Goal: Information Seeking & Learning: Learn about a topic

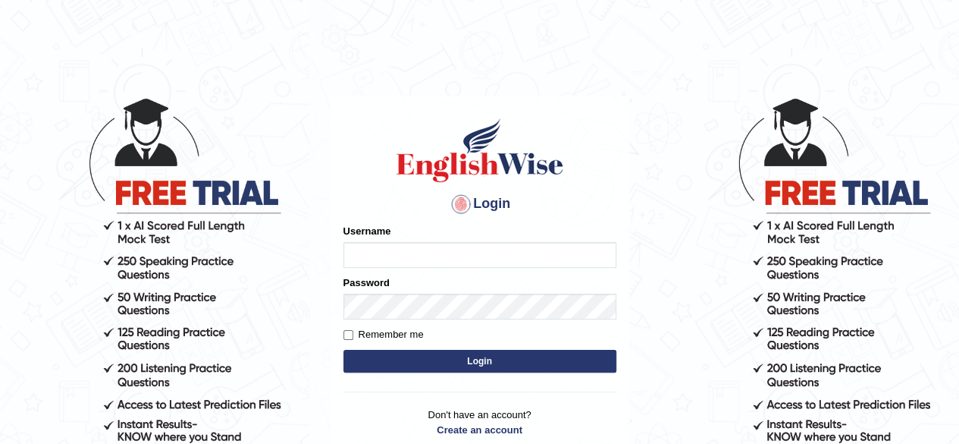
type input "RR12345"
click at [344, 350] on button "Login" at bounding box center [480, 361] width 273 height 23
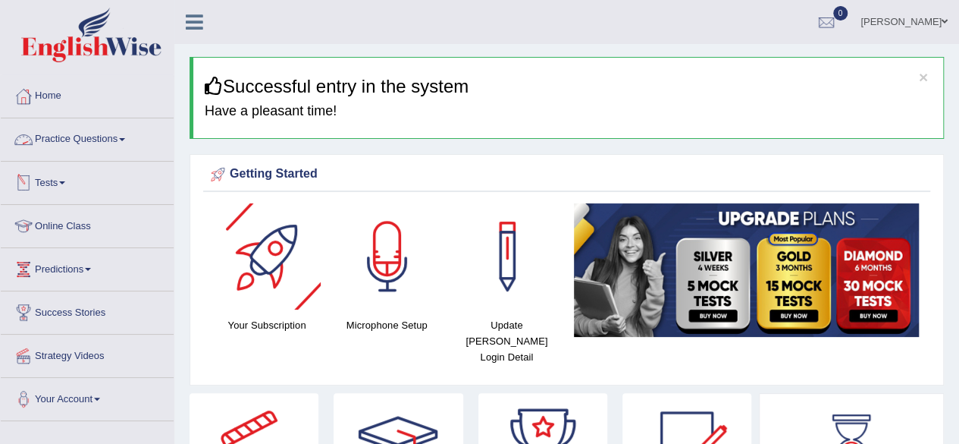
click at [67, 145] on link "Practice Questions" at bounding box center [87, 137] width 173 height 38
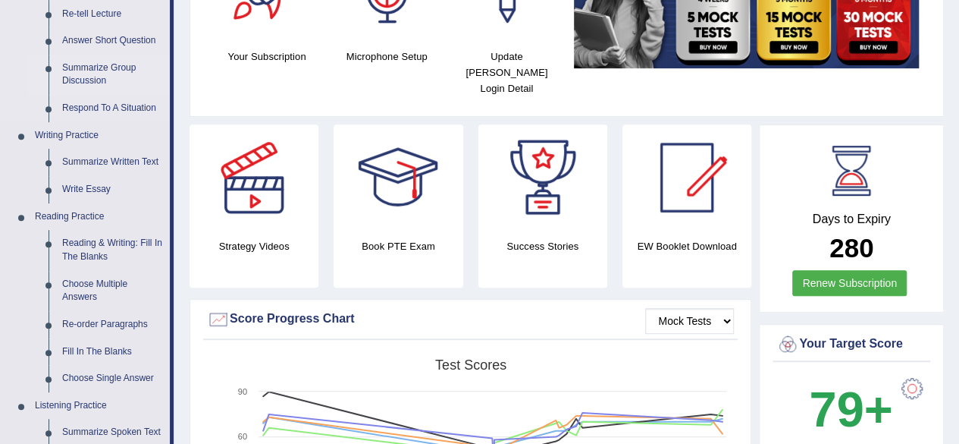
scroll to position [288, 0]
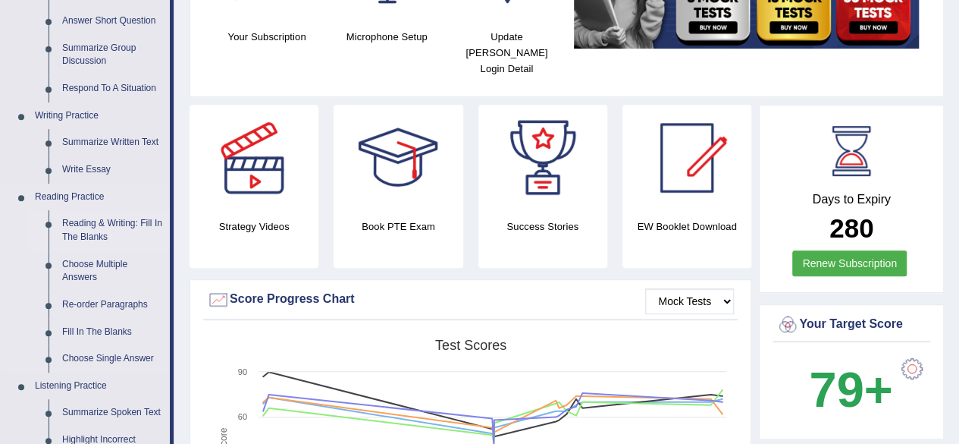
click at [100, 224] on link "Reading & Writing: Fill In The Blanks" at bounding box center [112, 230] width 115 height 40
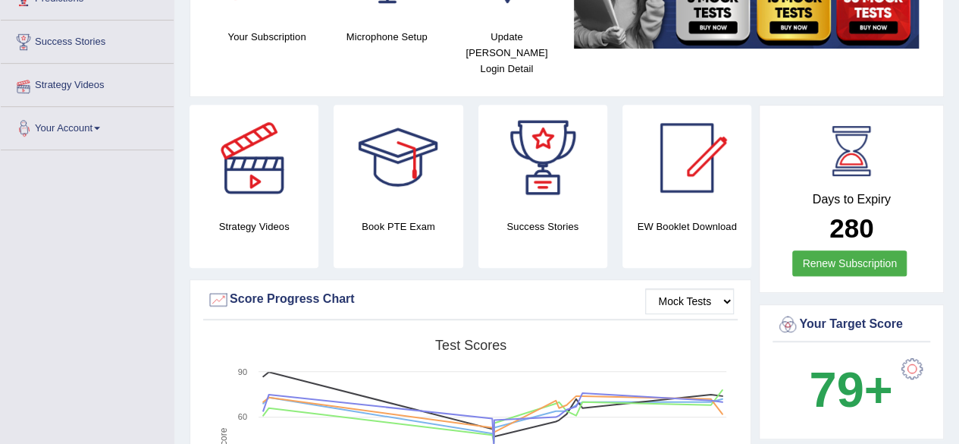
scroll to position [338, 0]
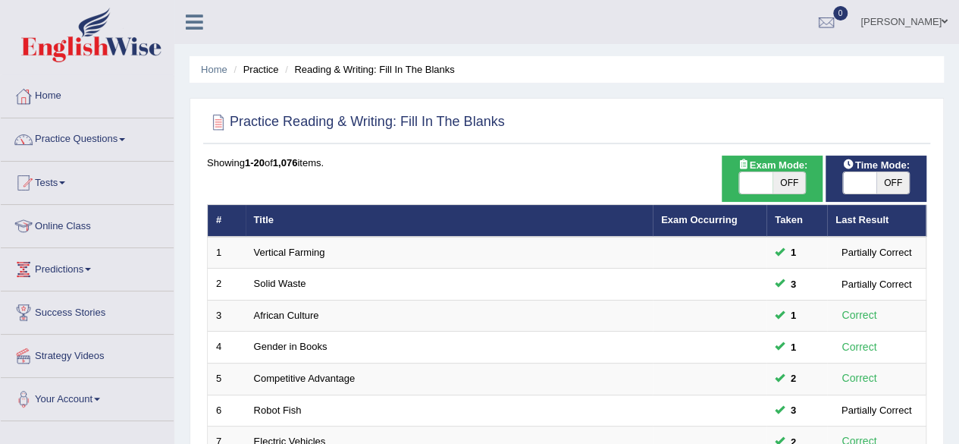
click at [786, 176] on span "OFF" at bounding box center [789, 182] width 33 height 21
checkbox input "true"
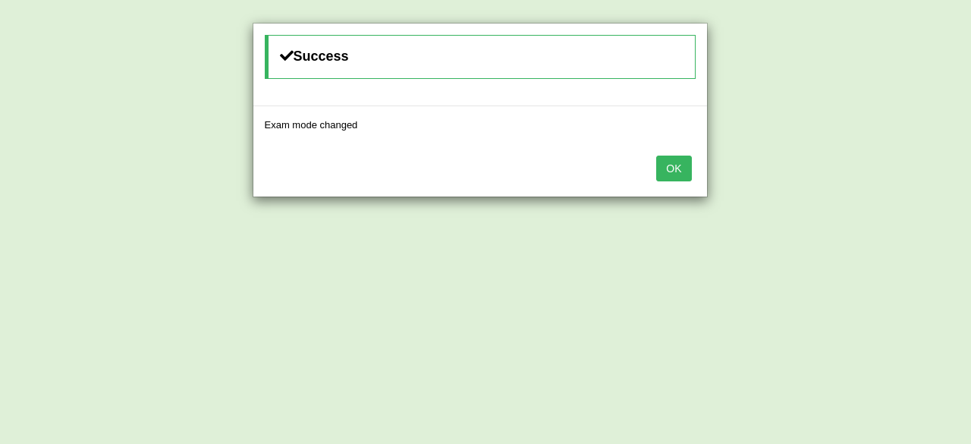
click at [674, 166] on button "OK" at bounding box center [673, 168] width 35 height 26
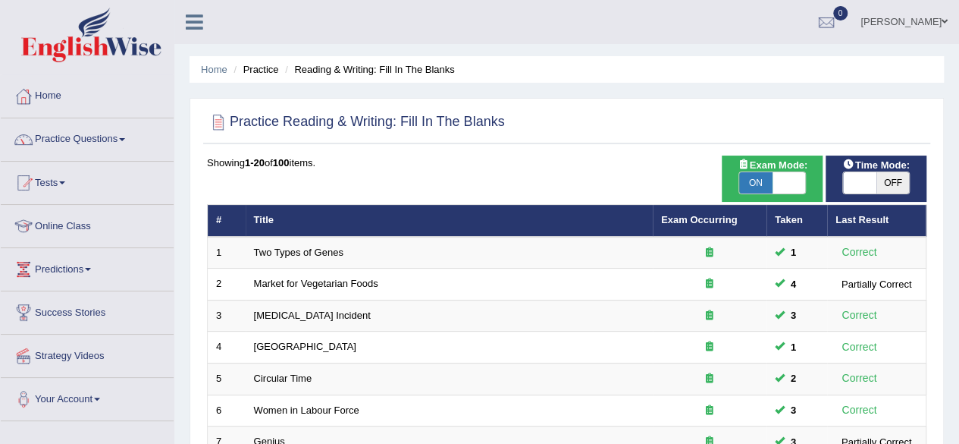
click at [879, 174] on span "OFF" at bounding box center [893, 182] width 33 height 21
checkbox input "true"
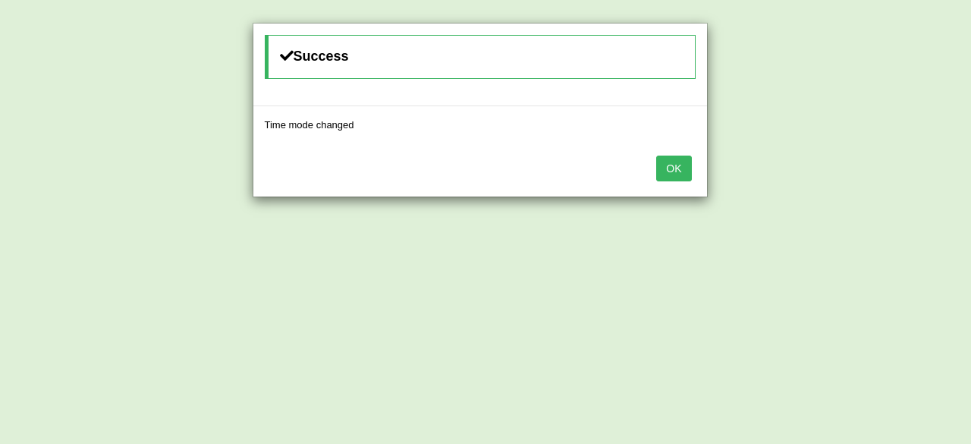
click at [677, 165] on button "OK" at bounding box center [673, 168] width 35 height 26
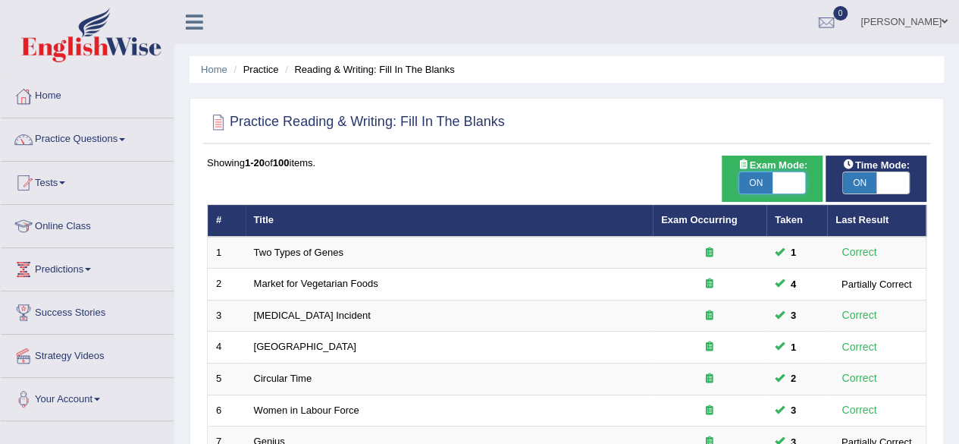
click at [779, 181] on span at bounding box center [789, 182] width 33 height 21
checkbox input "false"
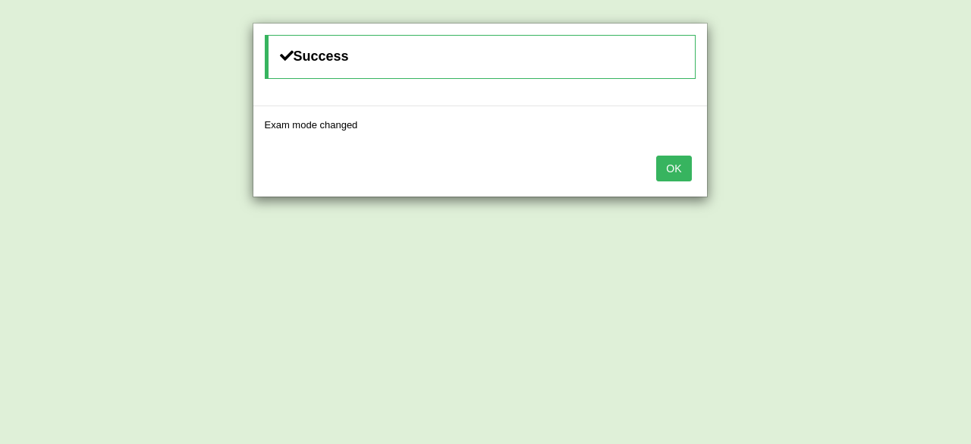
click at [672, 172] on button "OK" at bounding box center [673, 168] width 35 height 26
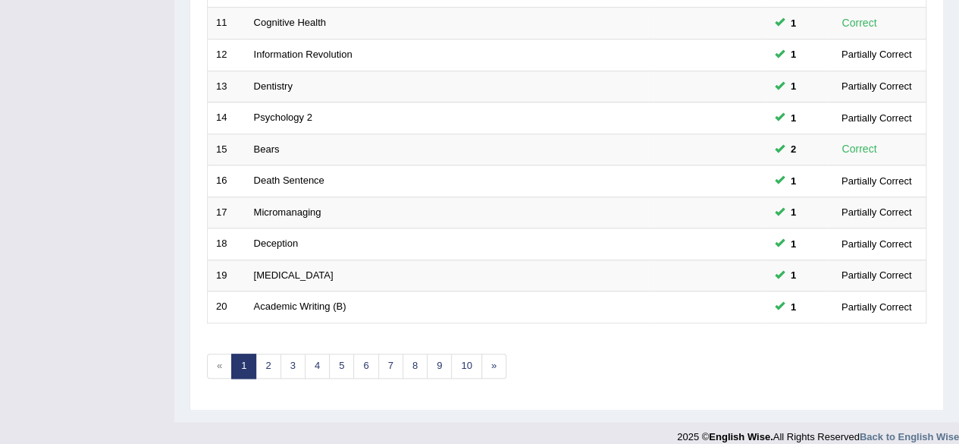
scroll to position [553, 0]
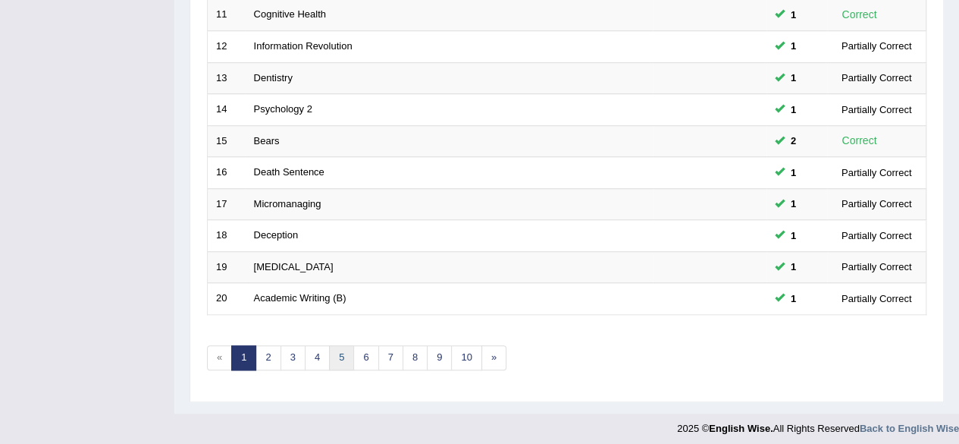
click at [341, 345] on link "5" at bounding box center [341, 357] width 25 height 25
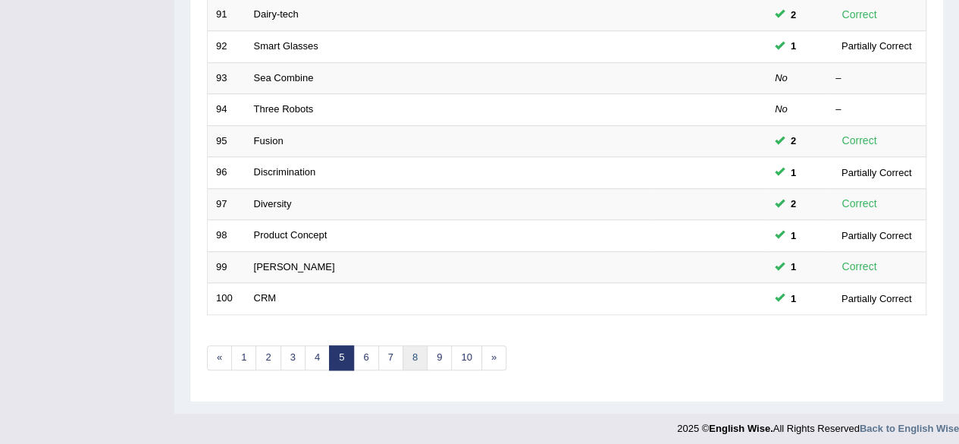
click at [410, 354] on link "8" at bounding box center [415, 357] width 25 height 25
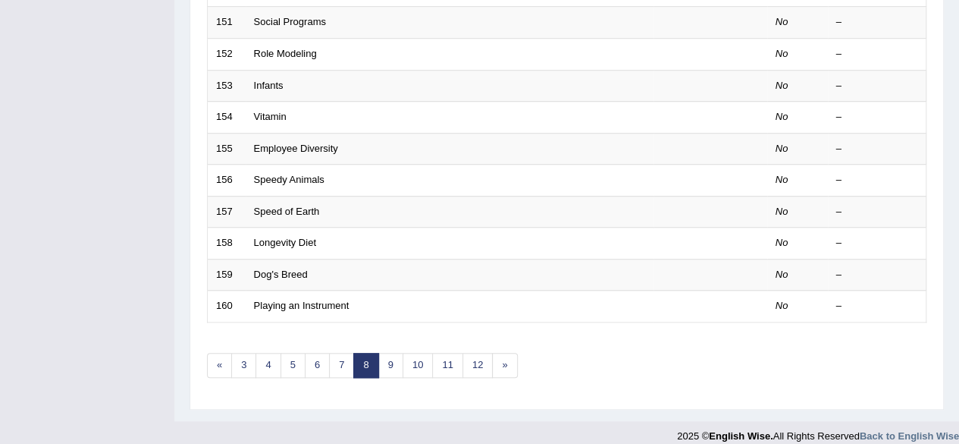
scroll to position [553, 0]
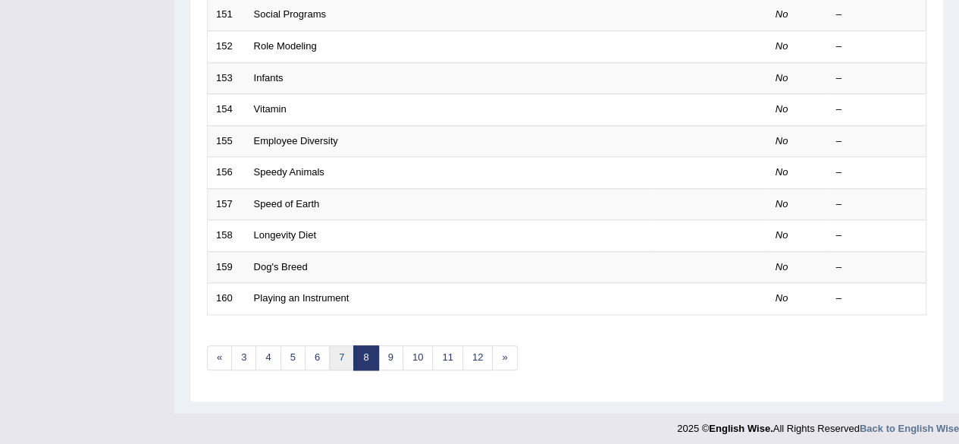
click at [349, 354] on link "7" at bounding box center [341, 357] width 25 height 25
click at [341, 350] on link "6" at bounding box center [341, 357] width 25 height 25
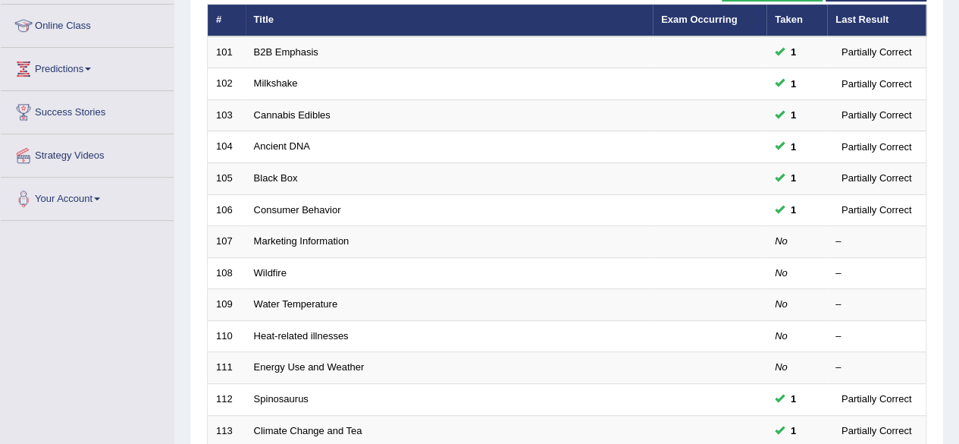
scroll to position [201, 0]
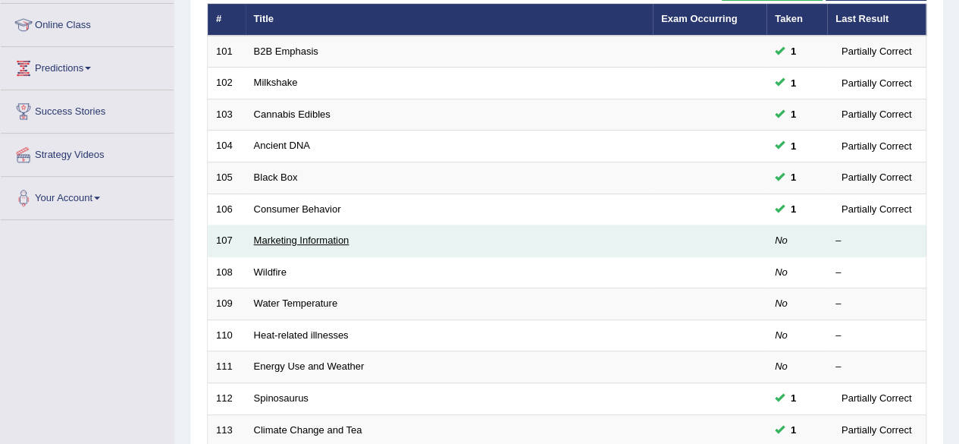
click at [306, 242] on link "Marketing Information" at bounding box center [302, 239] width 96 height 11
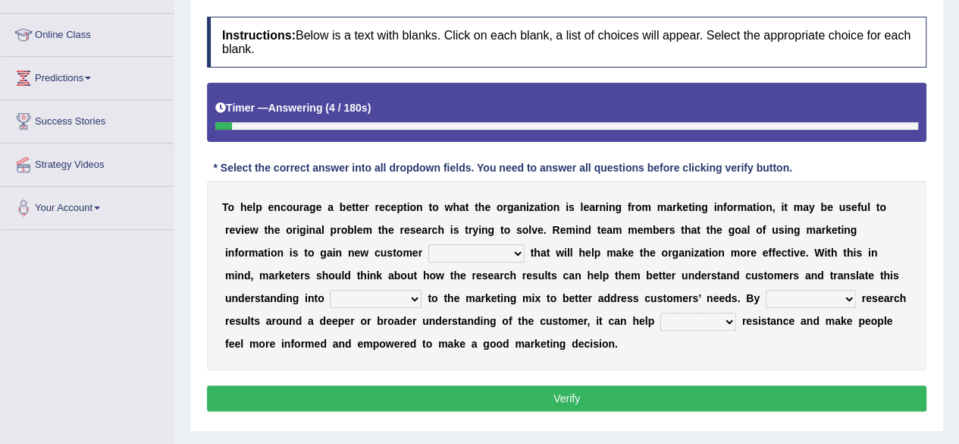
scroll to position [205, 0]
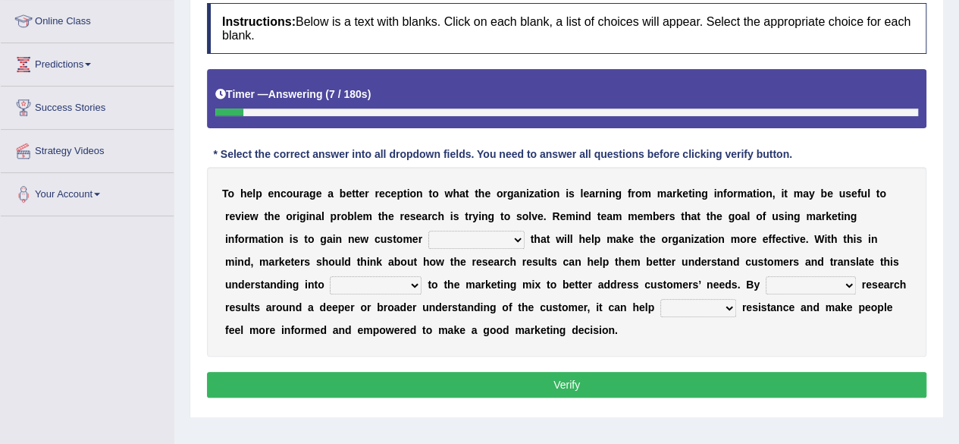
click at [491, 232] on select "ingeniousness invertebrate insights inspiration" at bounding box center [477, 240] width 96 height 18
select select "ingeniousness"
click at [429, 231] on select "ingeniousness invertebrate insights inspiration" at bounding box center [477, 240] width 96 height 18
click at [382, 287] on select "arrangements adjustments amusements testaments" at bounding box center [376, 285] width 92 height 18
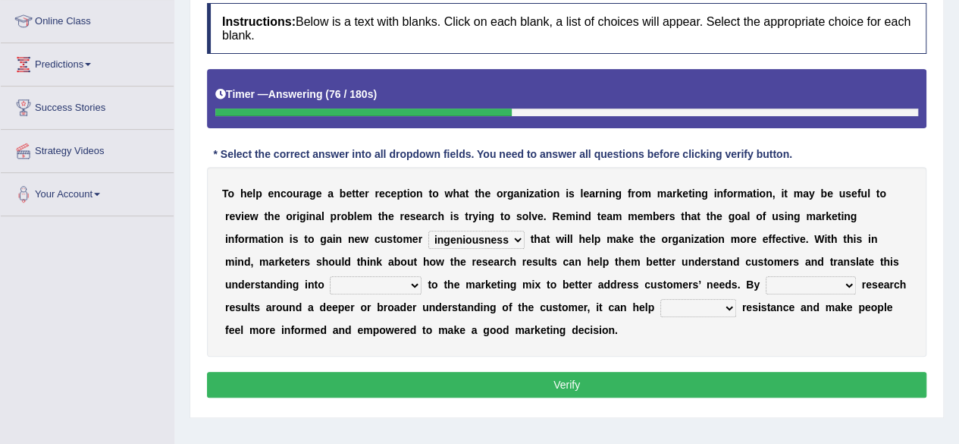
select select "arrangements"
click at [330, 276] on select "arrangements adjustments amusements testaments" at bounding box center [376, 285] width 92 height 18
click at [805, 285] on select "transforming programming consuming framing" at bounding box center [811, 285] width 90 height 18
select select "transforming"
click at [766, 276] on select "transforming programming consuming framing" at bounding box center [811, 285] width 90 height 18
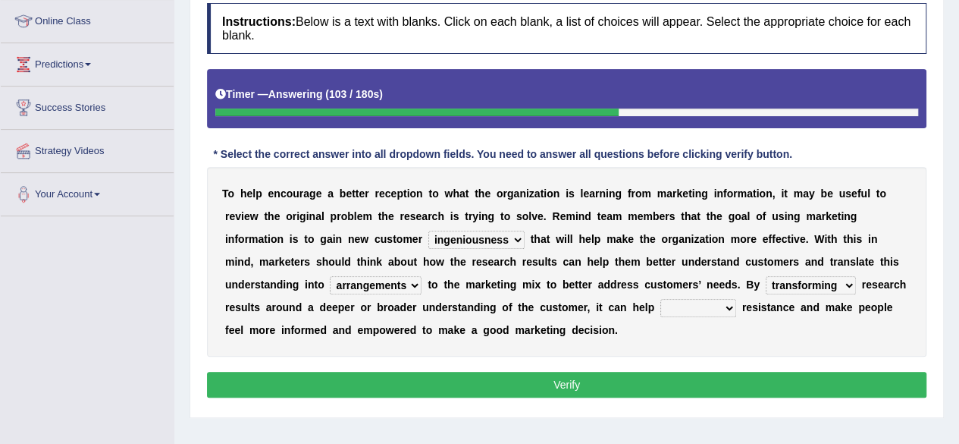
click at [685, 305] on select "defuse refuse confuse fuse" at bounding box center [699, 308] width 76 height 18
select select "refuse"
click at [661, 299] on select "defuse refuse confuse fuse" at bounding box center [699, 308] width 76 height 18
click at [583, 393] on button "Verify" at bounding box center [567, 385] width 720 height 26
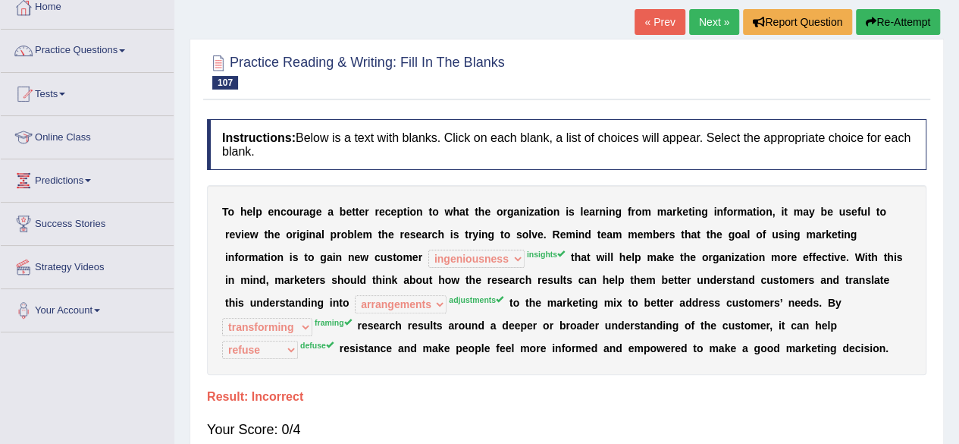
scroll to position [83, 0]
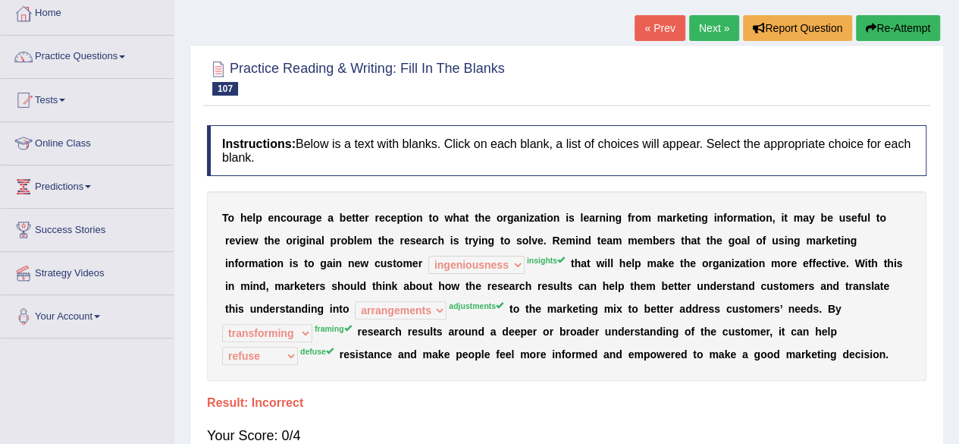
click at [878, 36] on button "Re-Attempt" at bounding box center [898, 28] width 84 height 26
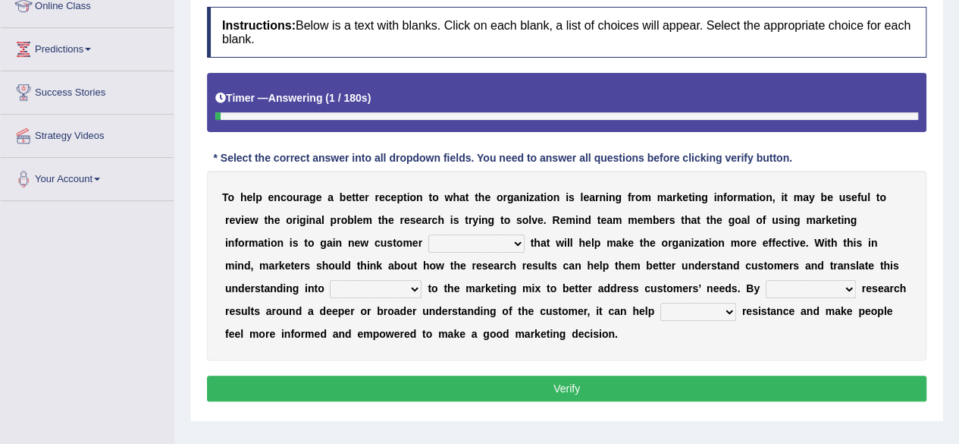
click at [468, 243] on select "ingeniousness invertebrate insights inspiration" at bounding box center [477, 243] width 96 height 18
select select "insights"
click at [429, 234] on select "ingeniousness invertebrate insights inspiration" at bounding box center [477, 243] width 96 height 18
click at [363, 290] on select "arrangements adjustments amusements testaments" at bounding box center [376, 289] width 92 height 18
select select "adjustments"
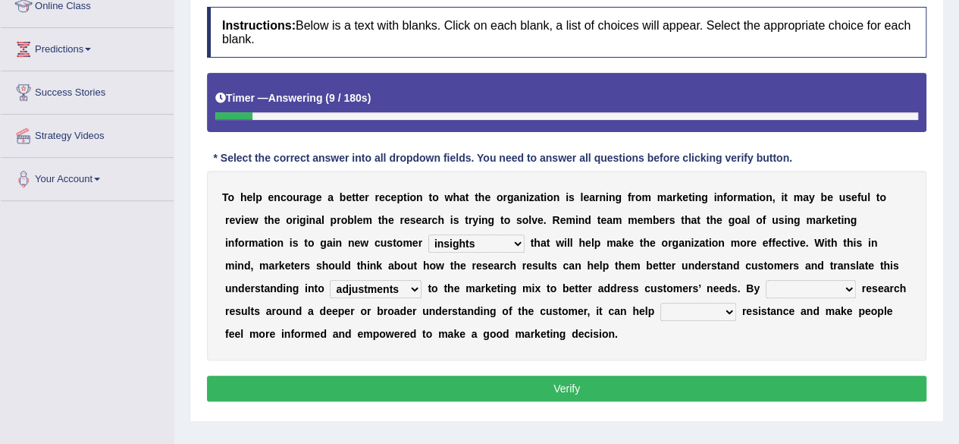
click at [330, 280] on select "arrangements adjustments amusements testaments" at bounding box center [376, 289] width 92 height 18
click at [813, 281] on select "transforming programming consuming framing" at bounding box center [811, 289] width 90 height 18
click at [817, 282] on select "transforming programming consuming framing" at bounding box center [811, 289] width 90 height 18
select select "framing"
click at [766, 280] on select "transforming programming consuming framing" at bounding box center [811, 289] width 90 height 18
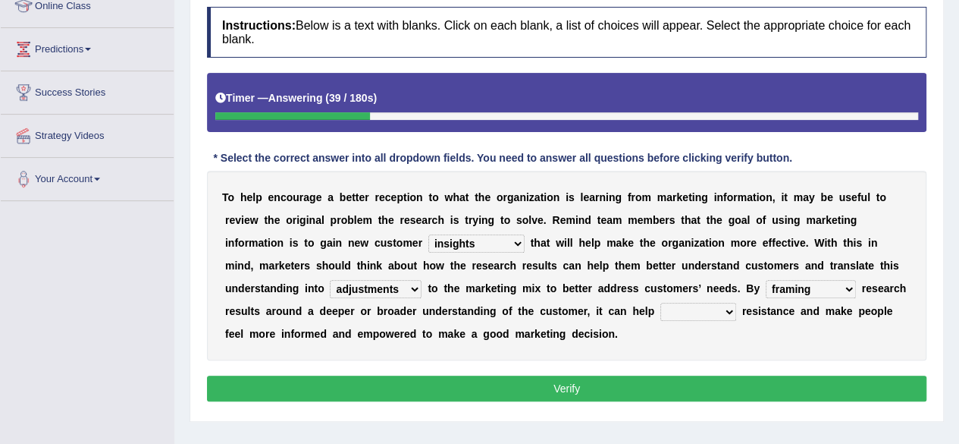
click at [719, 304] on select "defuse refuse confuse fuse" at bounding box center [699, 312] width 76 height 18
click at [661, 303] on select "defuse refuse confuse fuse" at bounding box center [699, 312] width 76 height 18
click at [698, 313] on select "defuse refuse confuse fuse" at bounding box center [699, 312] width 76 height 18
select select "defuse"
click at [661, 303] on select "defuse refuse confuse fuse" at bounding box center [699, 312] width 76 height 18
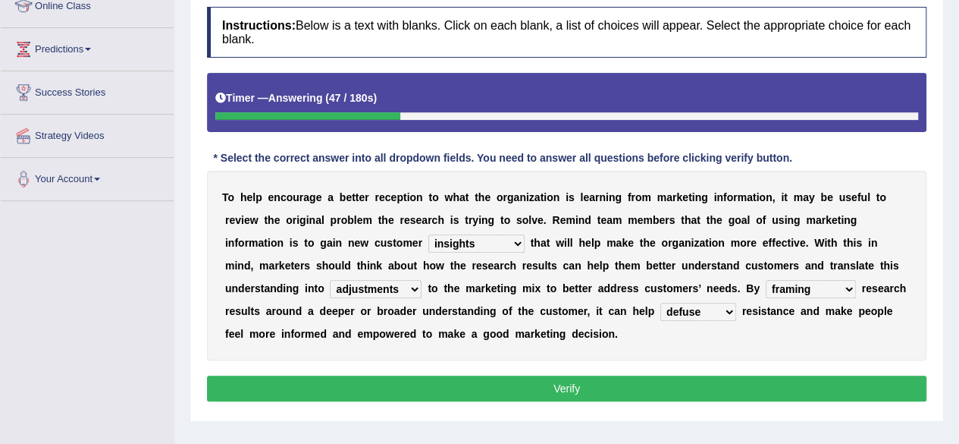
click at [591, 395] on button "Verify" at bounding box center [567, 388] width 720 height 26
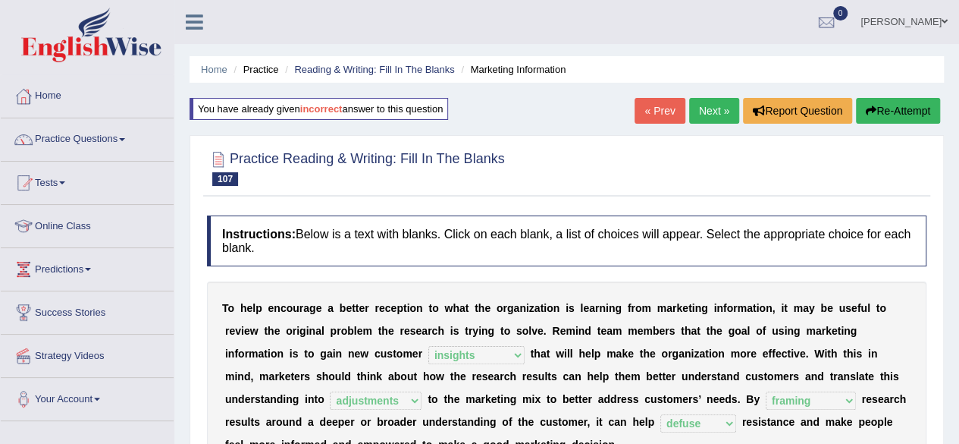
click at [698, 108] on link "Next »" at bounding box center [714, 111] width 50 height 26
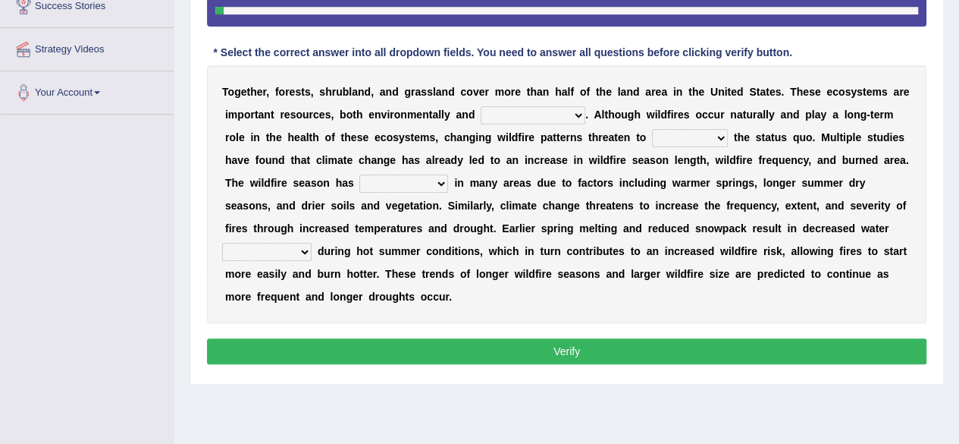
scroll to position [309, 0]
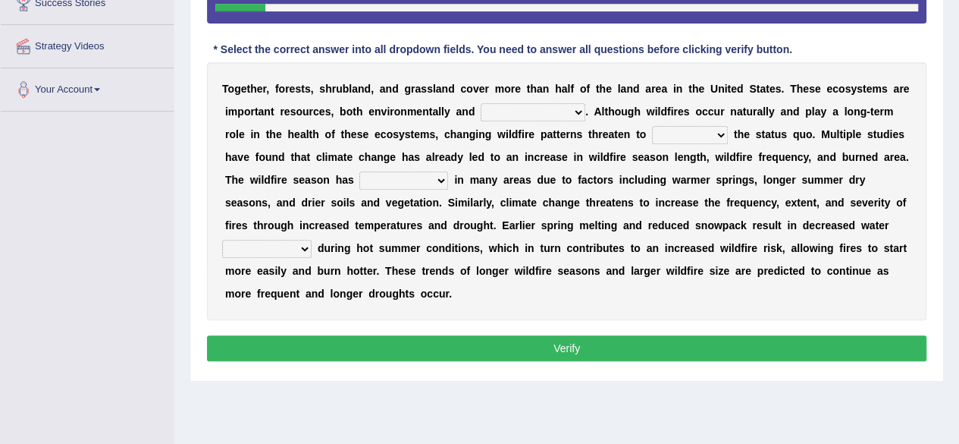
click at [530, 118] on select "archaeologically psychologically chronologically economically" at bounding box center [533, 112] width 105 height 18
select select "economically"
click at [481, 103] on select "archaeologically psychologically chronologically economically" at bounding box center [533, 112] width 105 height 18
click at [560, 111] on select "archaeologically psychologically chronologically economically" at bounding box center [533, 112] width 105 height 18
click at [680, 140] on select "upset posset set reset" at bounding box center [690, 135] width 76 height 18
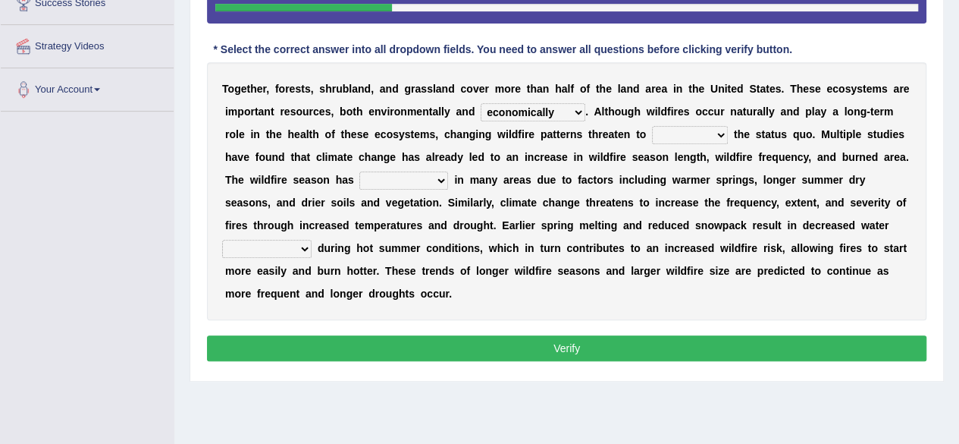
select select "upset"
click at [652, 126] on select "upset posset set reset" at bounding box center [690, 135] width 76 height 18
click at [410, 181] on select "freshened hyphened lengthened strengthened" at bounding box center [404, 180] width 89 height 18
select select "lengthened"
click at [360, 171] on select "freshened hyphened lengthened strengthened" at bounding box center [404, 180] width 89 height 18
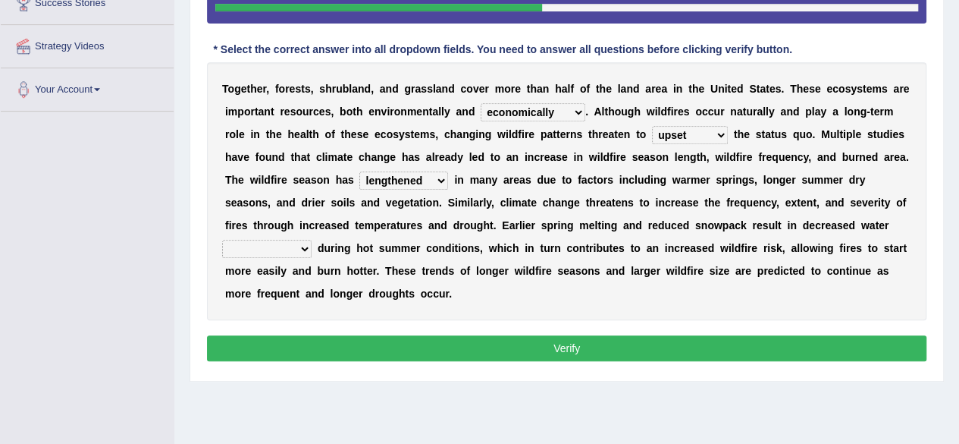
click at [284, 242] on select "susceptibility availability spirituality compatibility" at bounding box center [267, 249] width 90 height 18
select select "availability"
click at [222, 240] on select "susceptibility availability spirituality compatibility" at bounding box center [267, 249] width 90 height 18
click at [537, 115] on select "archaeologically psychologically chronologically economically" at bounding box center [533, 112] width 105 height 18
click at [491, 353] on button "Verify" at bounding box center [567, 348] width 720 height 26
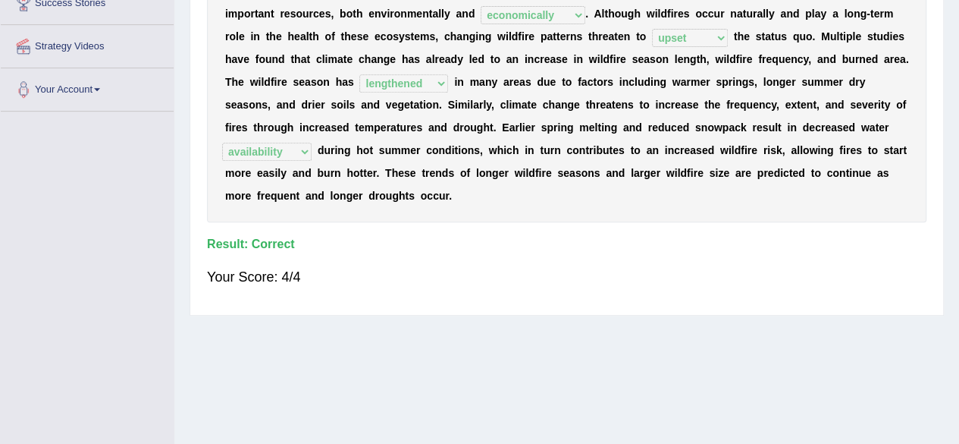
scroll to position [0, 0]
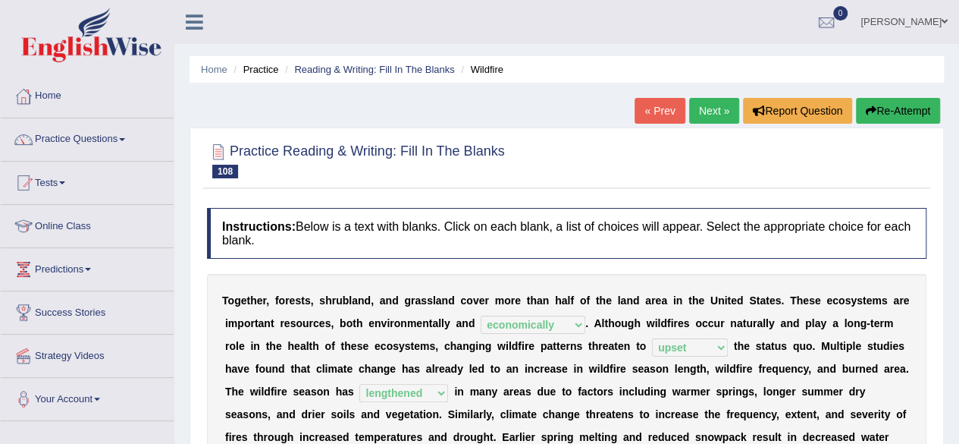
click at [705, 109] on link "Next »" at bounding box center [714, 111] width 50 height 26
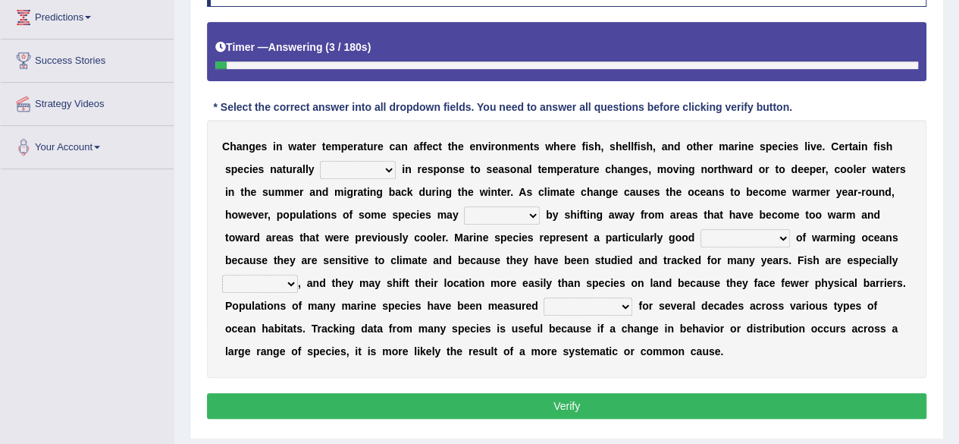
scroll to position [258, 0]
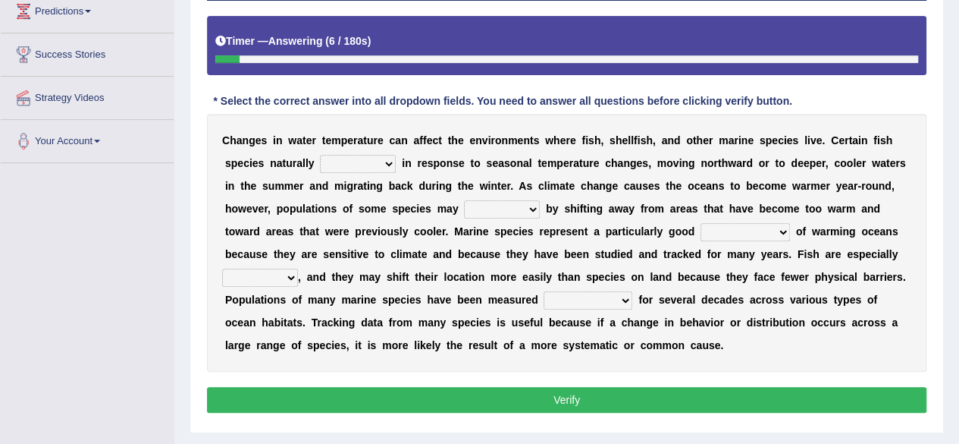
click at [372, 155] on select "migrate emigrate immigrate ingrate" at bounding box center [358, 164] width 76 height 18
select select "migrate"
click at [320, 155] on select "migrate emigrate immigrate ingrate" at bounding box center [358, 164] width 76 height 18
click at [493, 214] on select "prompt adapt adopt adept" at bounding box center [502, 209] width 76 height 18
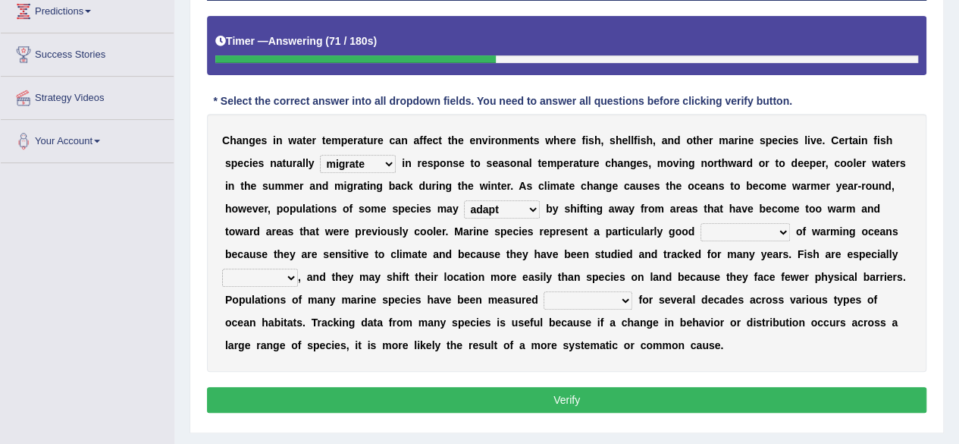
click at [464, 200] on select "prompt adapt adopt adept" at bounding box center [502, 209] width 76 height 18
click at [525, 213] on select "prompt adapt adopt adept" at bounding box center [502, 209] width 76 height 18
select select "adopt"
click at [464, 200] on select "prompt adapt adopt adept" at bounding box center [502, 209] width 76 height 18
click at [765, 236] on select "administrator emancipator indicator infiltrator" at bounding box center [746, 232] width 90 height 18
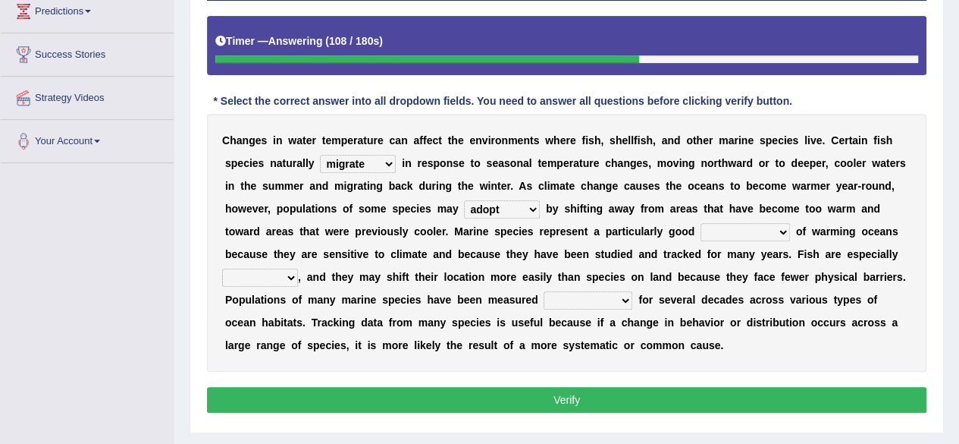
select select "indicator"
click at [701, 223] on select "administrator emancipator indicator infiltrator" at bounding box center [746, 232] width 90 height 18
click at [265, 274] on select "fragile juvenile hostile mobile" at bounding box center [260, 278] width 76 height 18
select select "mobile"
click at [222, 269] on select "fragile juvenile hostile mobile" at bounding box center [260, 278] width 76 height 18
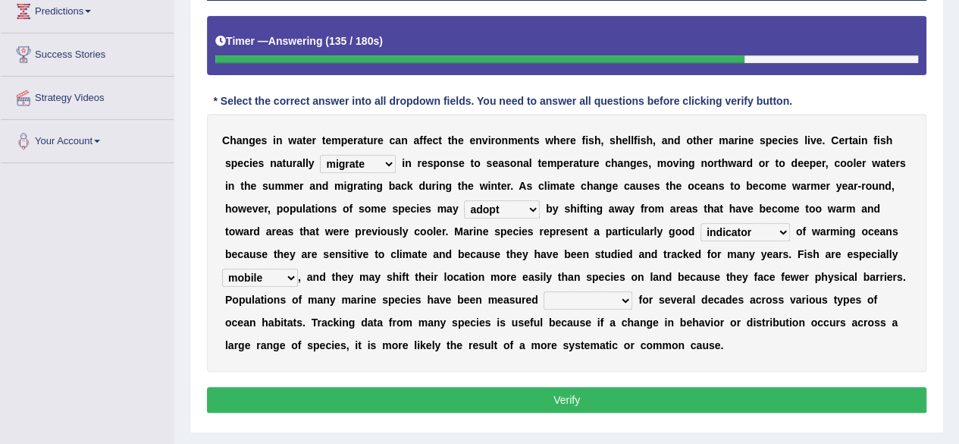
click at [265, 269] on select "fragile juvenile hostile mobile" at bounding box center [260, 278] width 76 height 18
click at [326, 365] on div "C h a n g e s i n w a t e r t e m p e r a t u r e c a n a f f e c t t h e e n v…" at bounding box center [567, 243] width 720 height 258
click at [598, 299] on select "competently consistently potently intermittently" at bounding box center [588, 300] width 89 height 18
select select "potently"
click at [544, 291] on select "competently consistently potently intermittently" at bounding box center [588, 300] width 89 height 18
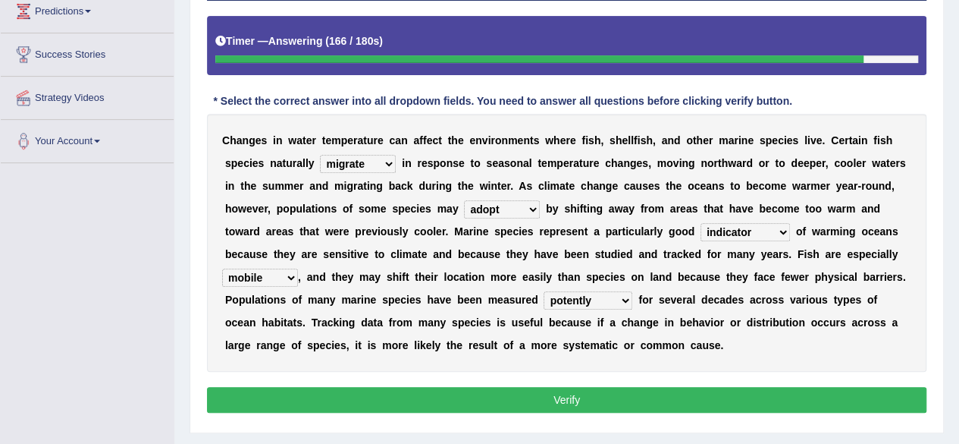
click at [543, 403] on button "Verify" at bounding box center [567, 400] width 720 height 26
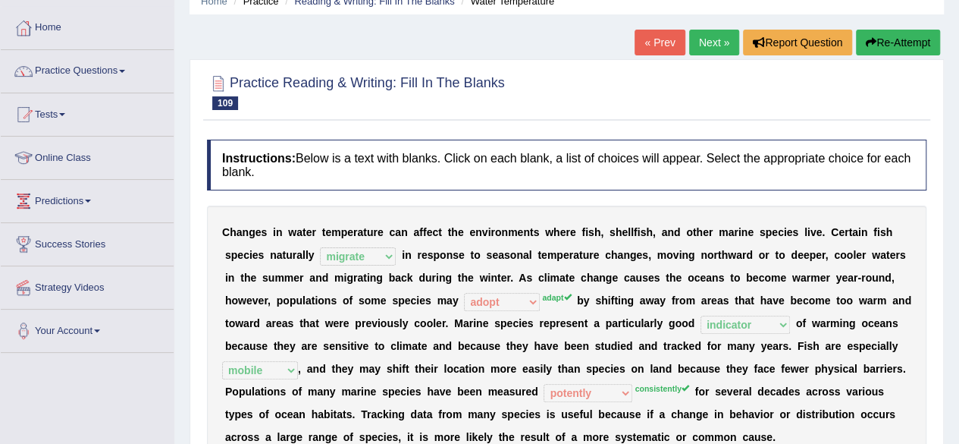
scroll to position [0, 0]
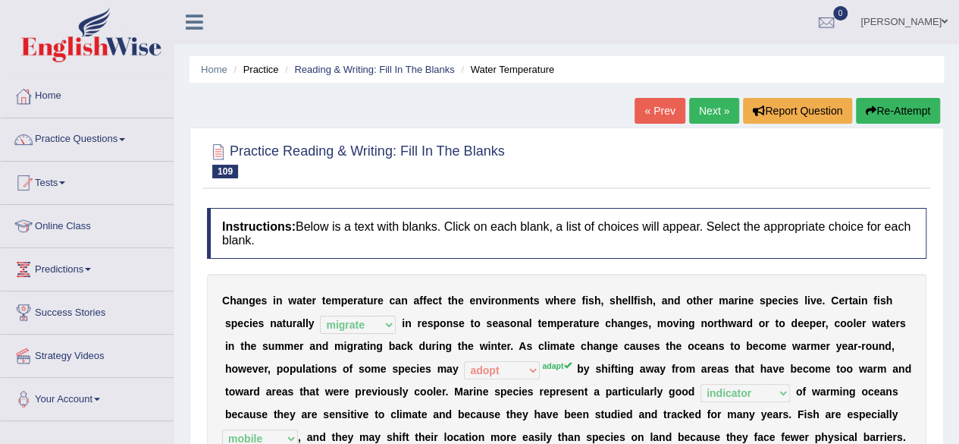
click at [915, 116] on button "Re-Attempt" at bounding box center [898, 111] width 84 height 26
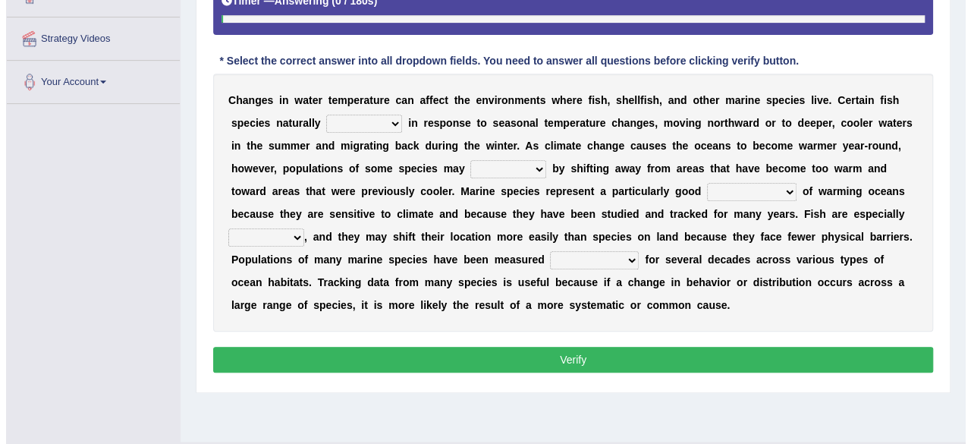
scroll to position [323, 0]
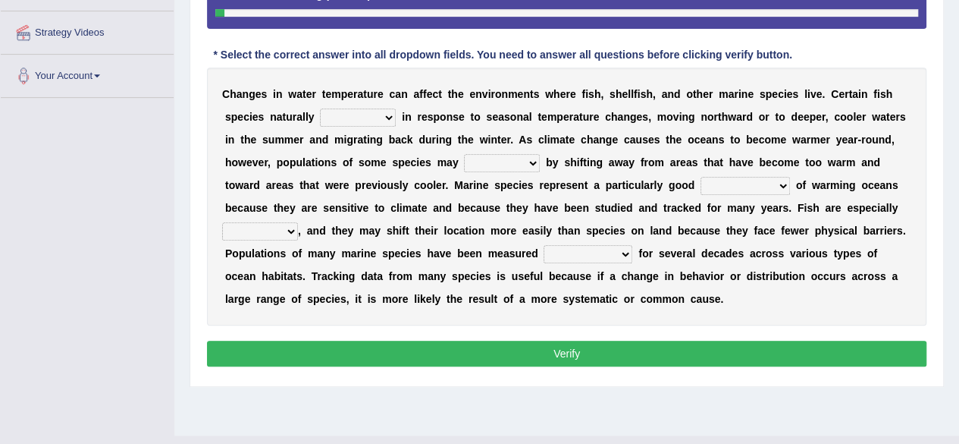
click at [360, 118] on select "migrate emigrate immigrate ingrate" at bounding box center [358, 117] width 76 height 18
select select "migrate"
click at [320, 108] on select "migrate emigrate immigrate ingrate" at bounding box center [358, 117] width 76 height 18
click at [506, 157] on select "prompt adapt adopt adept" at bounding box center [502, 163] width 76 height 18
select select "adapt"
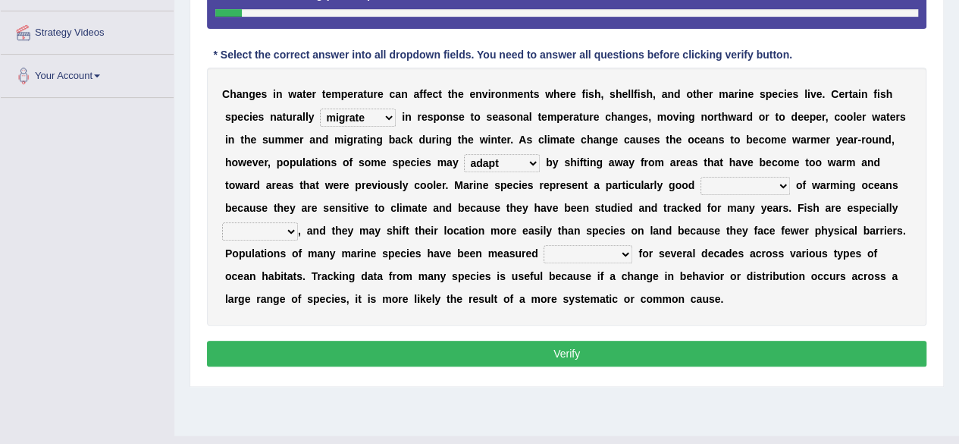
click at [464, 154] on select "prompt adapt adopt adept" at bounding box center [502, 163] width 76 height 18
click at [721, 183] on select "administrator emancipator indicator infiltrator" at bounding box center [746, 186] width 90 height 18
select select "indicator"
click at [701, 177] on select "administrator emancipator indicator infiltrator" at bounding box center [746, 186] width 90 height 18
click at [243, 238] on div "C h a n g e s i n w a t e r t e m p e r a t u r e c a n a f f e c t t h e e n v…" at bounding box center [567, 197] width 720 height 258
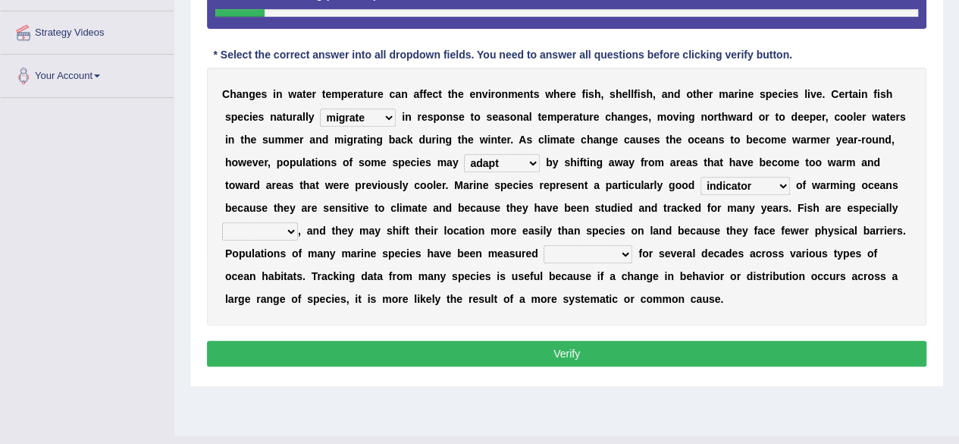
click at [249, 236] on select "fragile juvenile hostile mobile" at bounding box center [260, 231] width 76 height 18
select select "mobile"
click at [222, 222] on select "fragile juvenile hostile mobile" at bounding box center [260, 231] width 76 height 18
click at [583, 256] on select "competently consistently potently intermittently" at bounding box center [588, 254] width 89 height 18
select select "consistently"
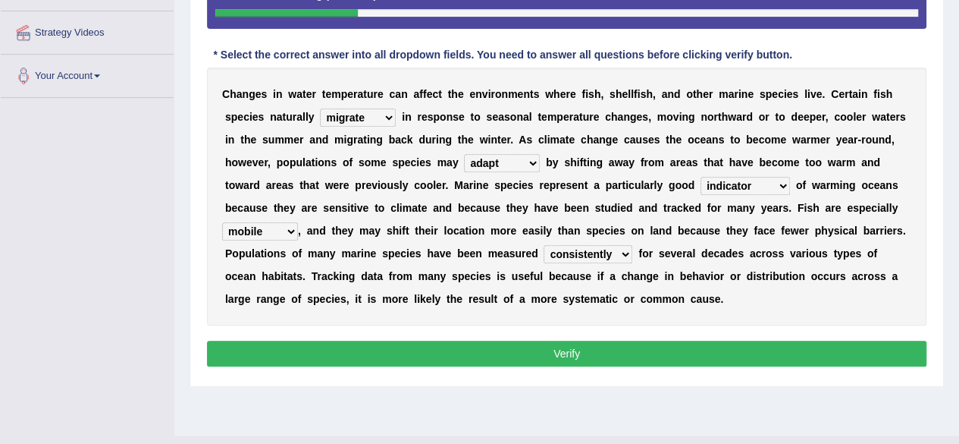
click at [544, 245] on select "competently consistently potently intermittently" at bounding box center [588, 254] width 89 height 18
click at [532, 350] on button "Verify" at bounding box center [567, 354] width 720 height 26
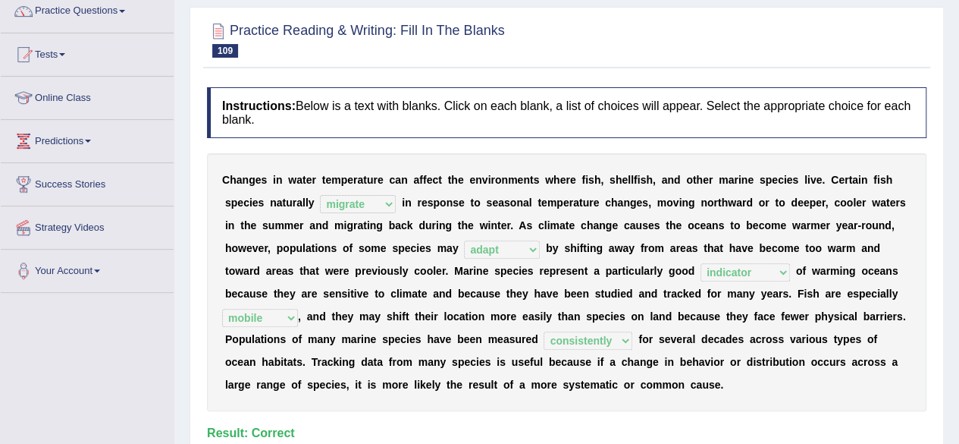
scroll to position [0, 0]
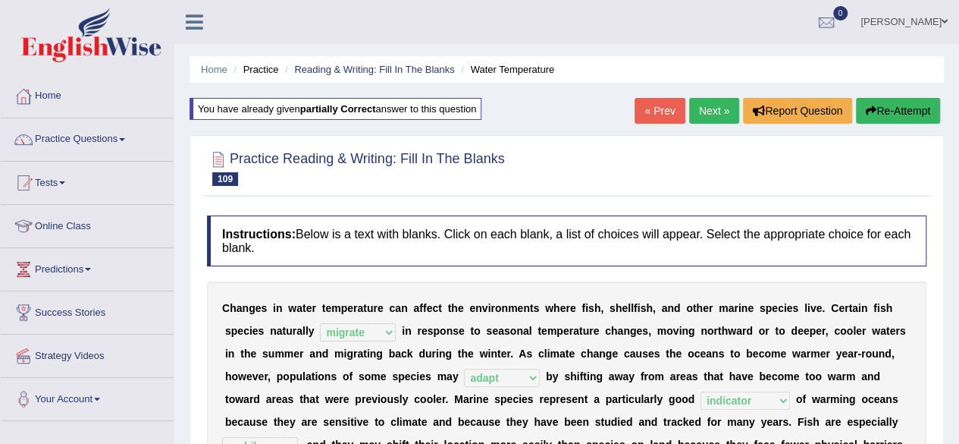
click at [699, 106] on link "Next »" at bounding box center [714, 111] width 50 height 26
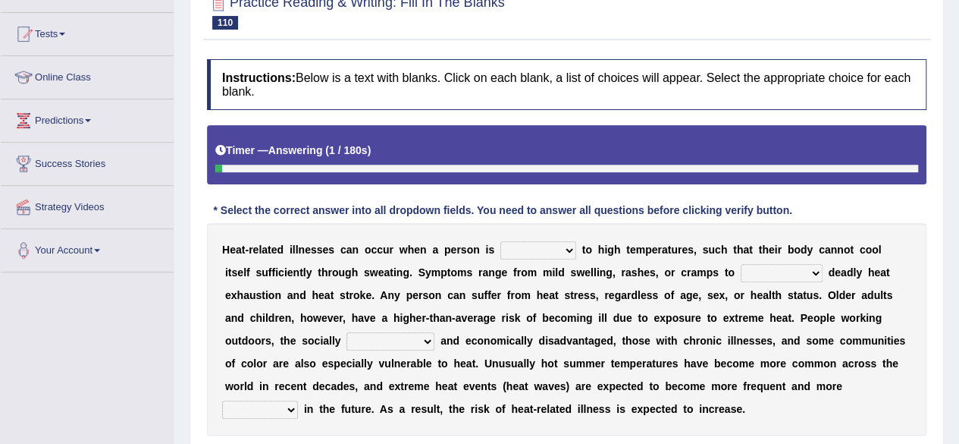
scroll to position [240, 0]
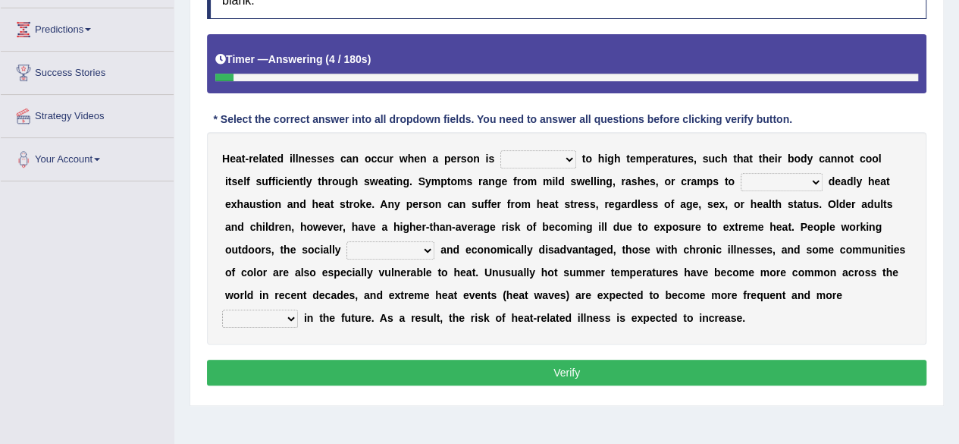
click at [555, 154] on select "proposed composed supposed exposed" at bounding box center [539, 159] width 76 height 18
select select "exposed"
click at [501, 150] on select "proposed composed supposed exposed" at bounding box center [539, 159] width 76 height 18
click at [742, 181] on select "prudentially celestially initially potentially" at bounding box center [782, 182] width 82 height 18
select select "potentially"
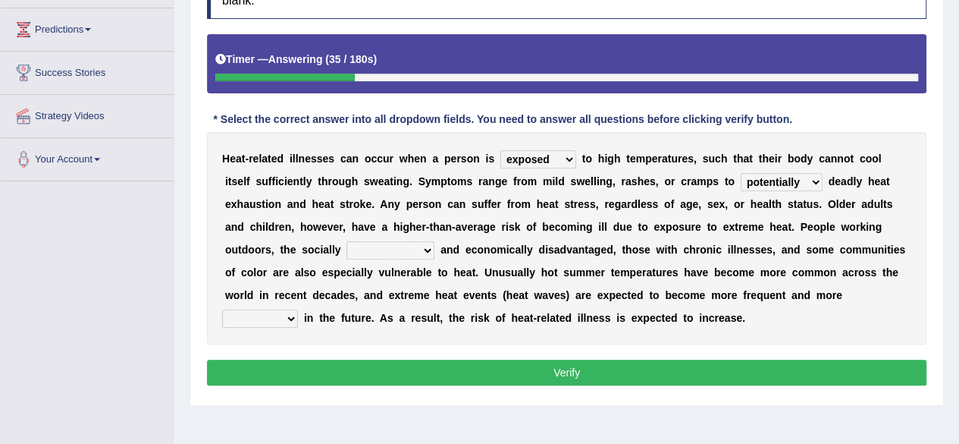
click at [741, 173] on select "prudentially celestially initially potentially" at bounding box center [782, 182] width 82 height 18
click at [416, 250] on select "assimilated regulated isolated demodulated" at bounding box center [391, 250] width 88 height 18
select select "isolated"
click at [347, 241] on select "assimilated regulated isolated demodulated" at bounding box center [391, 250] width 88 height 18
click at [250, 322] on select "abating pretense attenuated intense" at bounding box center [260, 318] width 76 height 18
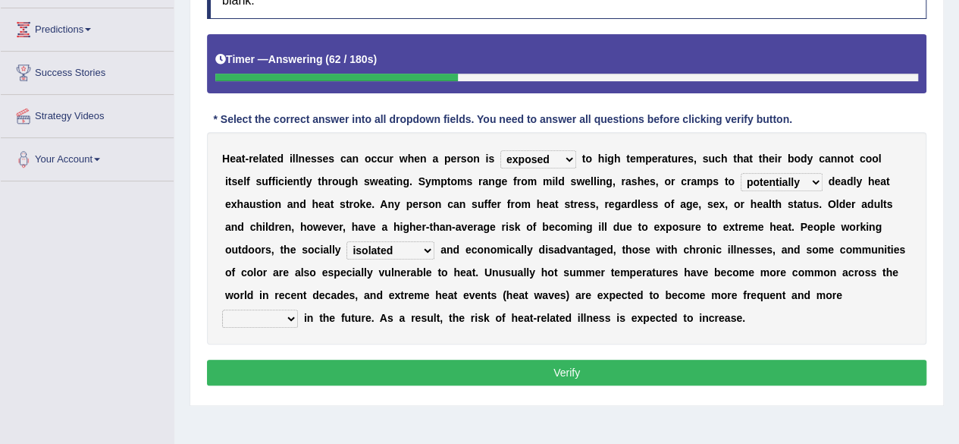
select select "intense"
click at [222, 309] on select "abating pretense attenuated intense" at bounding box center [260, 318] width 76 height 18
click at [303, 372] on button "Verify" at bounding box center [567, 373] width 720 height 26
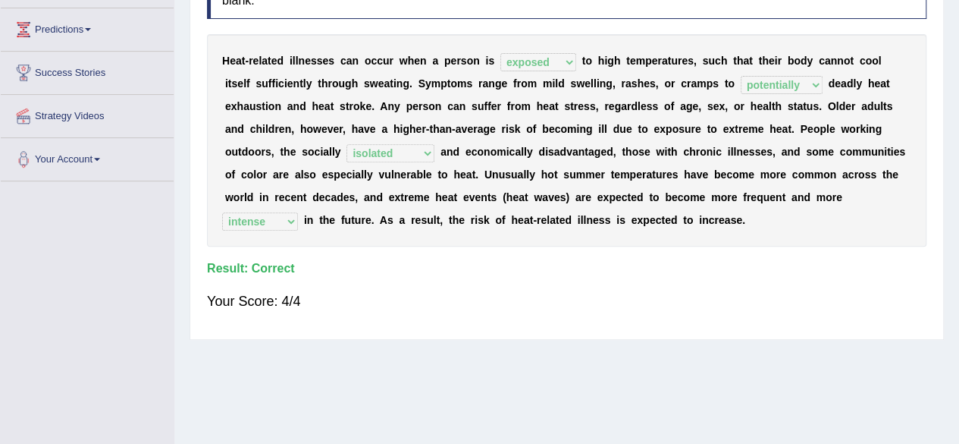
scroll to position [0, 0]
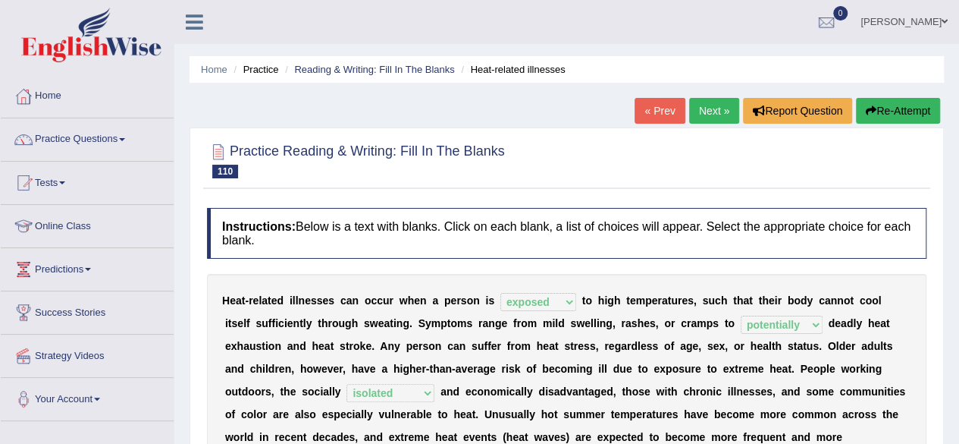
click at [699, 108] on link "Next »" at bounding box center [714, 111] width 50 height 26
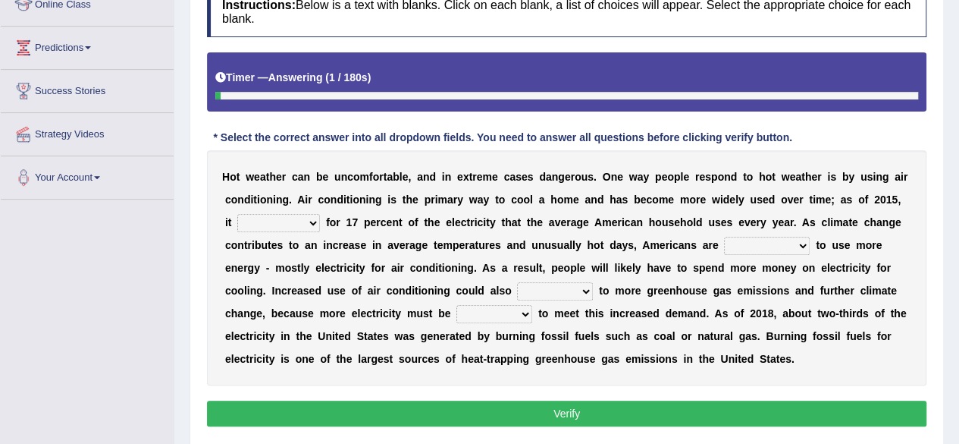
scroll to position [225, 0]
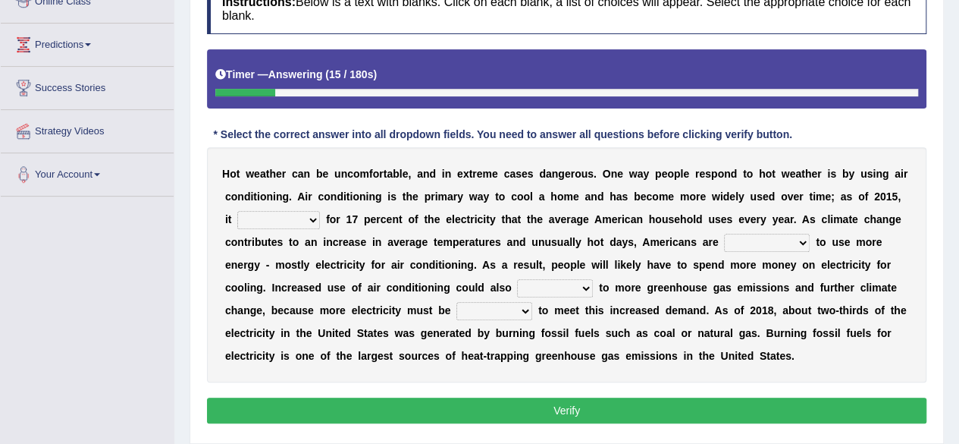
click at [287, 218] on select "represented accounted identified equaled" at bounding box center [278, 220] width 83 height 18
select select "accounted"
click at [237, 211] on select "represented accounted identified equaled" at bounding box center [278, 220] width 83 height 18
click at [777, 251] on div "H o t w e a t h e r c a n b e u n c o m f o r t a b l e , a n d i n e x t r e m…" at bounding box center [567, 264] width 720 height 235
click at [768, 240] on select "expected subjected retrospected suspected" at bounding box center [767, 243] width 86 height 18
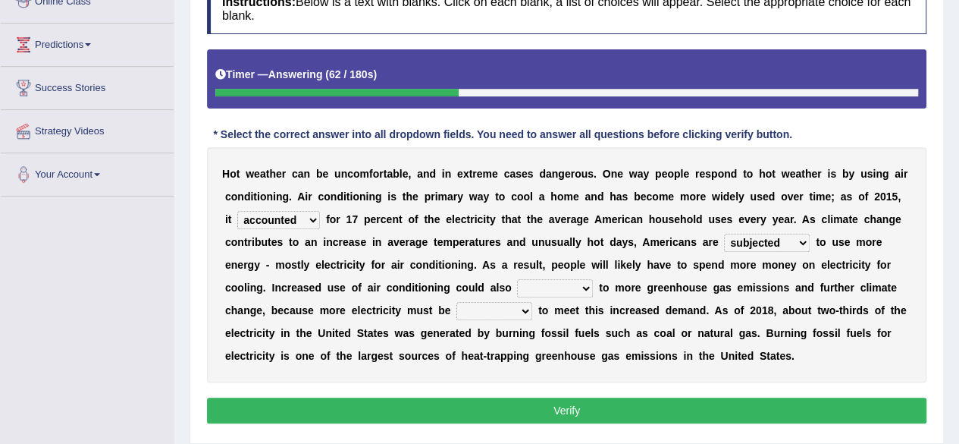
click at [724, 234] on select "expected subjected retrospected suspected" at bounding box center [767, 243] width 86 height 18
click at [780, 239] on select "expected subjected retrospected suspected" at bounding box center [767, 243] width 86 height 18
select select "expected"
click at [724, 234] on select "expected subjected retrospected suspected" at bounding box center [767, 243] width 86 height 18
click at [552, 291] on select "refer return require lead" at bounding box center [555, 288] width 76 height 18
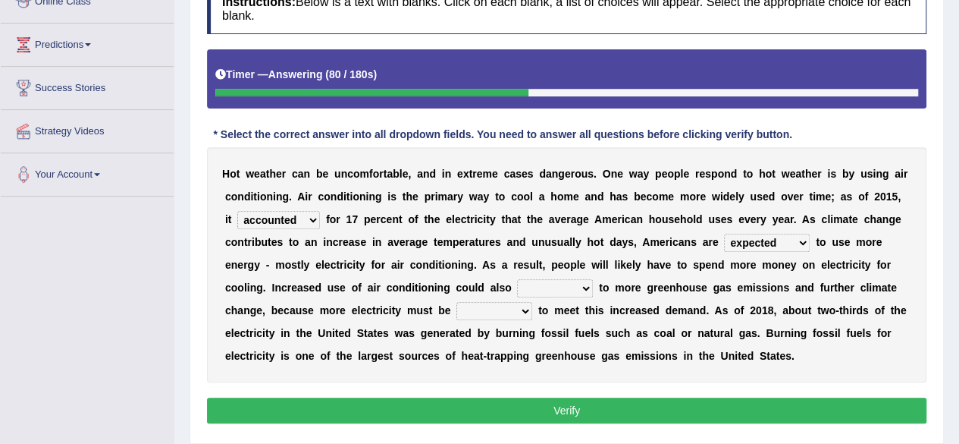
select select "lead"
click at [517, 279] on select "refer return require lead" at bounding box center [555, 288] width 76 height 18
click at [520, 312] on select "generated correlated separated integrated" at bounding box center [495, 311] width 76 height 18
select select "generated"
click at [457, 302] on select "generated correlated separated integrated" at bounding box center [495, 311] width 76 height 18
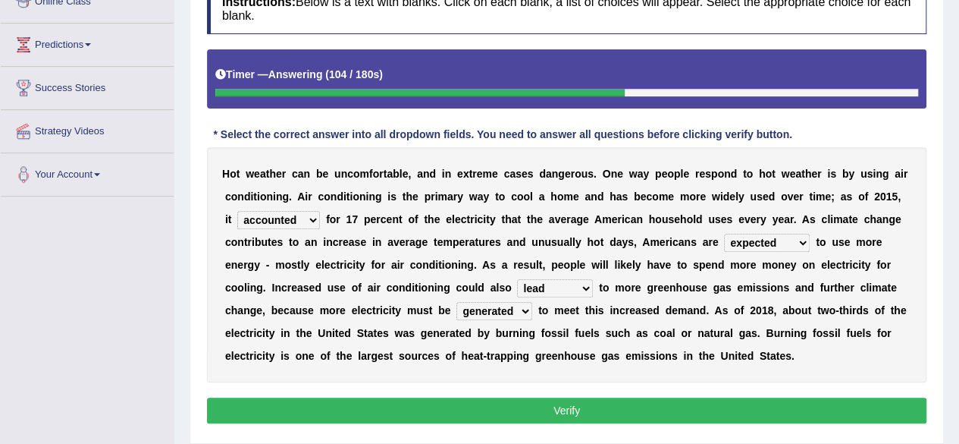
click at [446, 407] on button "Verify" at bounding box center [567, 410] width 720 height 26
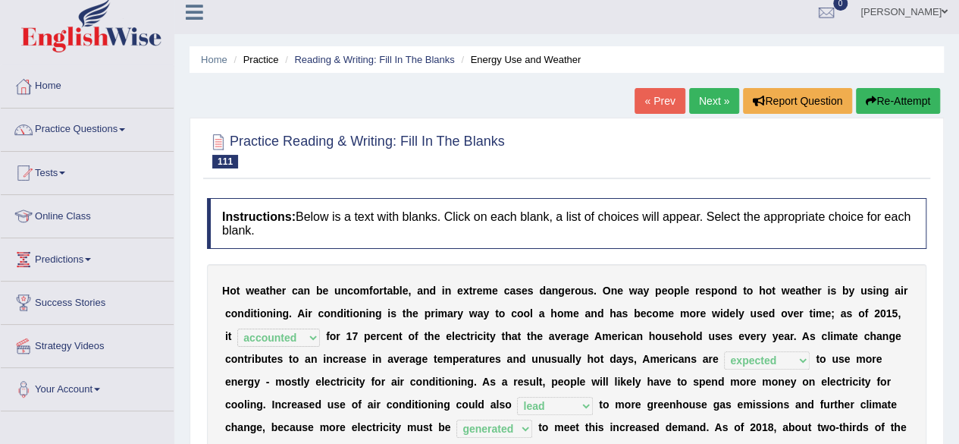
scroll to position [0, 0]
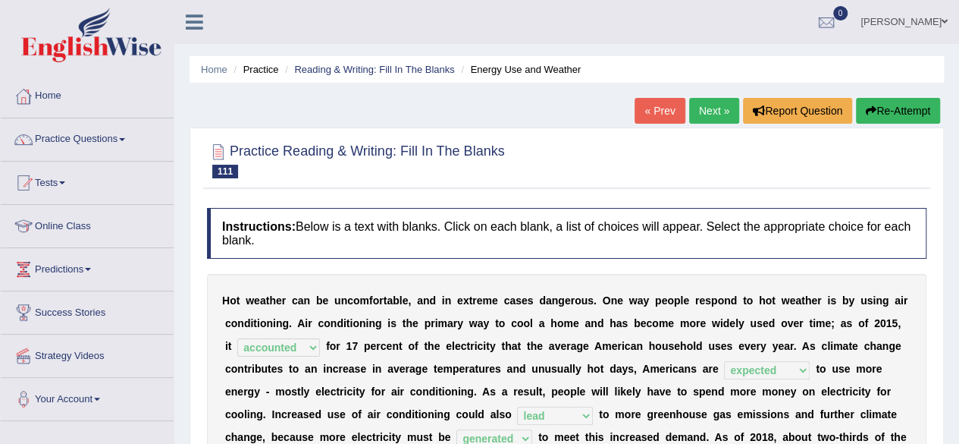
click at [709, 108] on link "Next »" at bounding box center [714, 111] width 50 height 26
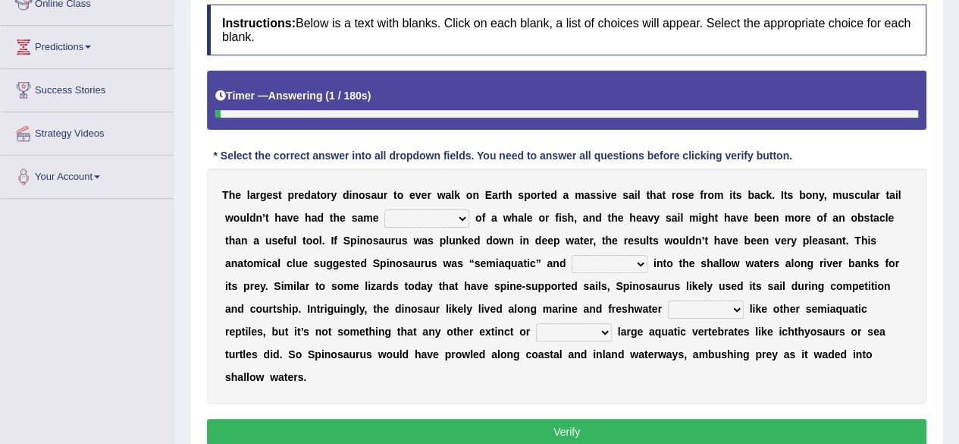
scroll to position [225, 0]
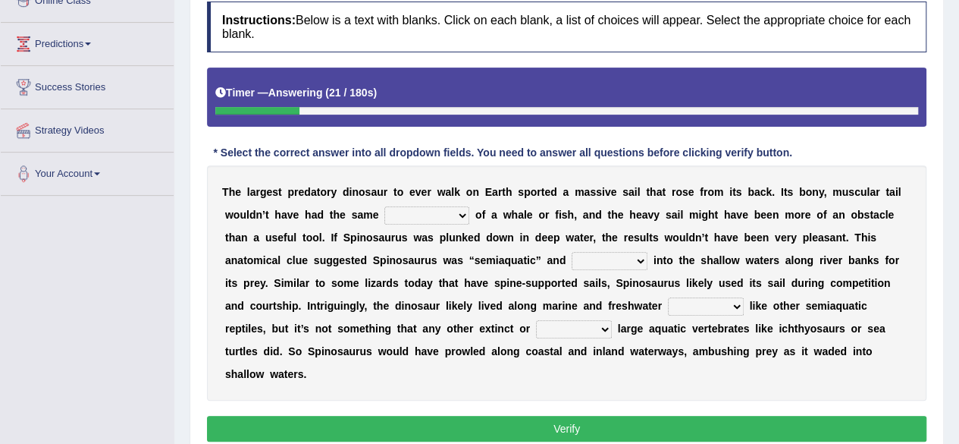
click at [435, 212] on select "affordability flexibility functionality availability" at bounding box center [427, 215] width 85 height 18
select select "flexibility"
click at [385, 206] on select "affordability flexibility functionality availability" at bounding box center [427, 215] width 85 height 18
click at [616, 259] on select "bounded waded plunged faded" at bounding box center [610, 261] width 76 height 18
select select "plunged"
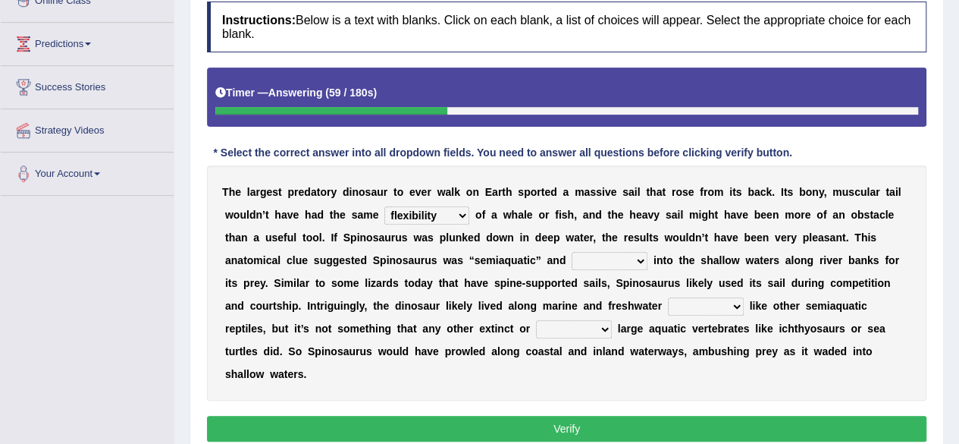
click at [572, 252] on select "bounded waded plunged faded" at bounding box center [610, 261] width 76 height 18
click at [716, 303] on select "habitats species fluxes pools" at bounding box center [706, 306] width 76 height 18
select select "habitats"
click at [668, 297] on select "habitats species fluxes pools" at bounding box center [706, 306] width 76 height 18
click at [572, 334] on select "extent resistant extant dominant" at bounding box center [574, 329] width 76 height 18
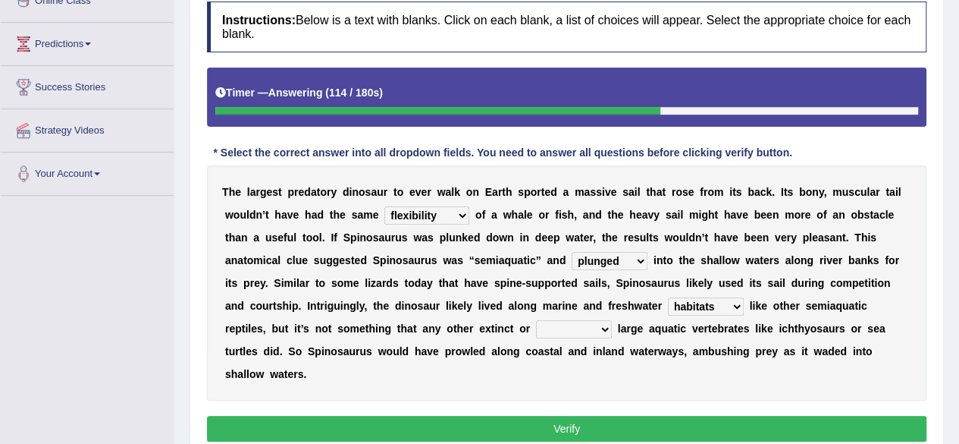
select select "extant"
click at [536, 320] on select "extent resistant extant dominant" at bounding box center [574, 329] width 76 height 18
click at [533, 424] on button "Verify" at bounding box center [567, 429] width 720 height 26
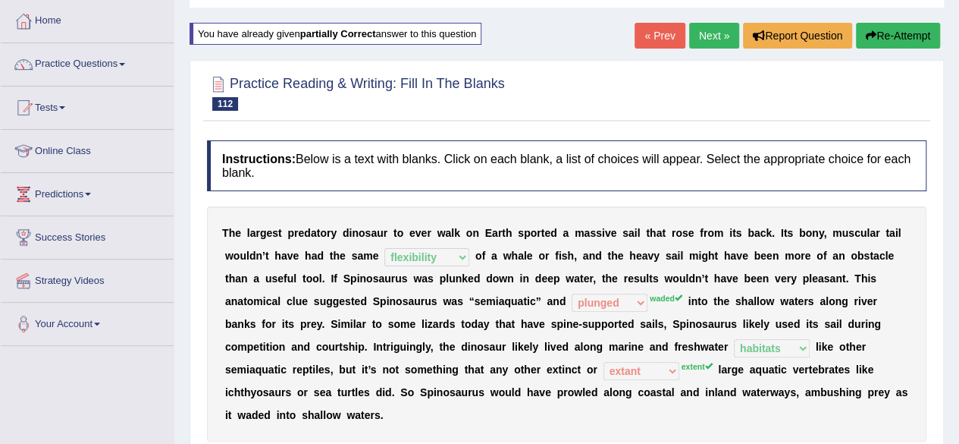
scroll to position [76, 0]
click at [911, 27] on button "Re-Attempt" at bounding box center [898, 35] width 84 height 26
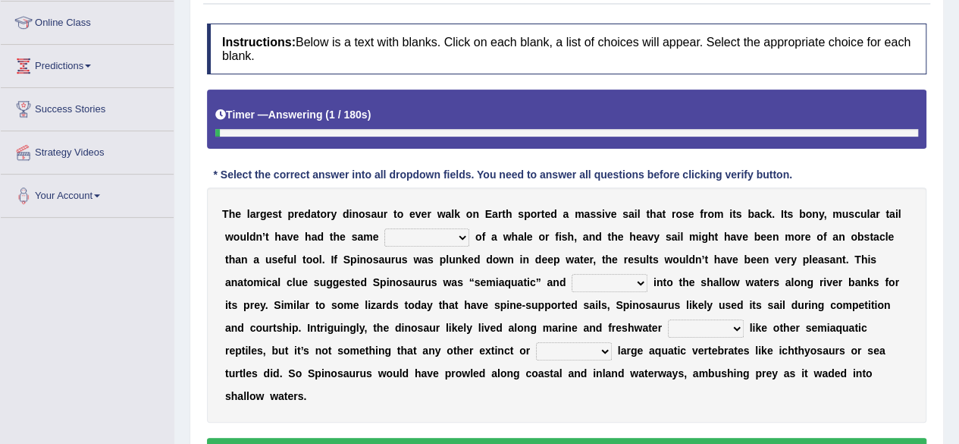
click at [436, 237] on select "affordability flexibility functionality availability" at bounding box center [427, 237] width 85 height 18
select select "flexibility"
click at [385, 228] on select "affordability flexibility functionality availability" at bounding box center [427, 237] width 85 height 18
click at [608, 276] on select "bounded waded plunged faded" at bounding box center [610, 283] width 76 height 18
select select "waded"
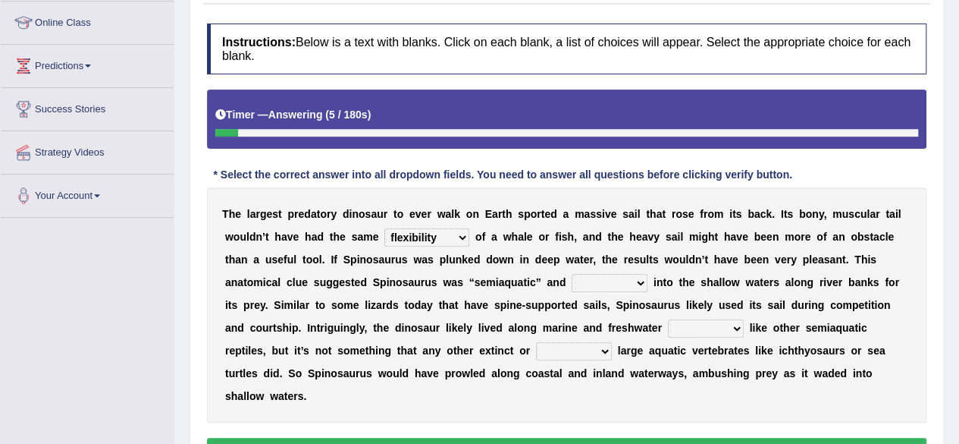
click at [572, 274] on select "bounded waded plunged faded" at bounding box center [610, 283] width 76 height 18
click at [714, 324] on select "habitats species fluxes pools" at bounding box center [706, 328] width 76 height 18
select select "habitats"
click at [668, 319] on select "habitats species fluxes pools" at bounding box center [706, 328] width 76 height 18
click at [557, 344] on select "extent resistant extant dominant" at bounding box center [574, 351] width 76 height 18
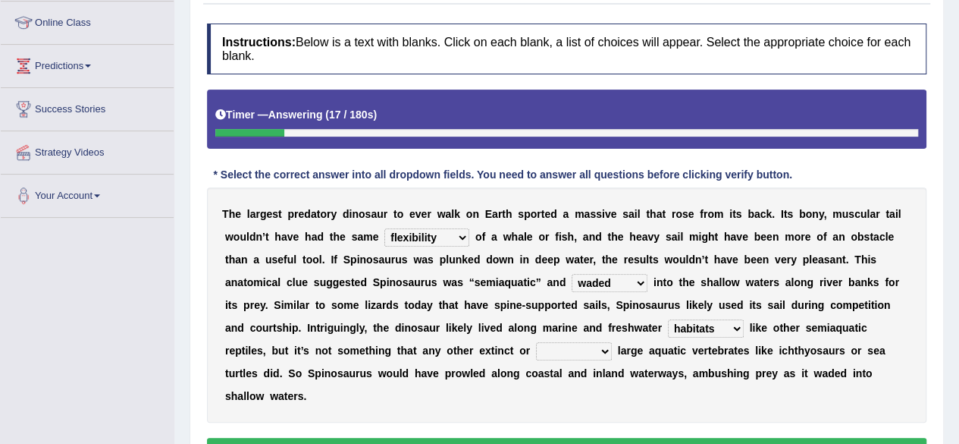
select select "extent"
click at [536, 342] on select "extent resistant extant dominant" at bounding box center [574, 351] width 76 height 18
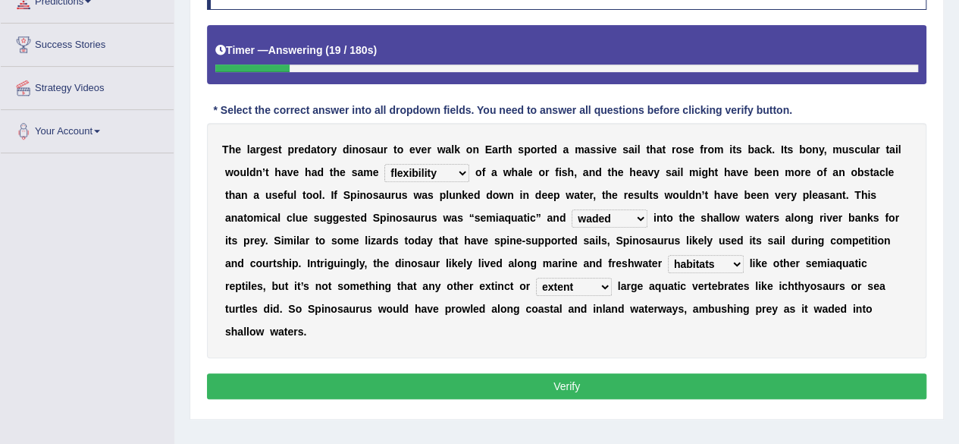
scroll to position [269, 0]
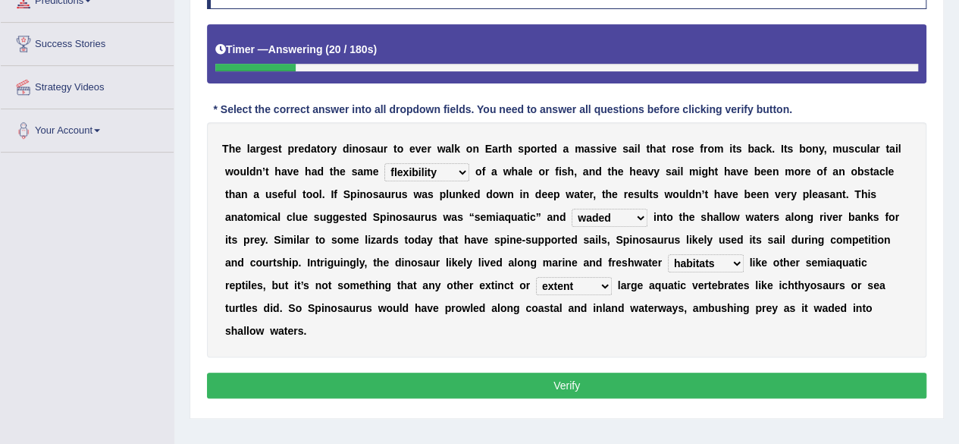
click at [578, 387] on button "Verify" at bounding box center [567, 385] width 720 height 26
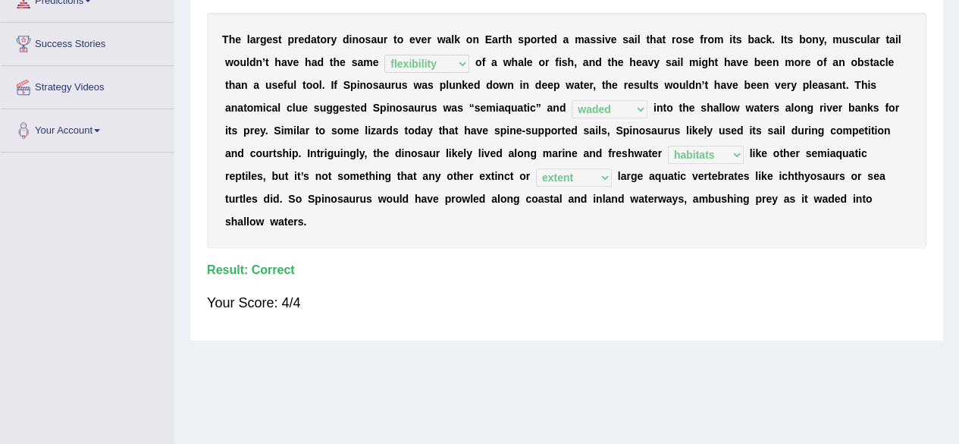
scroll to position [0, 0]
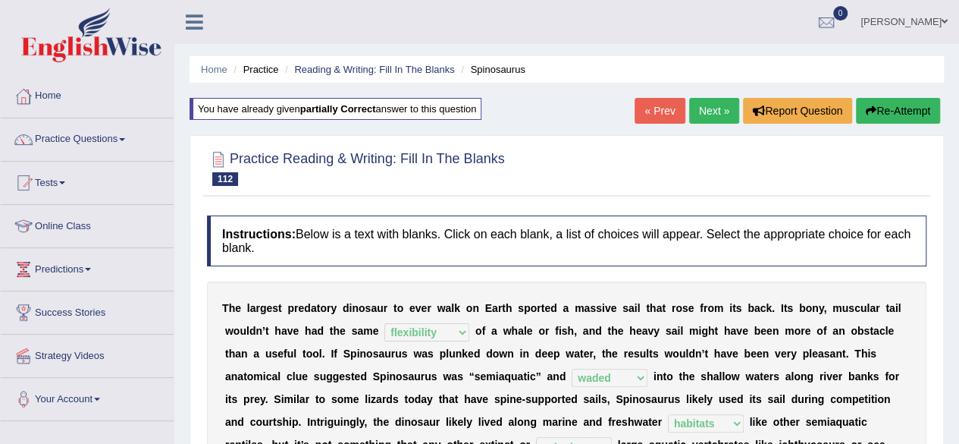
click at [713, 107] on link "Next »" at bounding box center [714, 111] width 50 height 26
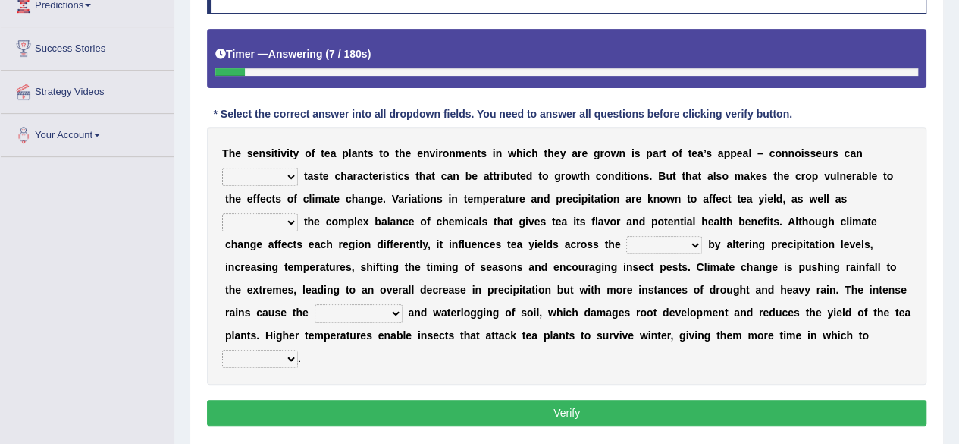
click at [256, 173] on select "concern disregard disarrange discern" at bounding box center [260, 177] width 76 height 18
select select "disregard"
click at [222, 168] on select "concern disregard disarrange discern" at bounding box center [260, 177] width 76 height 18
click at [255, 227] on select "poster altar alter deter" at bounding box center [260, 222] width 76 height 18
select select "alter"
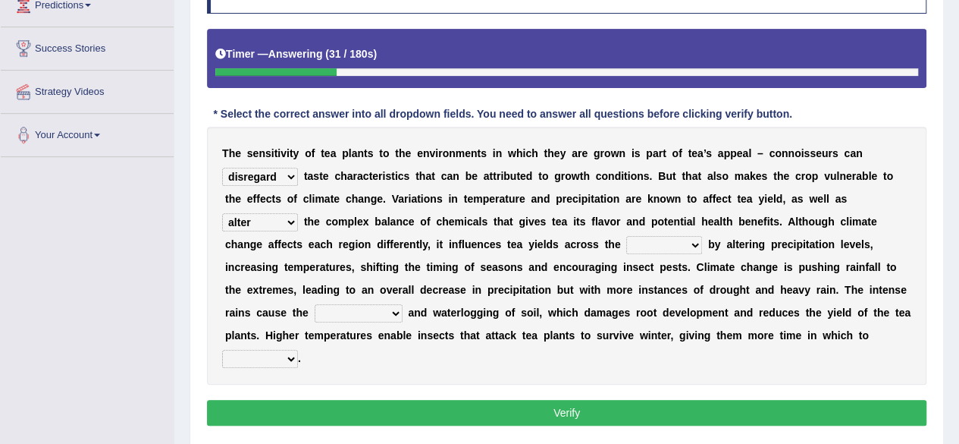
click at [222, 213] on select "poster altar alter deter" at bounding box center [260, 222] width 76 height 18
click at [654, 240] on select "river street board border" at bounding box center [665, 245] width 76 height 18
select select "board"
click at [627, 236] on select "river street board border" at bounding box center [665, 245] width 76 height 18
click at [363, 317] on select "compression diffusion erosion conversion" at bounding box center [359, 313] width 88 height 18
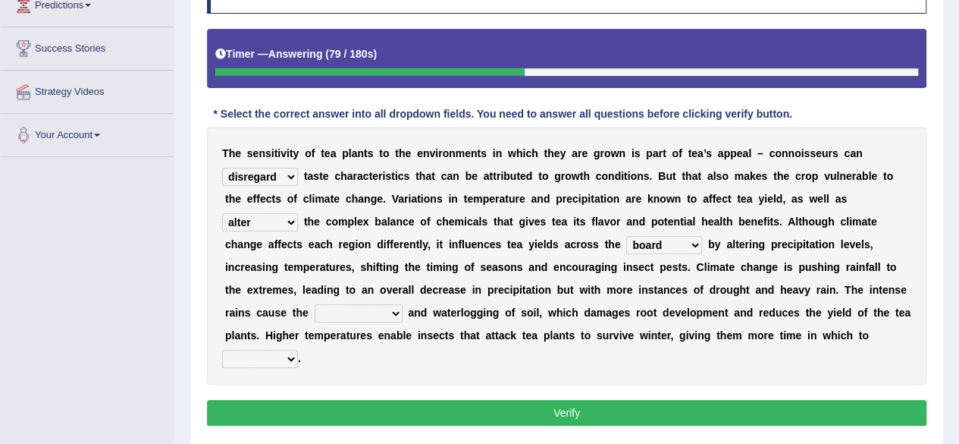
select select "erosion"
click at [315, 304] on select "compression diffusion erosion conversion" at bounding box center [359, 313] width 88 height 18
click at [275, 360] on select "reproduce conduce educe adduce" at bounding box center [260, 359] width 76 height 18
select select "adduce"
click at [222, 350] on select "reproduce conduce educe adduce" at bounding box center [260, 359] width 76 height 18
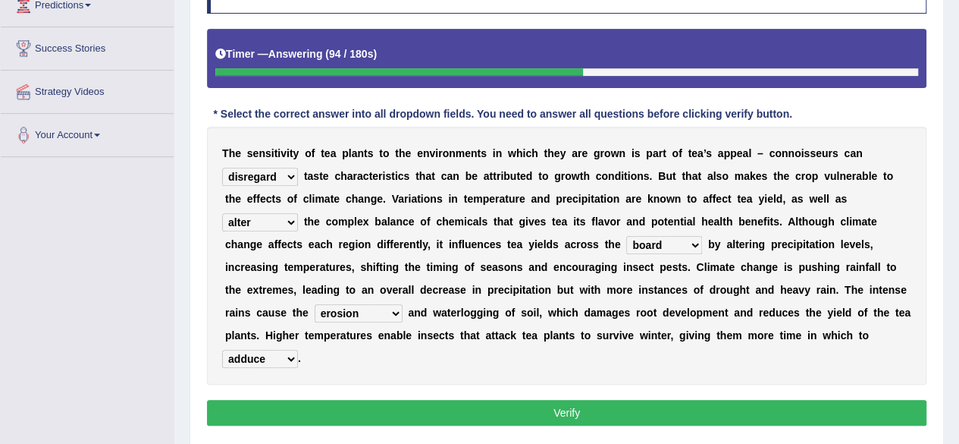
click at [314, 413] on button "Verify" at bounding box center [567, 413] width 720 height 26
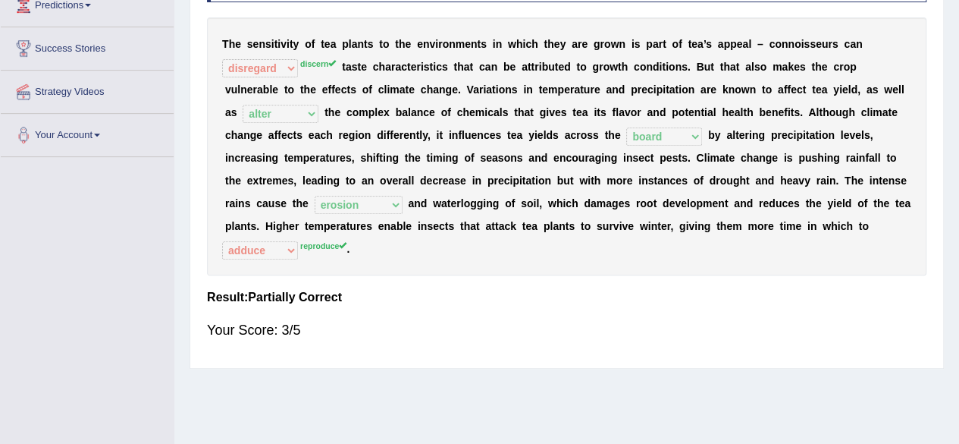
click at [314, 413] on div "Home Practice Reading & Writing: Fill In The Blanks Climate Change and Tea You …" at bounding box center [566, 115] width 785 height 758
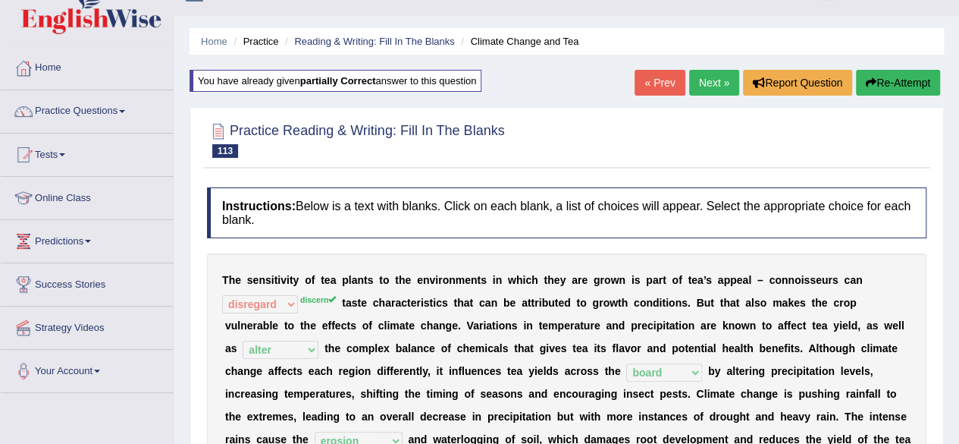
scroll to position [17, 0]
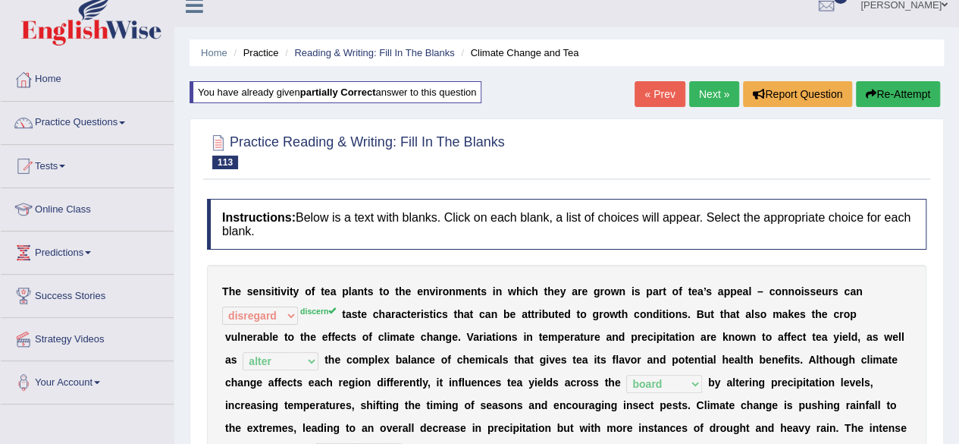
click at [893, 91] on button "Re-Attempt" at bounding box center [898, 94] width 84 height 26
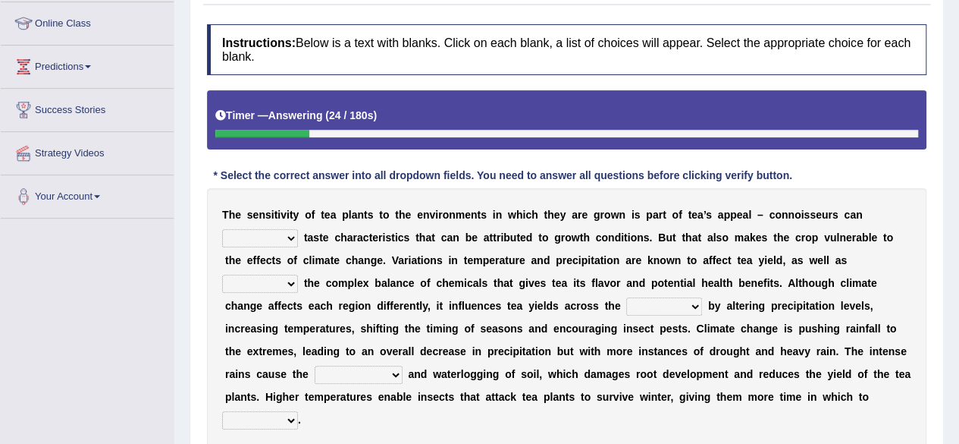
scroll to position [203, 0]
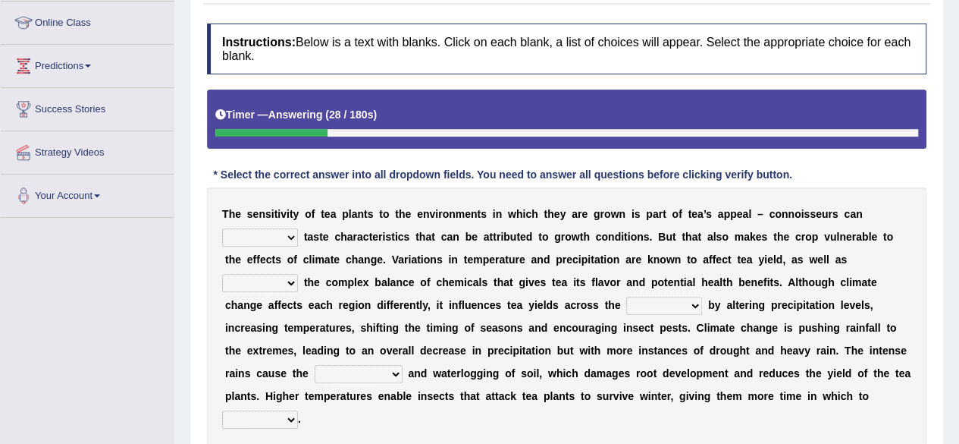
click at [259, 234] on select "concern disregard disarrange discern" at bounding box center [260, 237] width 76 height 18
select select "discern"
click at [222, 228] on select "concern disregard disarrange discern" at bounding box center [260, 237] width 76 height 18
click at [278, 280] on select "poster altar alter deter" at bounding box center [260, 283] width 76 height 18
select select "alter"
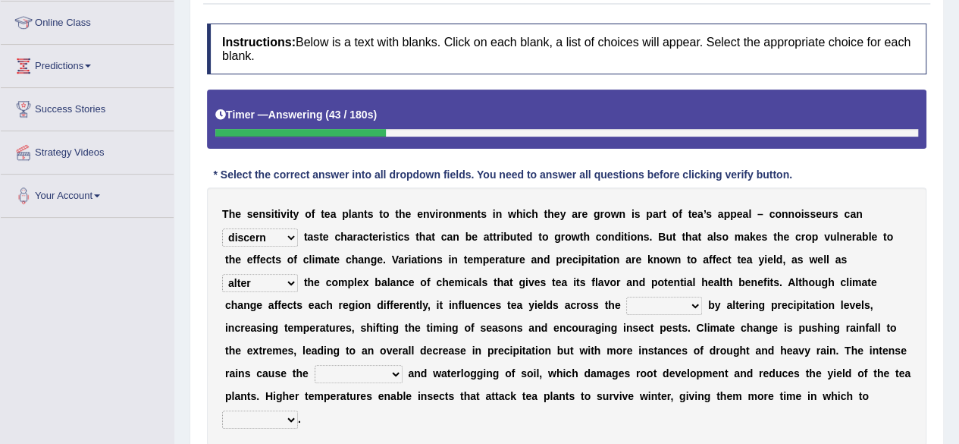
click at [222, 274] on select "poster altar alter deter" at bounding box center [260, 283] width 76 height 18
click at [643, 310] on select "river street board border" at bounding box center [665, 306] width 76 height 18
select select "board"
click at [627, 297] on select "river street board border" at bounding box center [665, 306] width 76 height 18
click at [352, 371] on select "compression diffusion erosion conversion" at bounding box center [359, 374] width 88 height 18
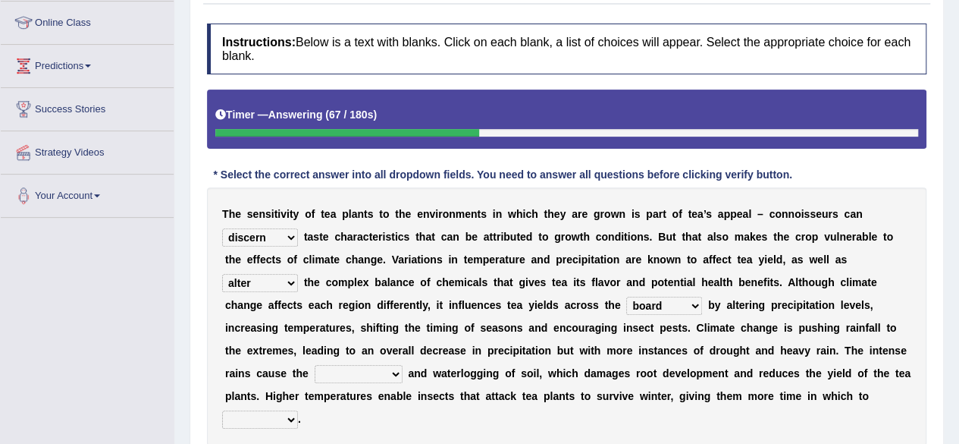
select select "erosion"
click at [315, 365] on select "compression diffusion erosion conversion" at bounding box center [359, 374] width 88 height 18
click at [283, 421] on select "reproduce conduce educe adduce" at bounding box center [260, 419] width 76 height 18
select select "reproduce"
click at [222, 410] on select "reproduce conduce educe adduce" at bounding box center [260, 419] width 76 height 18
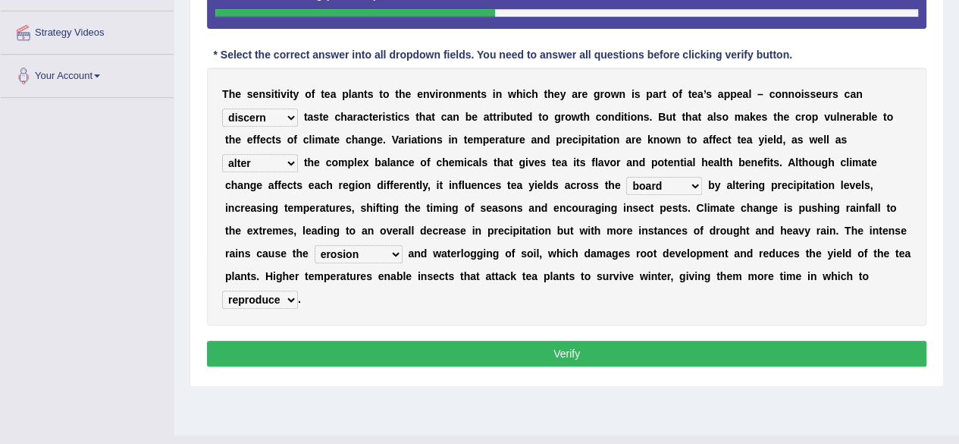
scroll to position [325, 0]
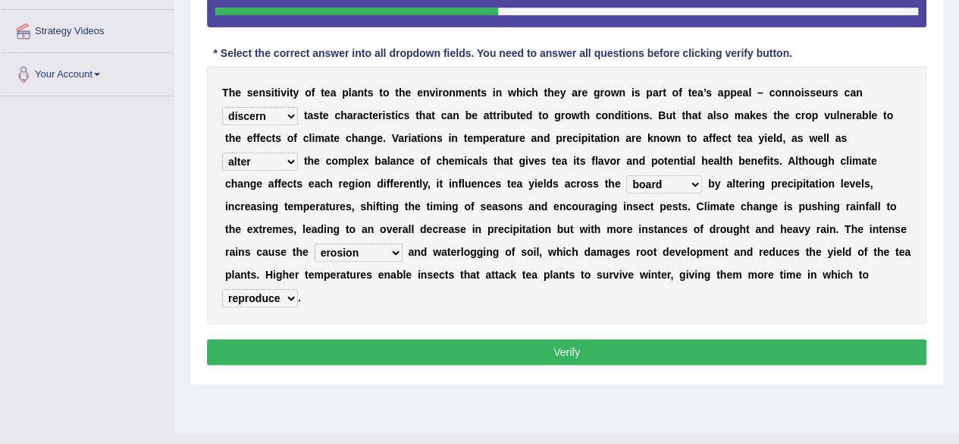
click at [284, 349] on button "Verify" at bounding box center [567, 352] width 720 height 26
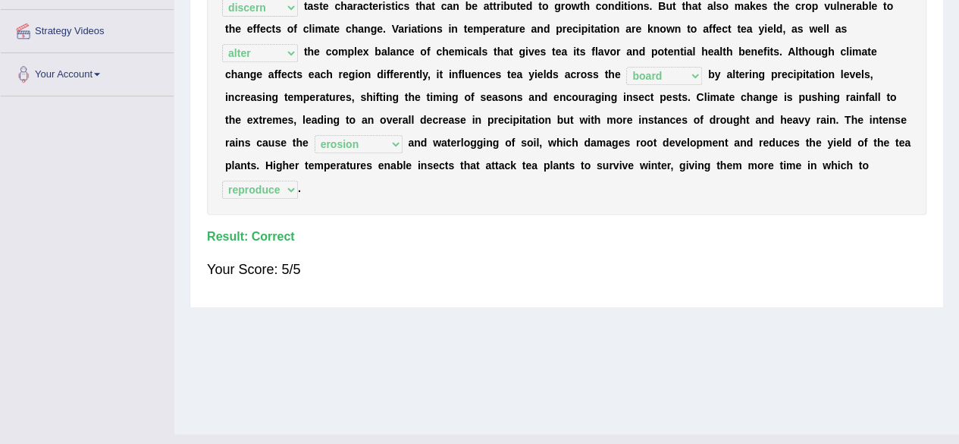
scroll to position [0, 0]
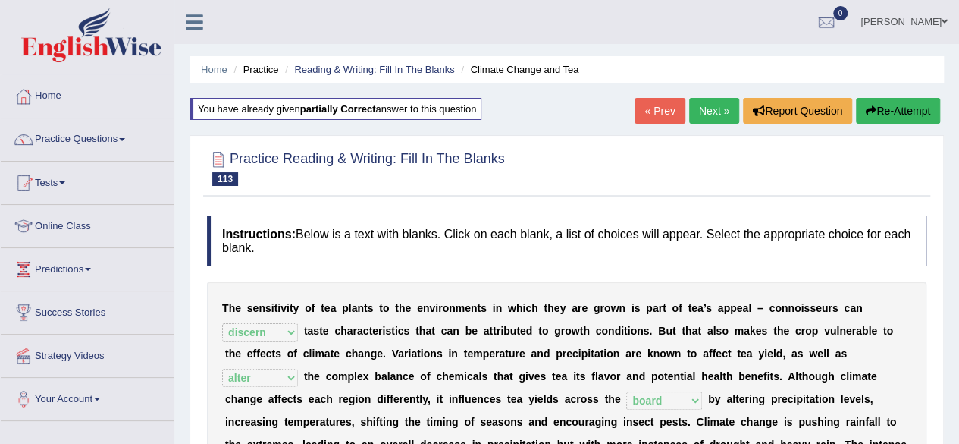
click at [711, 114] on link "Next »" at bounding box center [714, 111] width 50 height 26
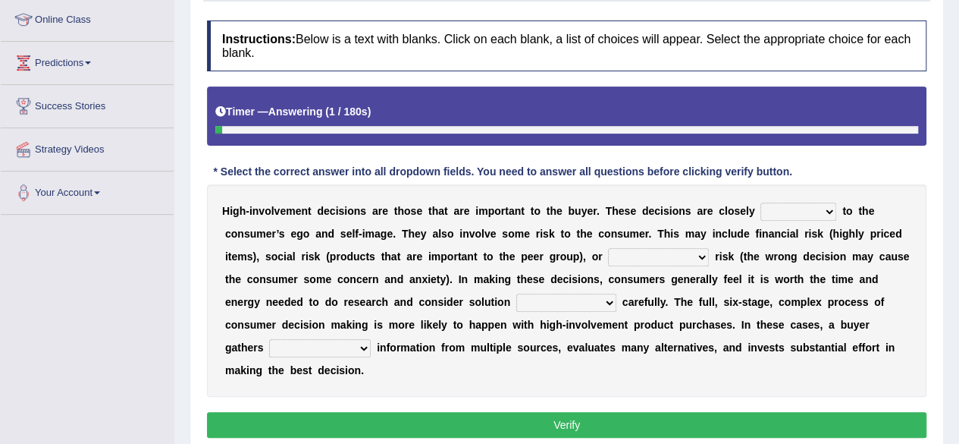
scroll to position [209, 0]
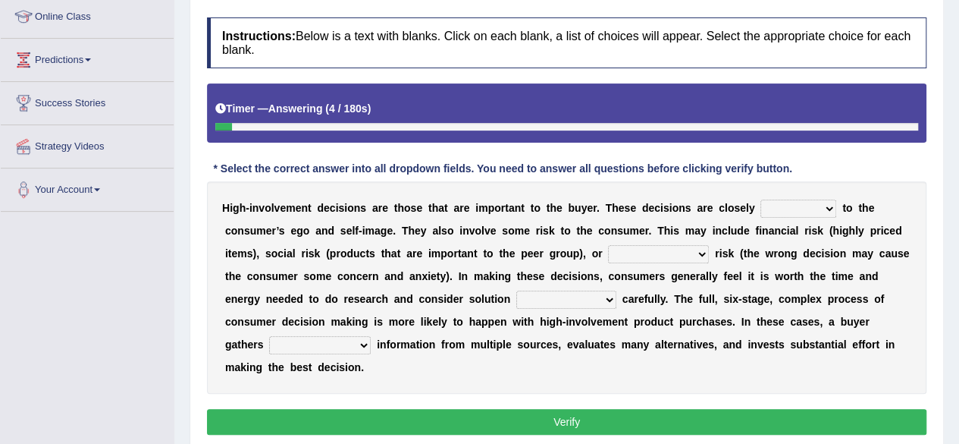
click at [802, 209] on select "retired received wired tied" at bounding box center [799, 208] width 76 height 18
select select "tied"
click at [761, 199] on select "retired received wired tied" at bounding box center [799, 208] width 76 height 18
click at [664, 259] on select "anthropological psychological chronological neurological" at bounding box center [658, 254] width 101 height 18
select select "psychological"
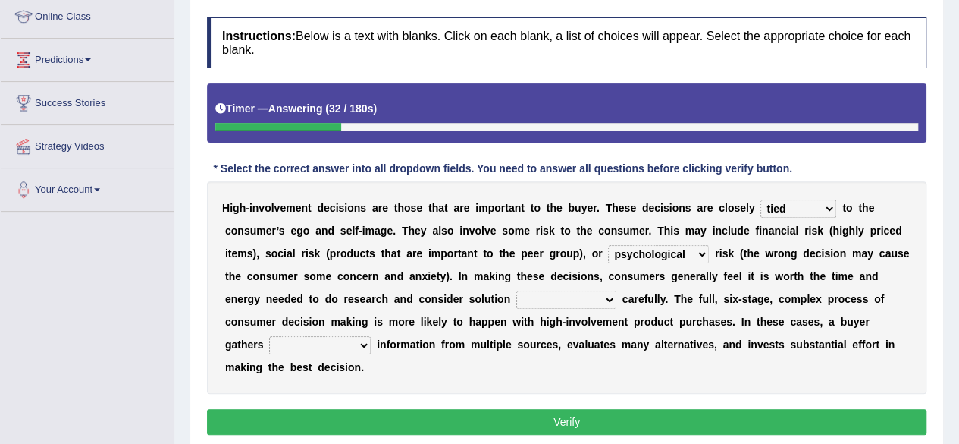
click at [608, 245] on select "anthropological psychological chronological neurological" at bounding box center [658, 254] width 101 height 18
click at [551, 300] on select "alternatives conjunctives executives representatives" at bounding box center [567, 299] width 100 height 18
select select "alternatives"
click at [517, 290] on select "alternatives conjunctives executives representatives" at bounding box center [567, 299] width 100 height 18
click at [354, 348] on select "insurmountable extensive limited extricated" at bounding box center [320, 345] width 102 height 18
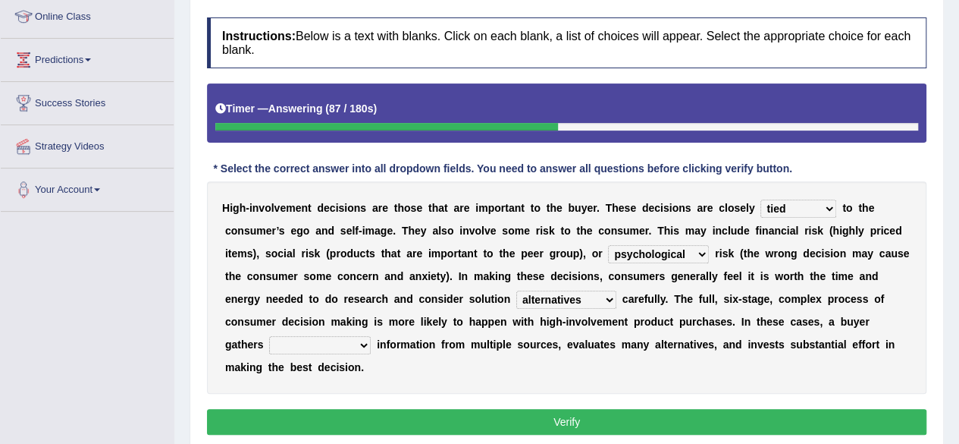
select select "extensive"
click at [269, 336] on select "insurmountable extensive limited extricated" at bounding box center [320, 345] width 102 height 18
click at [341, 422] on button "Verify" at bounding box center [567, 422] width 720 height 26
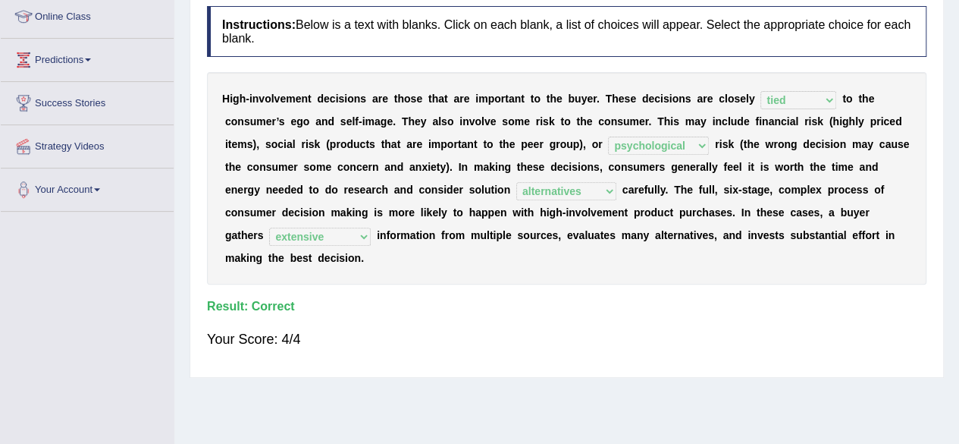
scroll to position [0, 0]
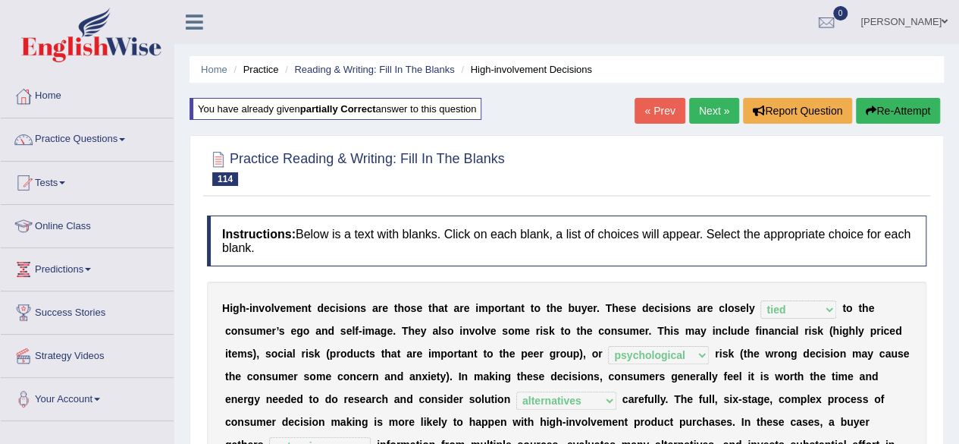
click at [699, 104] on link "Next »" at bounding box center [714, 111] width 50 height 26
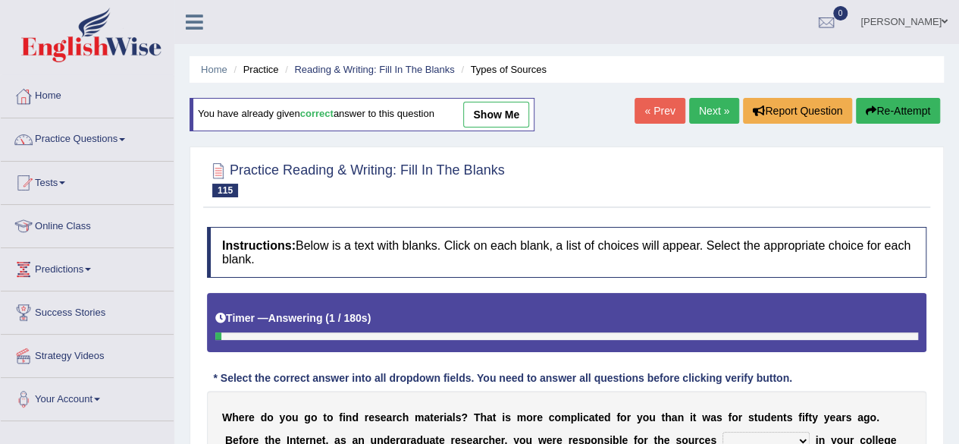
click at [707, 116] on link "Next »" at bounding box center [714, 111] width 50 height 26
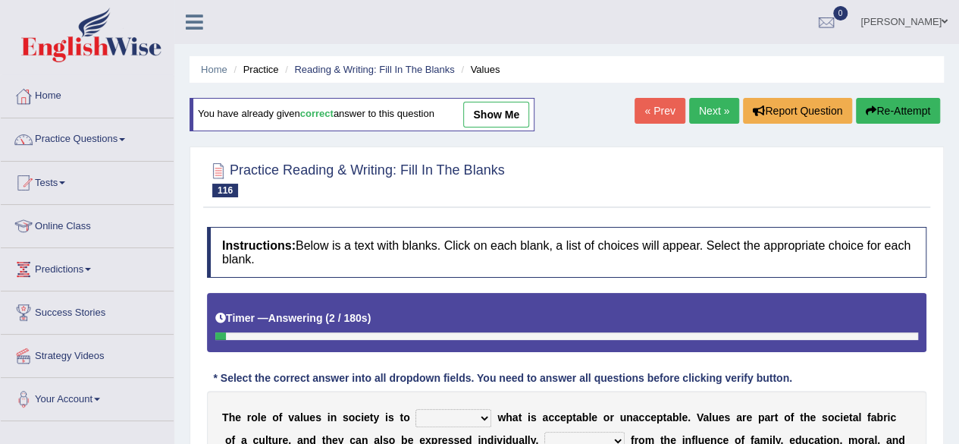
click at [722, 104] on link "Next »" at bounding box center [714, 111] width 50 height 26
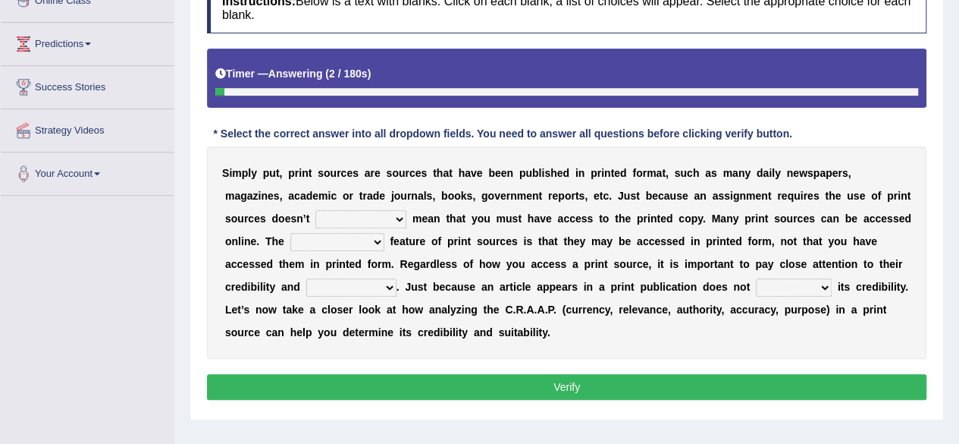
scroll to position [227, 0]
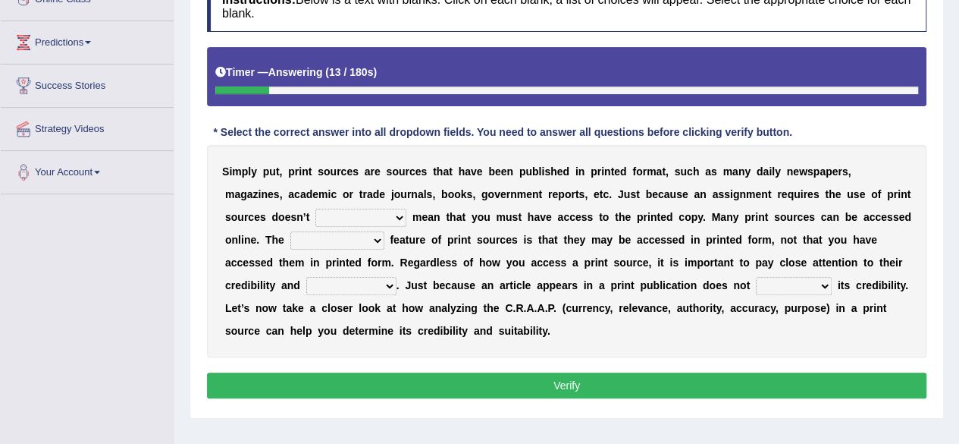
click at [366, 213] on select "necessarily aggressively momentously indecisively" at bounding box center [361, 218] width 91 height 18
select select "necessarily"
click at [316, 209] on select "necessarily aggressively momentously indecisively" at bounding box center [361, 218] width 91 height 18
click at [382, 240] on select "brainwashing distinguishing refurbishing establishing" at bounding box center [337, 240] width 94 height 18
select select "distinguishing"
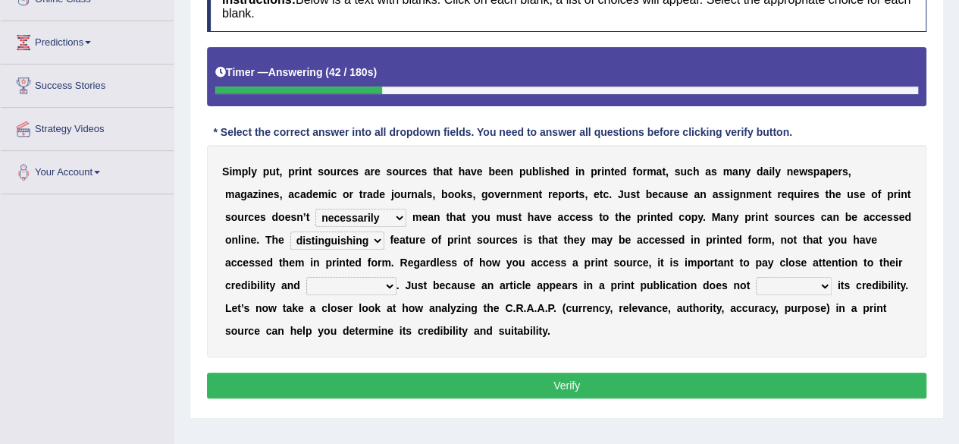
click at [290, 231] on select "brainwashing distinguishing refurbishing establishing" at bounding box center [337, 240] width 94 height 18
click at [354, 284] on select "compatibility conductibility susceptibility reliability" at bounding box center [351, 286] width 90 height 18
select select "reliability"
click at [306, 277] on select "compatibility conductibility susceptibility reliability" at bounding box center [351, 286] width 90 height 18
click at [806, 281] on select "reassure ensure issue ensue" at bounding box center [794, 286] width 76 height 18
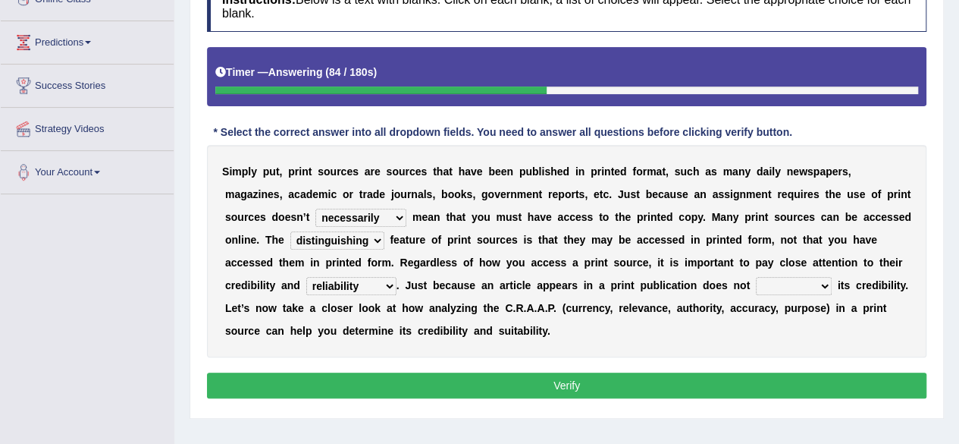
select select "ensure"
click at [756, 277] on select "reassure ensure issue ensue" at bounding box center [794, 286] width 76 height 18
click at [686, 382] on button "Verify" at bounding box center [567, 385] width 720 height 26
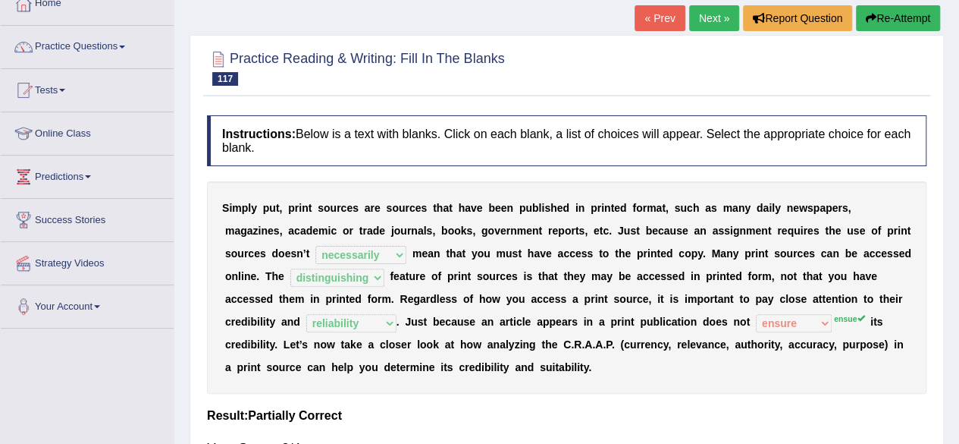
scroll to position [88, 0]
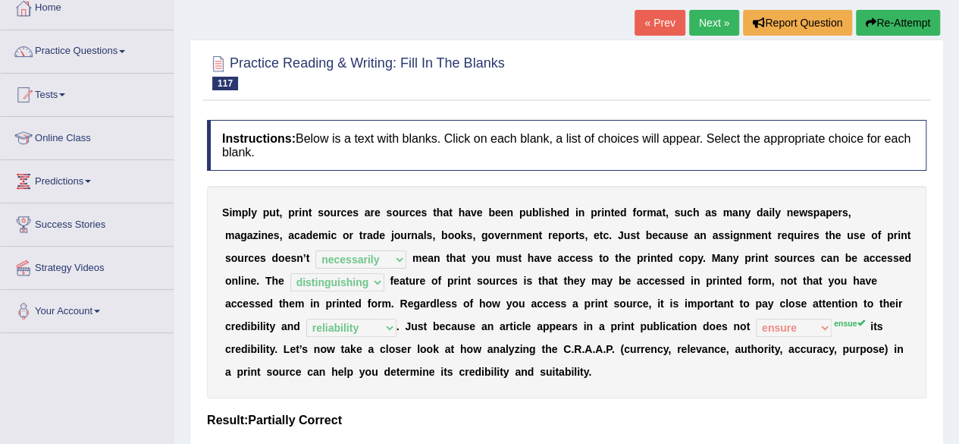
click at [884, 19] on button "Re-Attempt" at bounding box center [898, 23] width 84 height 26
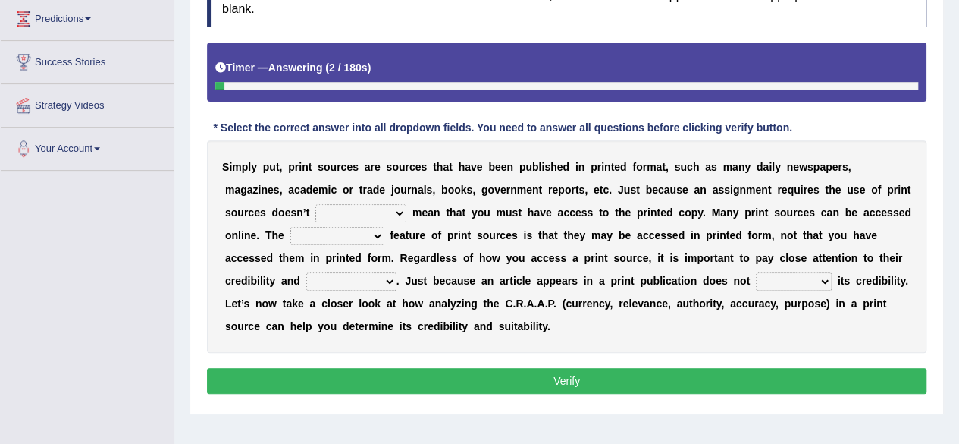
scroll to position [253, 0]
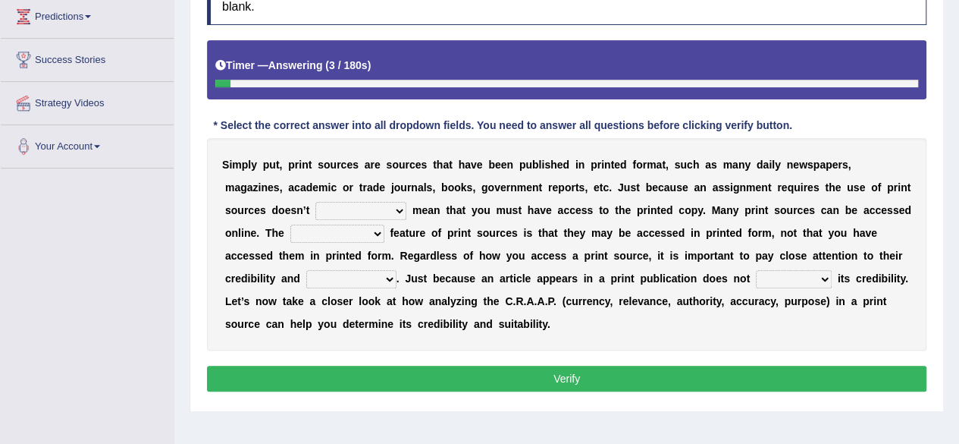
click at [355, 214] on select "necessarily aggressively momentously indecisively" at bounding box center [361, 211] width 91 height 18
select select "necessarily"
click at [316, 202] on select "necessarily aggressively momentously indecisively" at bounding box center [361, 211] width 91 height 18
click at [372, 241] on div "S i m p l y p u t , p r i n t s o u r c e s a r e s o u r c e s t h a t h a v e…" at bounding box center [567, 244] width 720 height 212
click at [367, 236] on select "brainwashing distinguishing refurbishing establishing" at bounding box center [337, 234] width 94 height 18
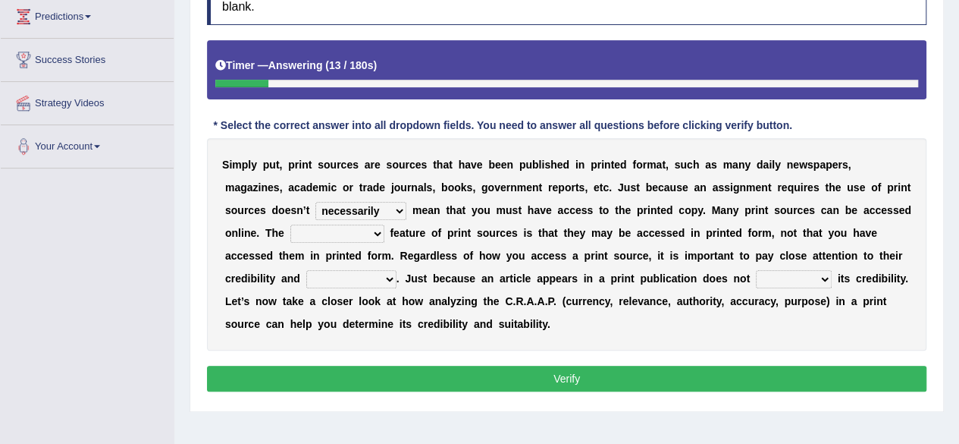
select select "distinguishing"
click at [290, 225] on select "brainwashing distinguishing refurbishing establishing" at bounding box center [337, 234] width 94 height 18
click at [375, 286] on div "S i m p l y p u t , p r i n t s o u r c e s a r e s o u r c e s t h a t h a v e…" at bounding box center [567, 244] width 720 height 212
click at [375, 281] on select "compatibility conductibility susceptibility reliability" at bounding box center [351, 279] width 90 height 18
select select "compatibility"
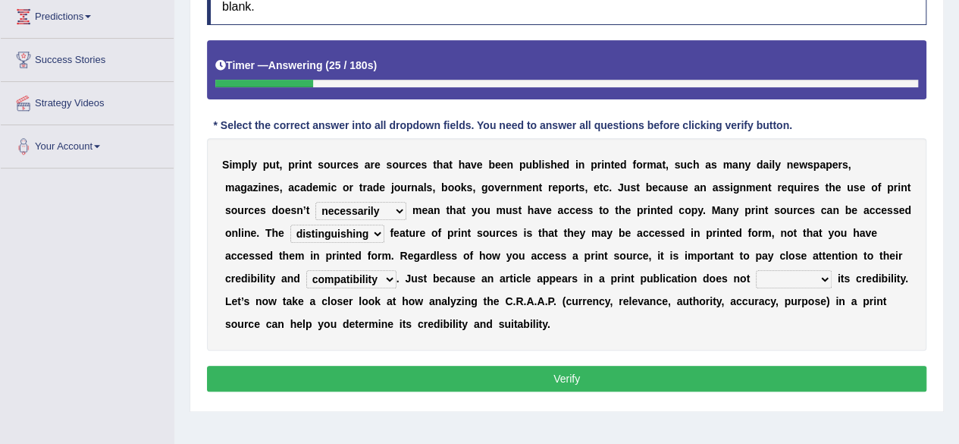
click at [306, 270] on select "compatibility conductibility susceptibility reliability" at bounding box center [351, 279] width 90 height 18
click at [740, 273] on b "o" at bounding box center [743, 278] width 7 height 12
click at [356, 279] on select "compatibility conductibility susceptibility reliability" at bounding box center [351, 279] width 90 height 18
click at [809, 272] on select "reassure ensure issue ensue" at bounding box center [794, 279] width 76 height 18
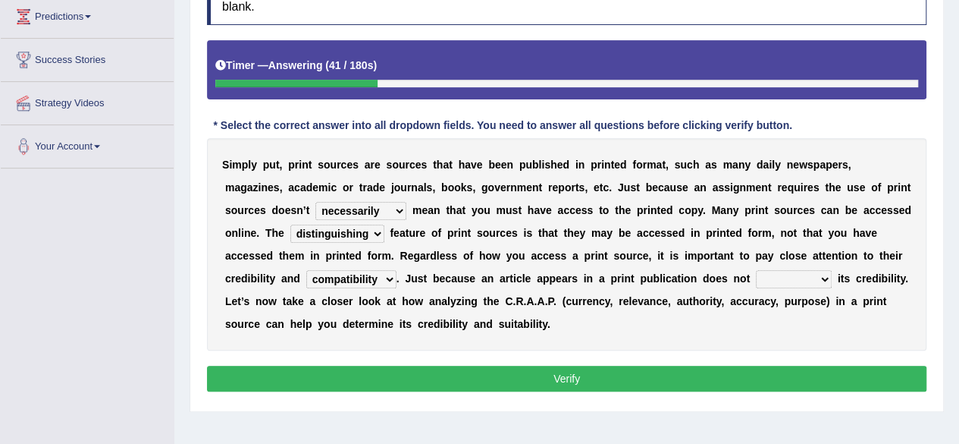
select select "ensue"
click at [756, 270] on select "reassure ensure issue ensue" at bounding box center [794, 279] width 76 height 18
click at [391, 377] on button "Verify" at bounding box center [567, 379] width 720 height 26
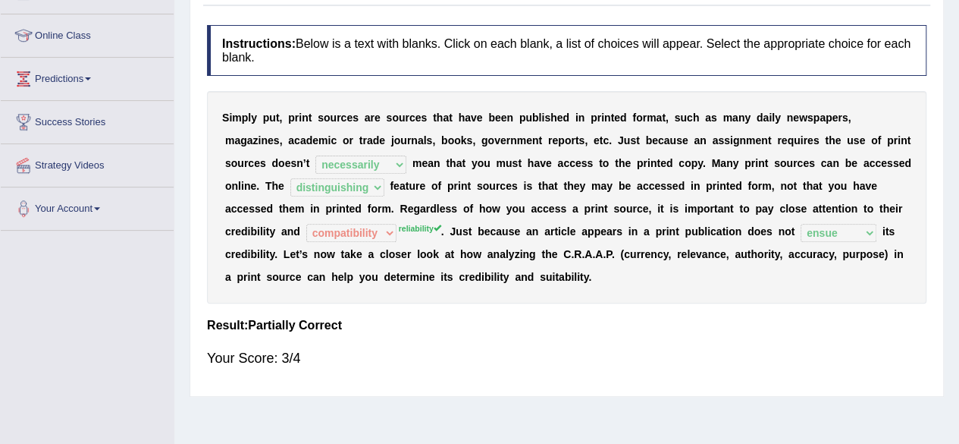
scroll to position [0, 0]
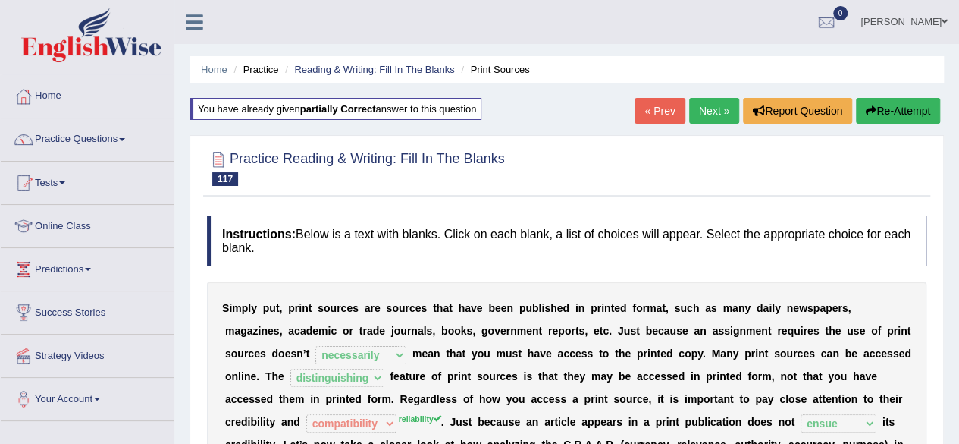
click at [895, 117] on button "Re-Attempt" at bounding box center [898, 111] width 84 height 26
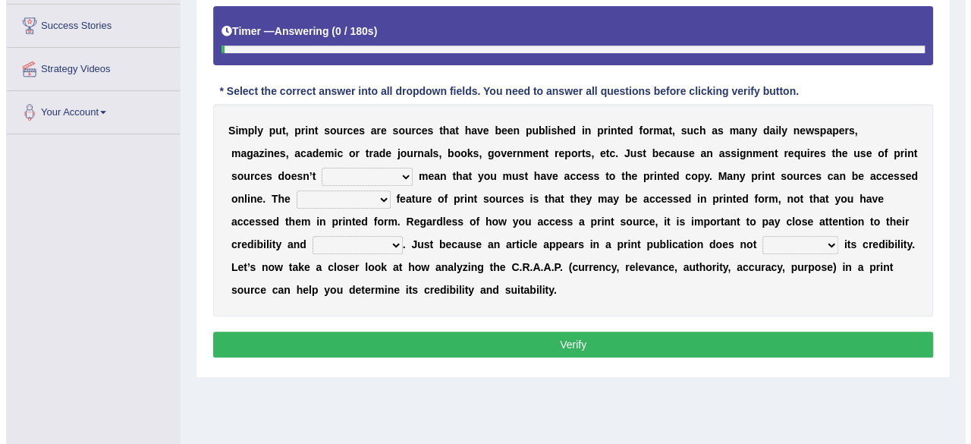
scroll to position [287, 0]
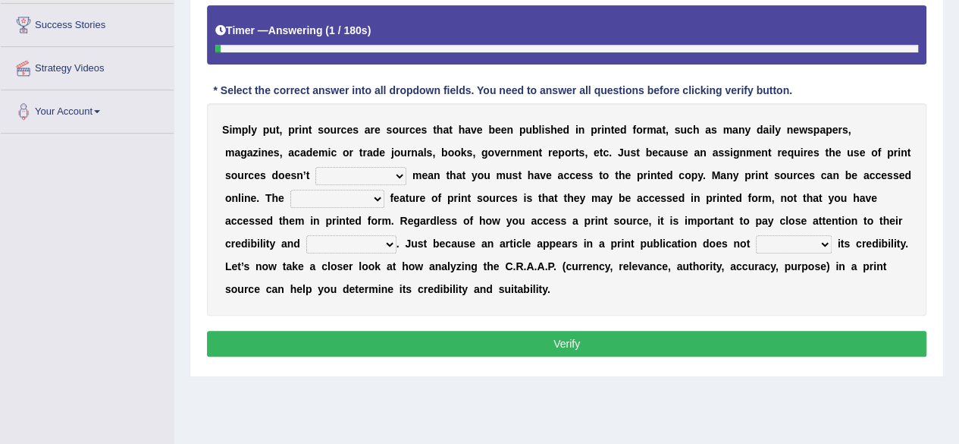
drag, startPoint x: 0, startPoint y: 0, endPoint x: 344, endPoint y: 245, distance: 422.6
click at [344, 245] on select "compatibility conductibility susceptibility reliability" at bounding box center [351, 244] width 90 height 18
select select "reliability"
click at [306, 235] on select "compatibility conductibility susceptibility reliability" at bounding box center [351, 244] width 90 height 18
click at [804, 248] on select "reassure ensure issue ensue" at bounding box center [794, 244] width 76 height 18
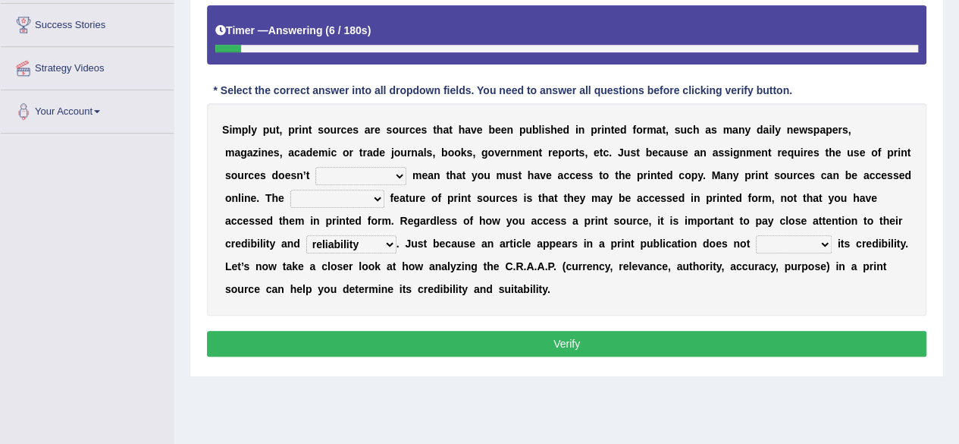
select select "ensue"
click at [756, 235] on select "reassure ensure issue ensue" at bounding box center [794, 244] width 76 height 18
click at [319, 191] on select "brainwashing distinguishing refurbishing establishing" at bounding box center [337, 199] width 94 height 18
select select "distinguishing"
click at [290, 190] on select "brainwashing distinguishing refurbishing establishing" at bounding box center [337, 199] width 94 height 18
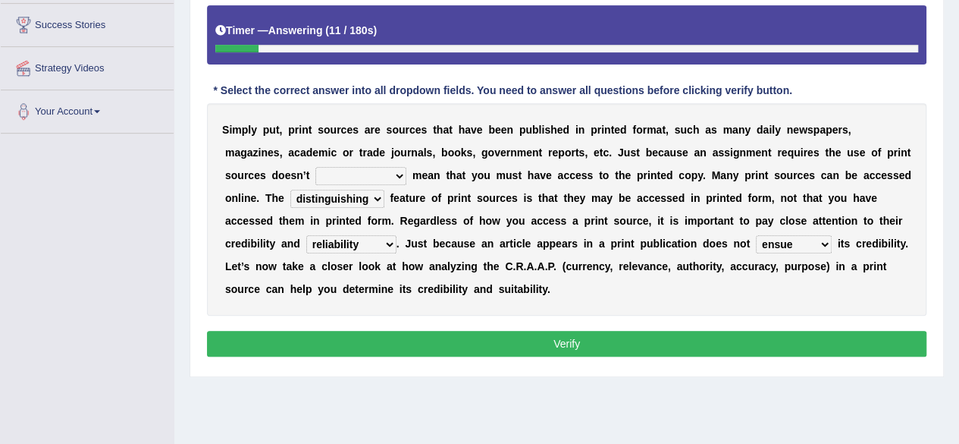
click at [369, 169] on select "necessarily aggressively momentously indecisively" at bounding box center [361, 176] width 91 height 18
select select "necessarily"
click at [316, 167] on select "necessarily aggressively momentously indecisively" at bounding box center [361, 176] width 91 height 18
click at [376, 344] on button "Verify" at bounding box center [567, 344] width 720 height 26
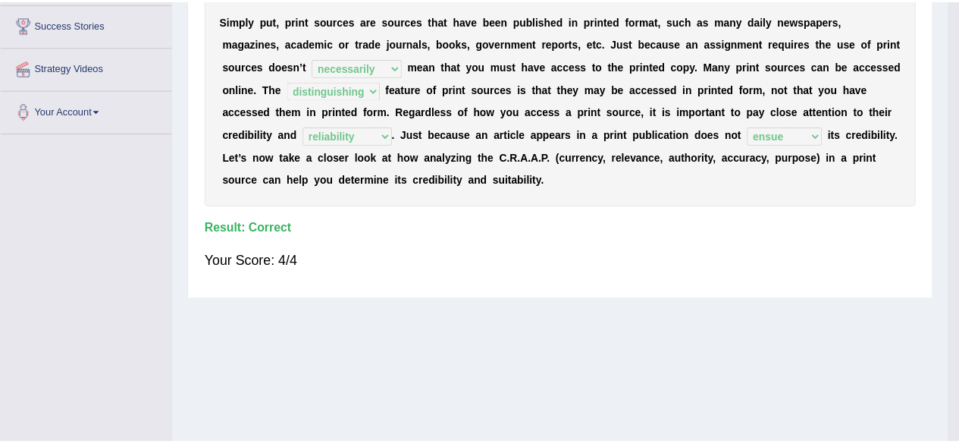
scroll to position [0, 0]
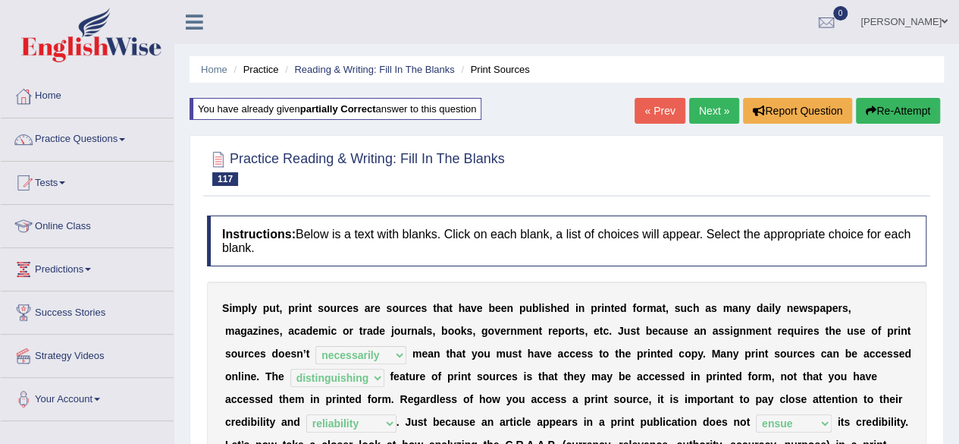
click at [711, 107] on link "Next »" at bounding box center [714, 111] width 50 height 26
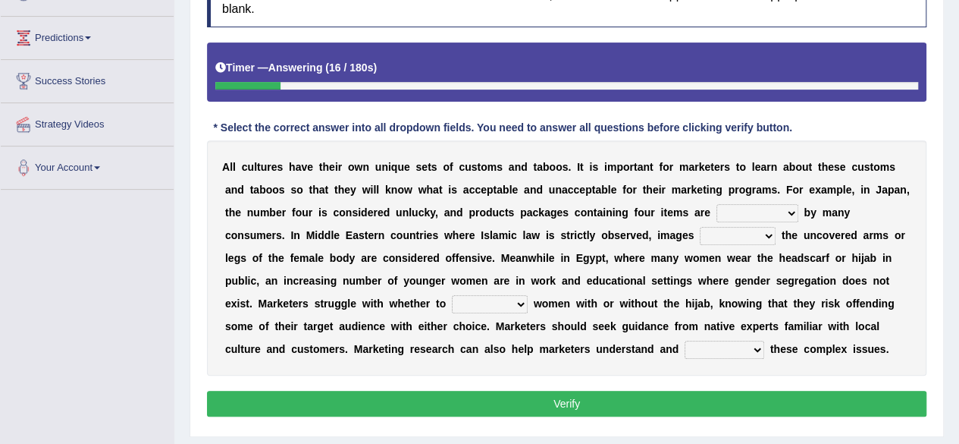
click at [754, 215] on select "encouraged pursued avoided terrified" at bounding box center [758, 213] width 82 height 18
select select "avoided"
click at [717, 204] on select "encouraged pursued avoided terrified" at bounding box center [758, 213] width 82 height 18
click at [752, 230] on select "displaying projected projecting displayed" at bounding box center [738, 236] width 76 height 18
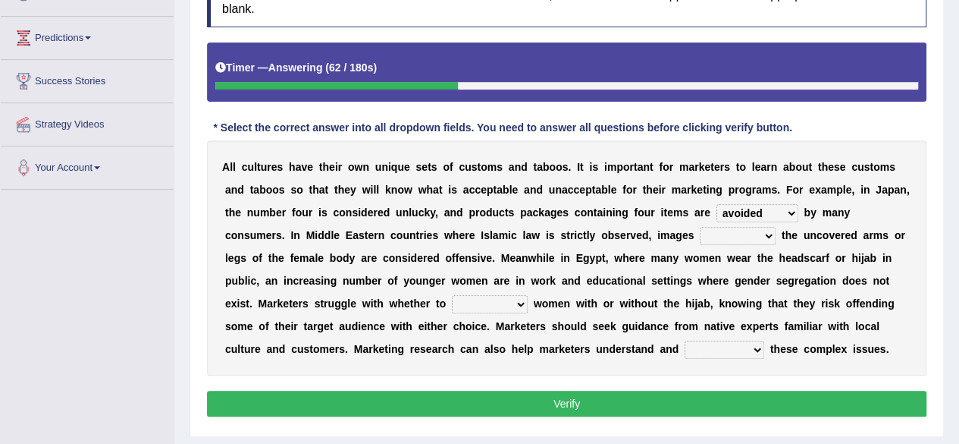
select select "displaying"
click at [700, 227] on select "displaying projected projecting displayed" at bounding box center [738, 236] width 76 height 18
click at [508, 300] on select "betray bewilder stray portray" at bounding box center [490, 304] width 76 height 18
select select "portray"
click at [452, 295] on select "betray bewilder stray portray" at bounding box center [490, 304] width 76 height 18
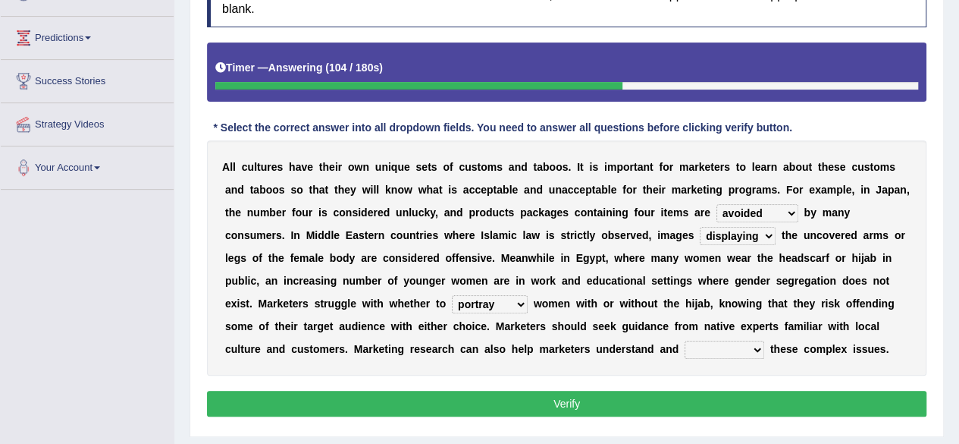
click at [738, 345] on select "promulgate negate navigate aggregate" at bounding box center [725, 350] width 80 height 18
select select "navigate"
click at [685, 341] on select "promulgate negate navigate aggregate" at bounding box center [725, 350] width 80 height 18
click at [632, 402] on button "Verify" at bounding box center [567, 404] width 720 height 26
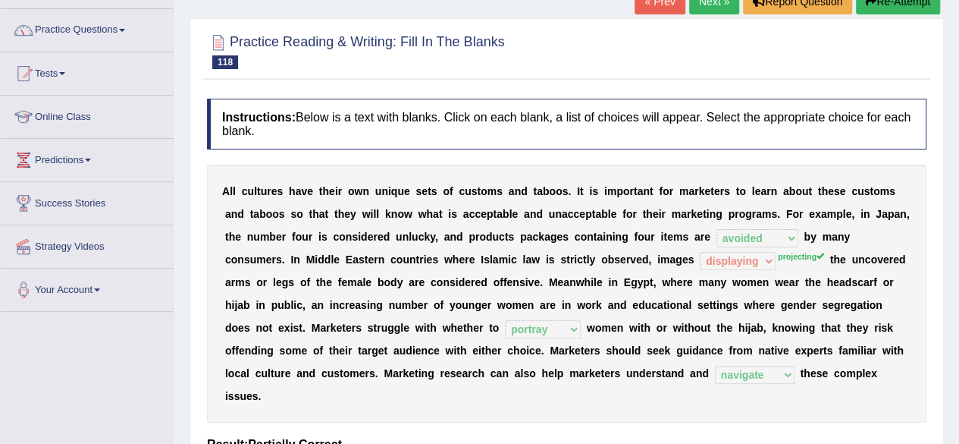
scroll to position [96, 0]
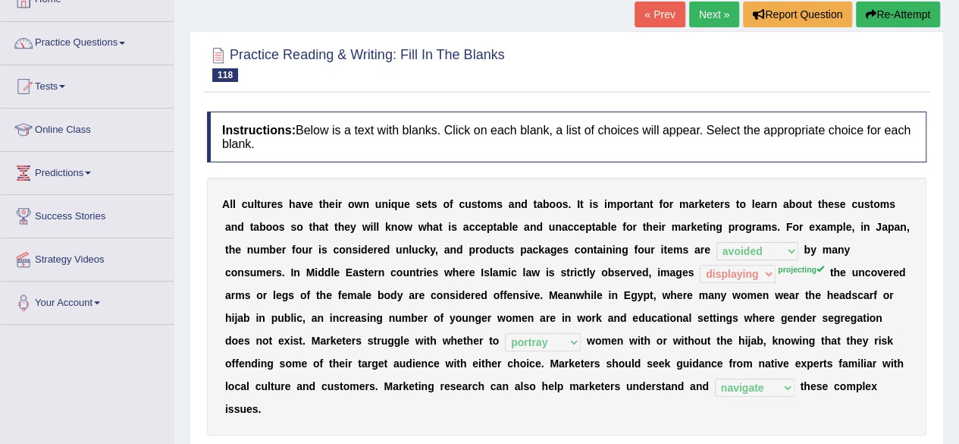
click at [904, 14] on button "Re-Attempt" at bounding box center [898, 15] width 84 height 26
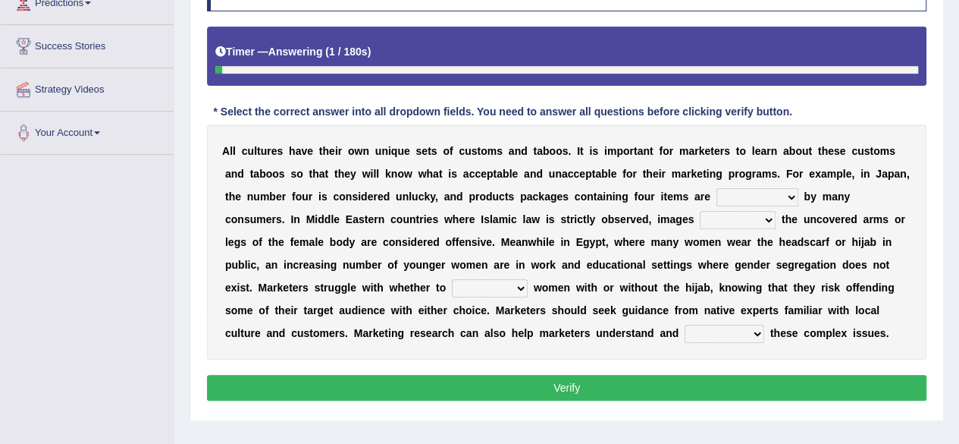
click at [753, 189] on select "encouraged pursued avoided terrified" at bounding box center [758, 197] width 82 height 18
select select "avoided"
click at [717, 188] on select "encouraged pursued avoided terrified" at bounding box center [758, 197] width 82 height 18
click at [745, 218] on select "displaying projected projecting displayed" at bounding box center [738, 220] width 76 height 18
select select "projecting"
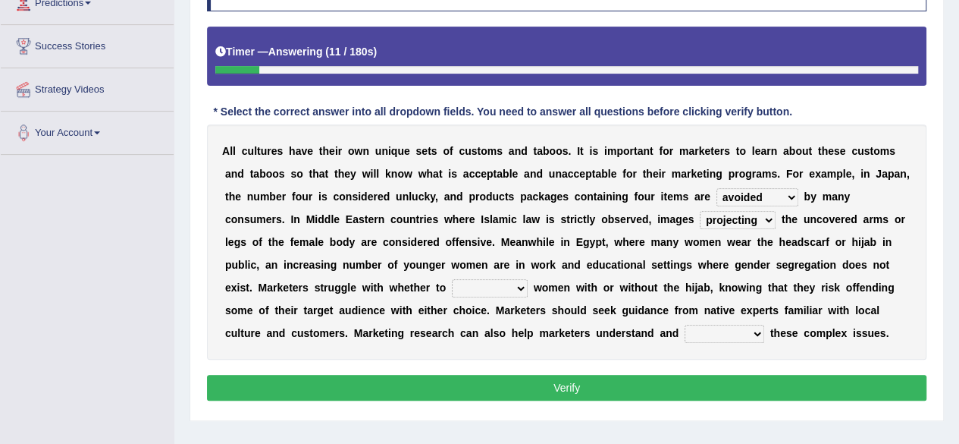
click at [700, 211] on select "displaying projected projecting displayed" at bounding box center [738, 220] width 76 height 18
click at [505, 287] on select "betray bewilder stray portray" at bounding box center [490, 288] width 76 height 18
select select "portray"
click at [452, 279] on select "betray bewilder stray portray" at bounding box center [490, 288] width 76 height 18
click at [736, 212] on select "displaying projected projecting displayed" at bounding box center [738, 220] width 76 height 18
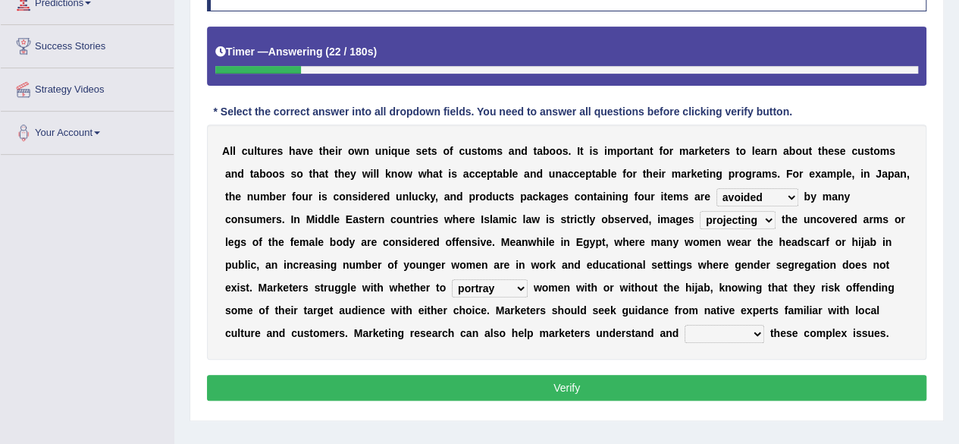
drag, startPoint x: 757, startPoint y: 344, endPoint x: 740, endPoint y: 327, distance: 23.6
click at [740, 327] on div "A l l c u l t u r e s h a v e t h e i r o w n u n i q u e s e t s o f c u s t o…" at bounding box center [567, 241] width 720 height 235
click at [740, 327] on select "promulgate negate navigate aggregate" at bounding box center [725, 334] width 80 height 18
select select "navigate"
click at [685, 325] on select "promulgate negate navigate aggregate" at bounding box center [725, 334] width 80 height 18
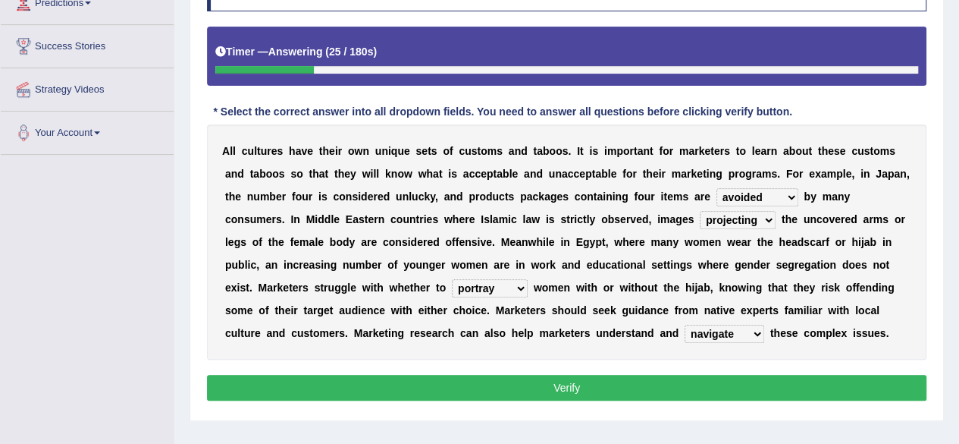
click at [735, 387] on button "Verify" at bounding box center [567, 388] width 720 height 26
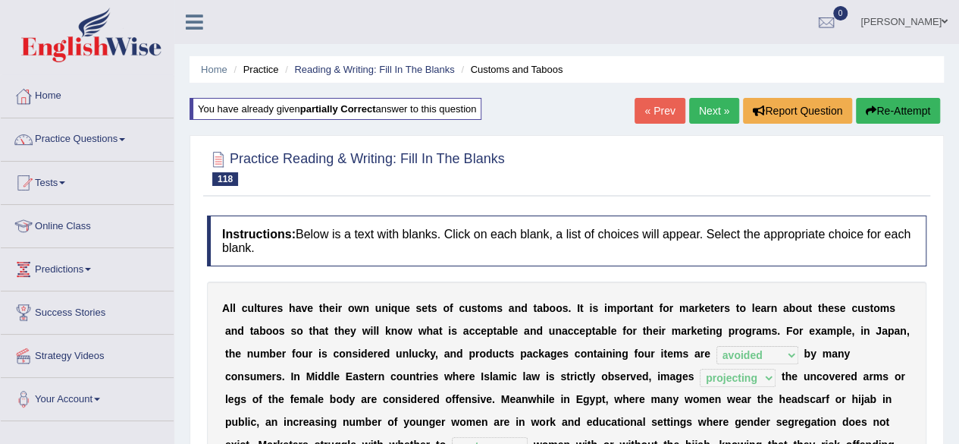
click at [716, 111] on link "Next »" at bounding box center [714, 111] width 50 height 26
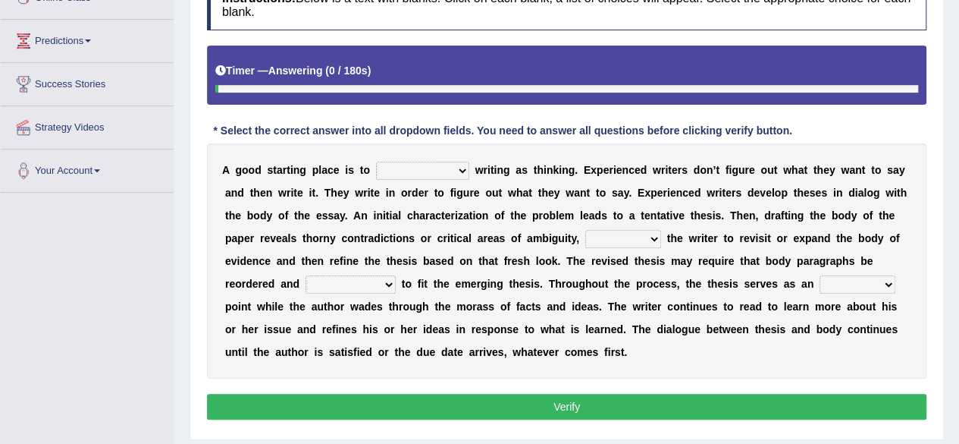
scroll to position [229, 0]
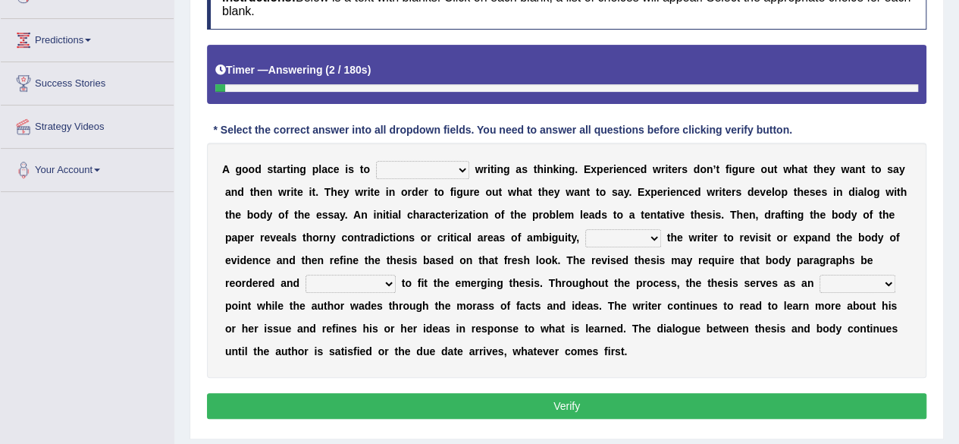
click at [431, 169] on select "revolutionize recharacterize rehospitalize resocialize" at bounding box center [422, 170] width 93 height 18
select select "recharacterize"
click at [376, 161] on select "revolutionize recharacterize rehospitalize resocialize" at bounding box center [422, 170] width 93 height 18
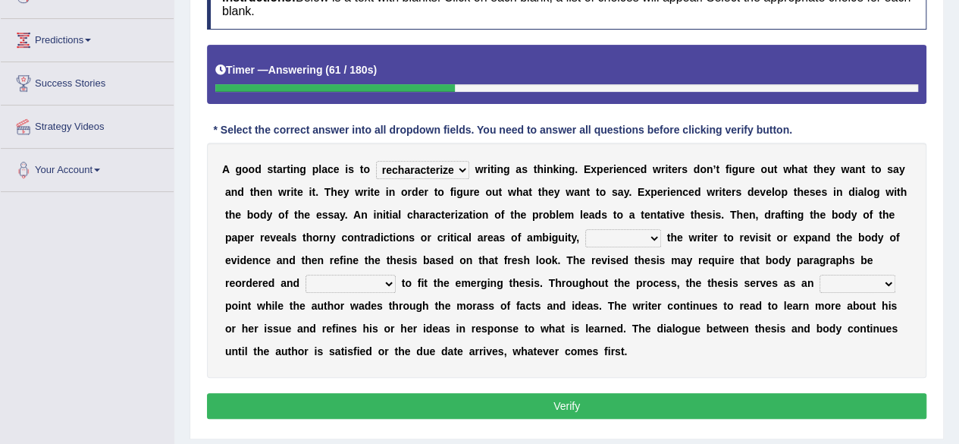
click at [605, 235] on select "converting prompting diluting computing" at bounding box center [624, 238] width 76 height 18
select select "prompting"
click at [586, 229] on select "converting prompting diluting computing" at bounding box center [624, 238] width 76 height 18
click at [620, 233] on select "converting prompting diluting computing" at bounding box center [624, 238] width 76 height 18
click at [633, 358] on div "A g o o d s t a r t i n g p l a c e i s t o revolutionize recharacterize rehosp…" at bounding box center [567, 260] width 720 height 235
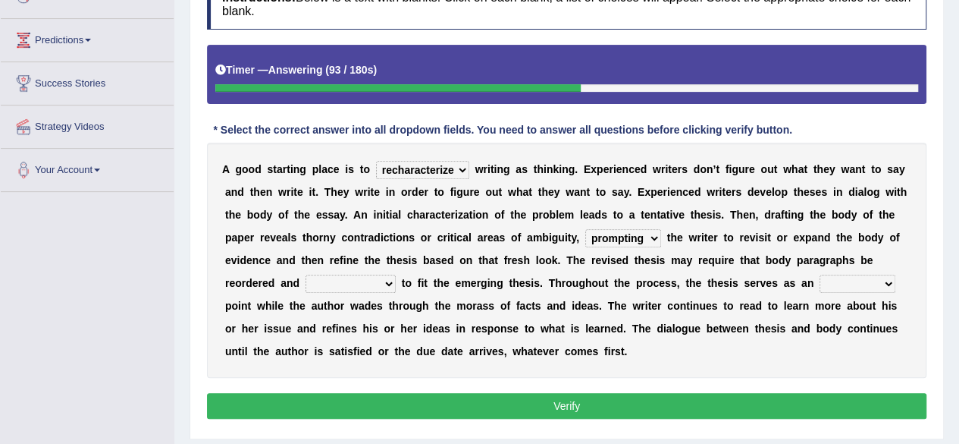
click at [365, 288] on select "sophisticated sustained reshaped penetrated" at bounding box center [351, 284] width 90 height 18
select select "reshaped"
click at [306, 275] on select "sophisticated sustained reshaped penetrated" at bounding box center [351, 284] width 90 height 18
click at [836, 286] on select "obvious anchor insightful interesting" at bounding box center [858, 284] width 76 height 18
select select "interesting"
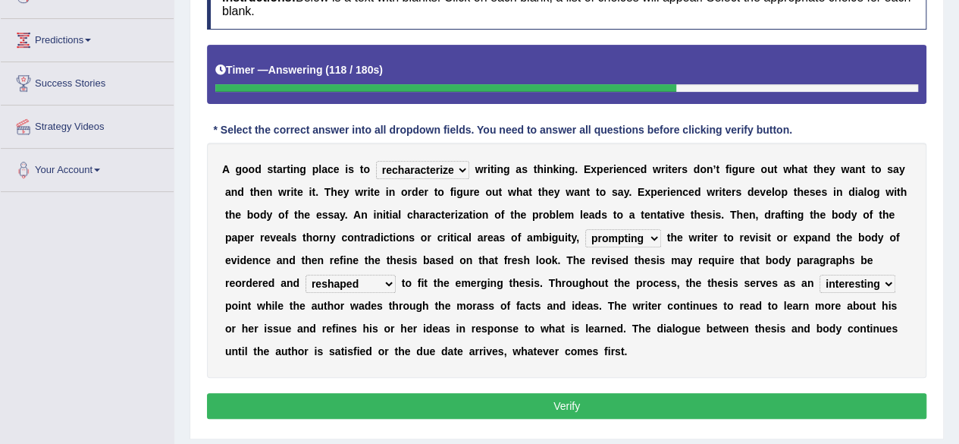
click at [820, 275] on select "obvious anchor insightful interesting" at bounding box center [858, 284] width 76 height 18
click at [760, 395] on button "Verify" at bounding box center [567, 406] width 720 height 26
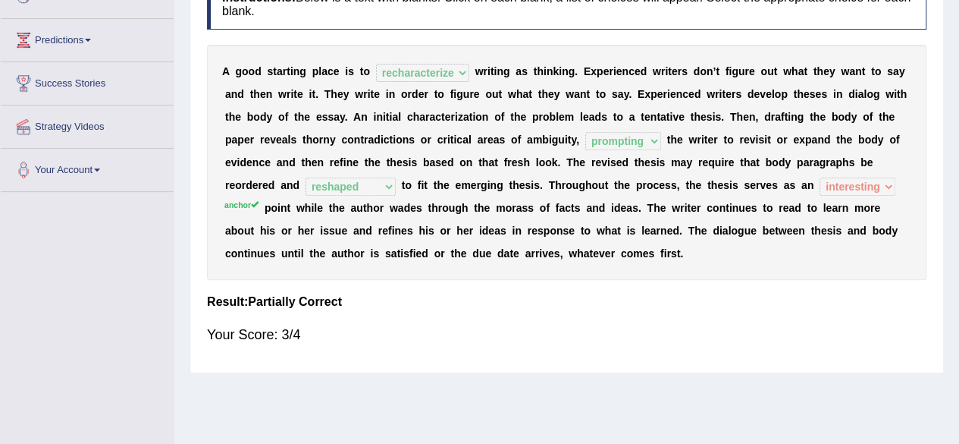
scroll to position [0, 0]
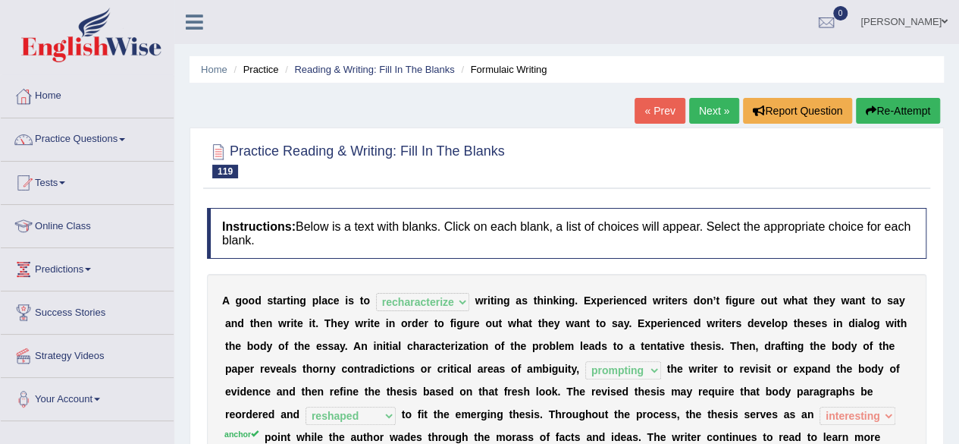
click at [692, 119] on link "Next »" at bounding box center [714, 111] width 50 height 26
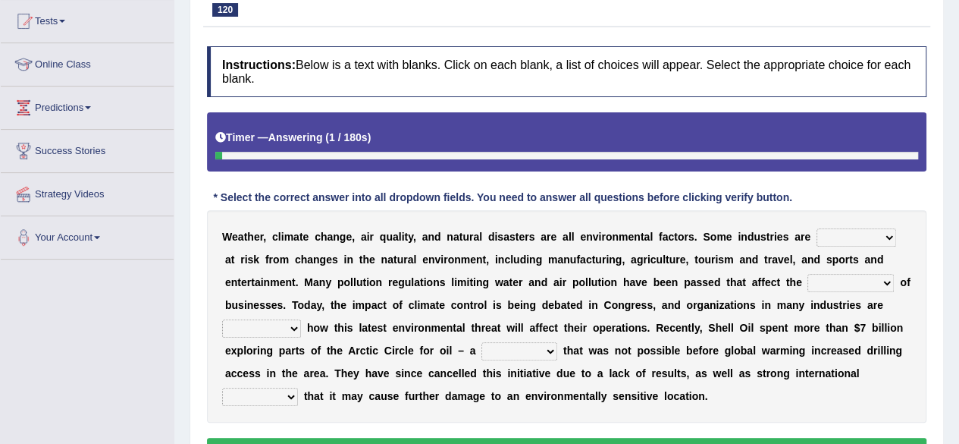
scroll to position [162, 0]
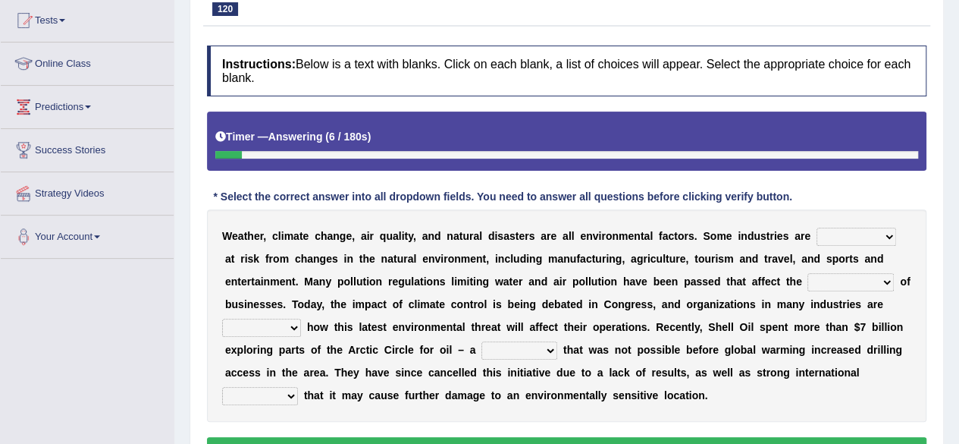
click at [838, 228] on select "necessarily remotely spatially especially" at bounding box center [857, 237] width 80 height 18
select select "especially"
click at [817, 228] on select "necessarily remotely spatially especially" at bounding box center [857, 237] width 80 height 18
click at [848, 285] on select "deterioration decoration operation transaction" at bounding box center [851, 282] width 86 height 18
select select "operation"
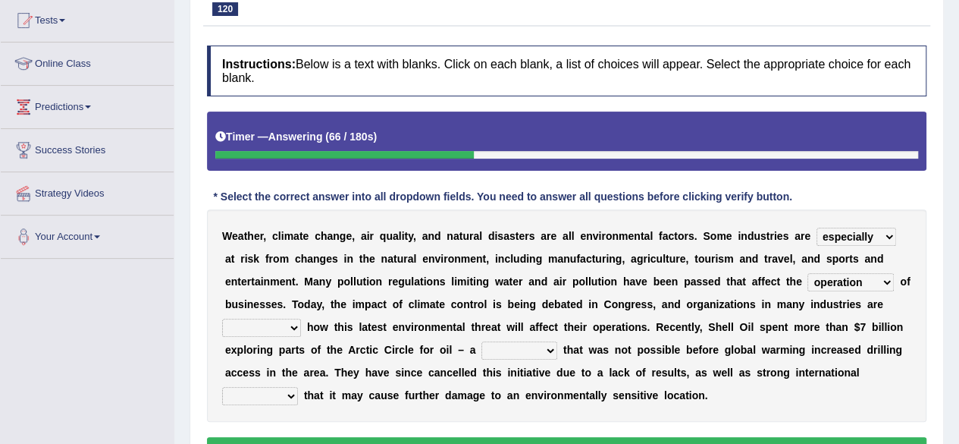
click at [808, 273] on select "deterioration decoration operation transaction" at bounding box center [851, 282] width 86 height 18
click at [256, 331] on select "discerning concerning concerned discerned" at bounding box center [261, 328] width 79 height 18
select select "concerned"
click at [222, 319] on select "discerning concerning concerned discerned" at bounding box center [261, 328] width 79 height 18
click at [513, 345] on select "vulture motion motive venture" at bounding box center [520, 350] width 76 height 18
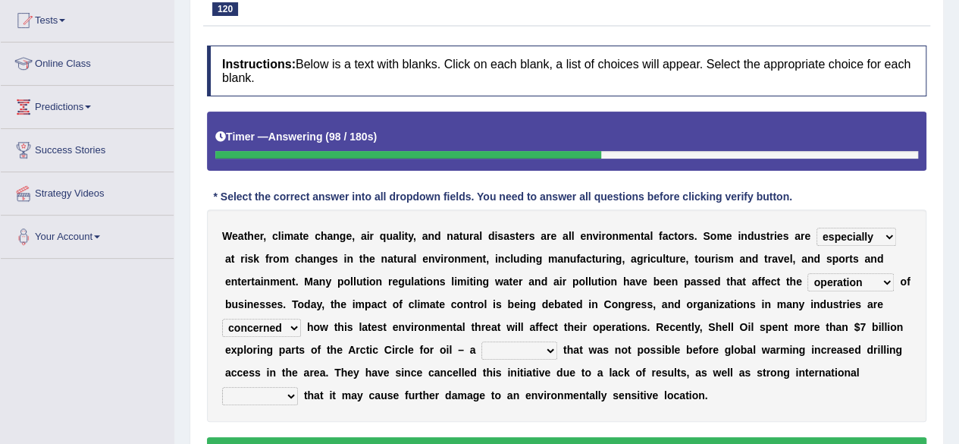
select select "venture"
click at [482, 341] on select "vulture motion motive venture" at bounding box center [520, 350] width 76 height 18
click at [252, 389] on select "detests digests protests contests" at bounding box center [260, 396] width 76 height 18
select select "protests"
click at [222, 387] on select "detests digests protests contests" at bounding box center [260, 396] width 76 height 18
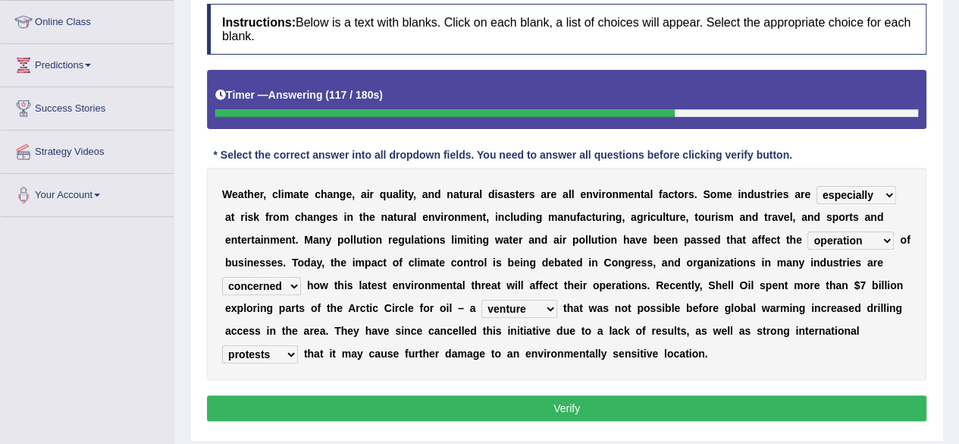
scroll to position [207, 0]
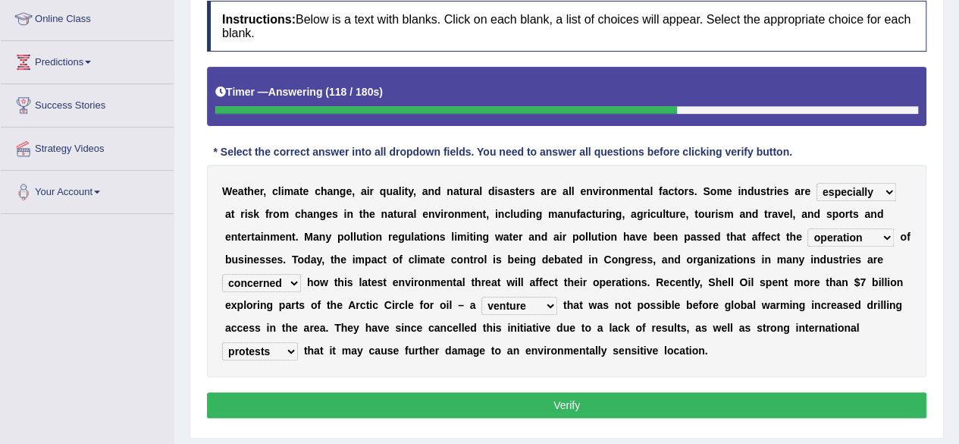
click at [265, 353] on select "detests digests protests contests" at bounding box center [260, 351] width 76 height 18
click at [278, 394] on button "Verify" at bounding box center [567, 405] width 720 height 26
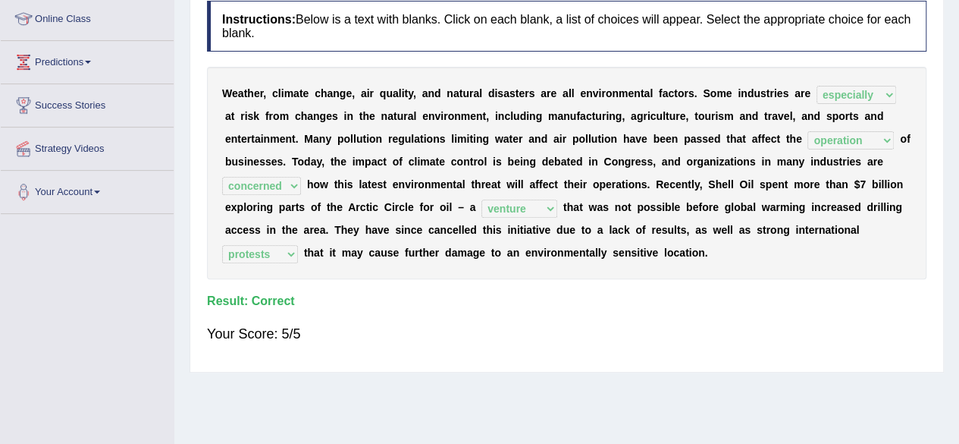
scroll to position [0, 0]
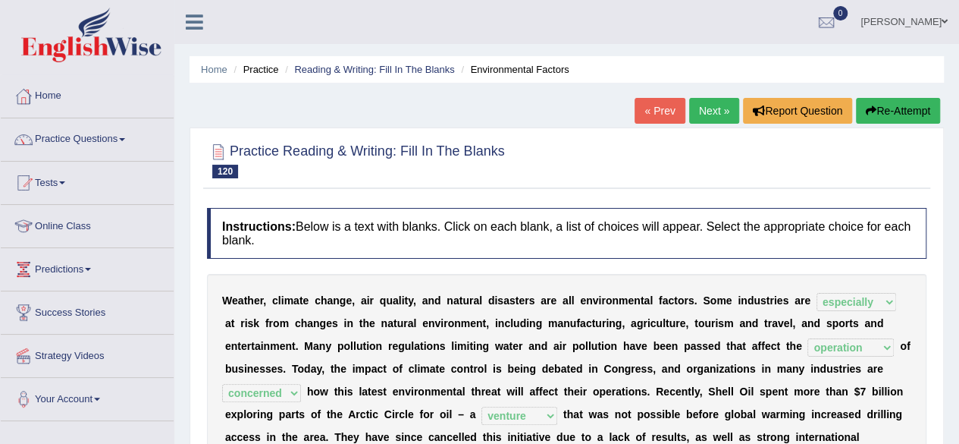
click at [715, 114] on link "Next »" at bounding box center [714, 111] width 50 height 26
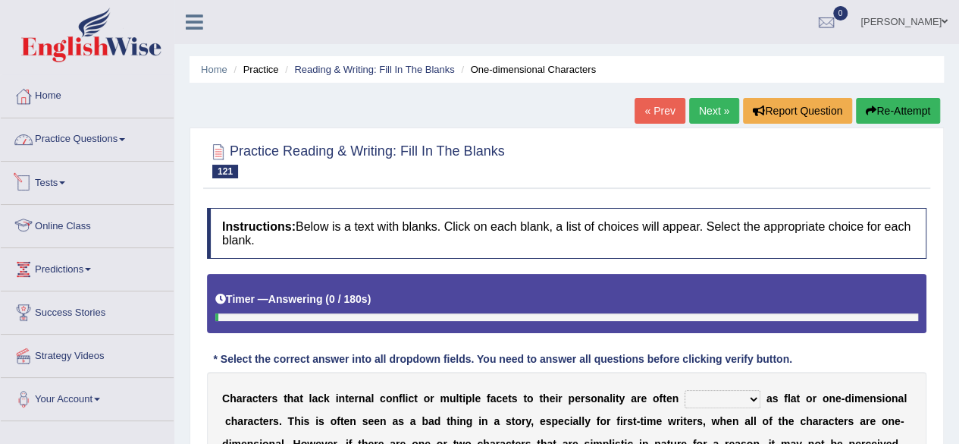
click at [64, 140] on link "Practice Questions" at bounding box center [87, 137] width 173 height 38
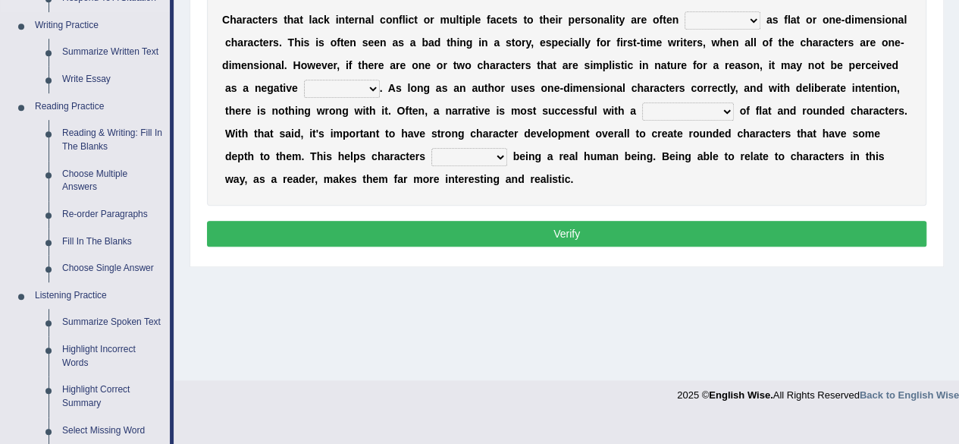
scroll to position [379, 0]
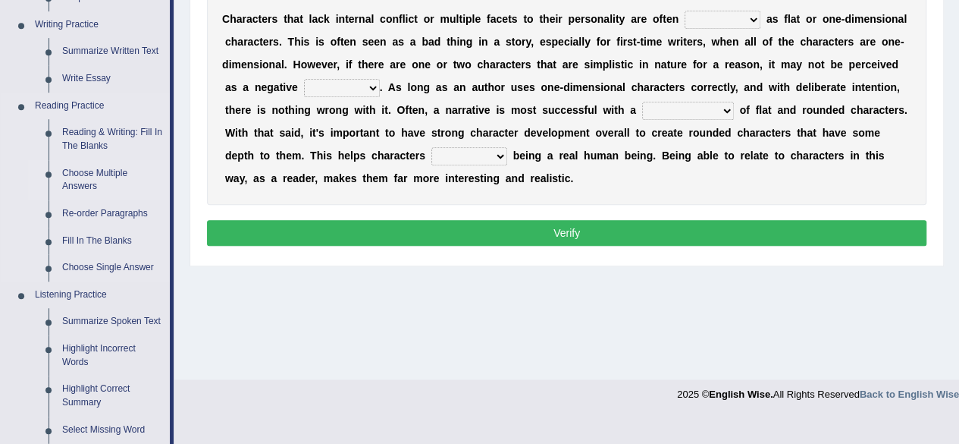
click at [90, 174] on link "Choose Multiple Answers" at bounding box center [112, 180] width 115 height 40
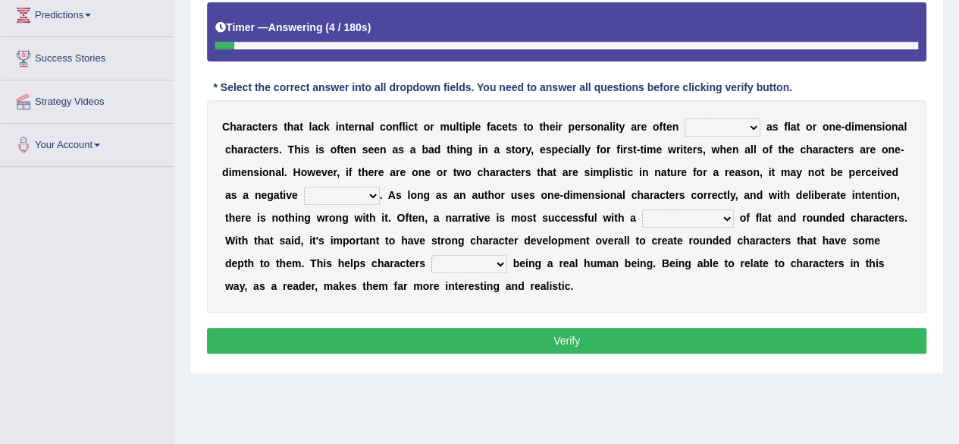
scroll to position [282, 0]
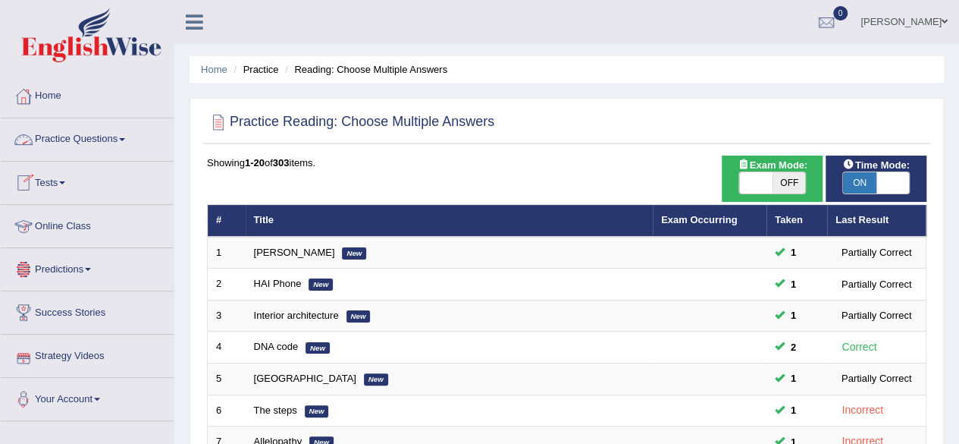
click at [86, 131] on link "Practice Questions" at bounding box center [87, 137] width 173 height 38
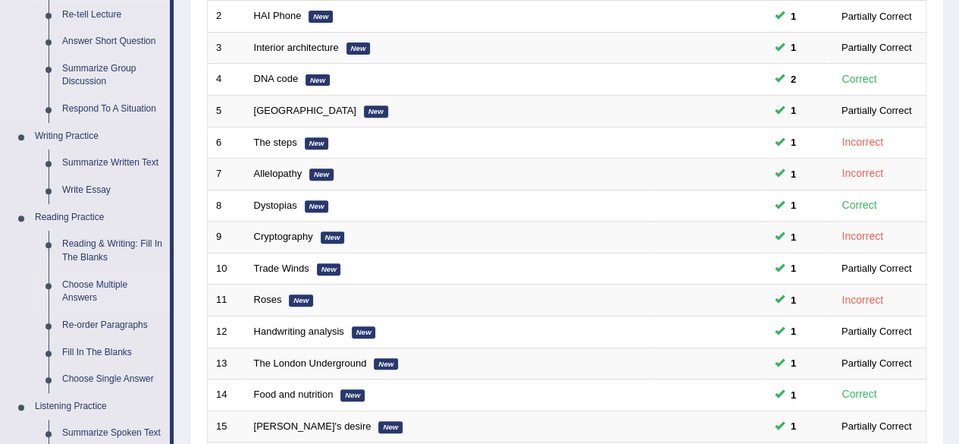
scroll to position [282, 0]
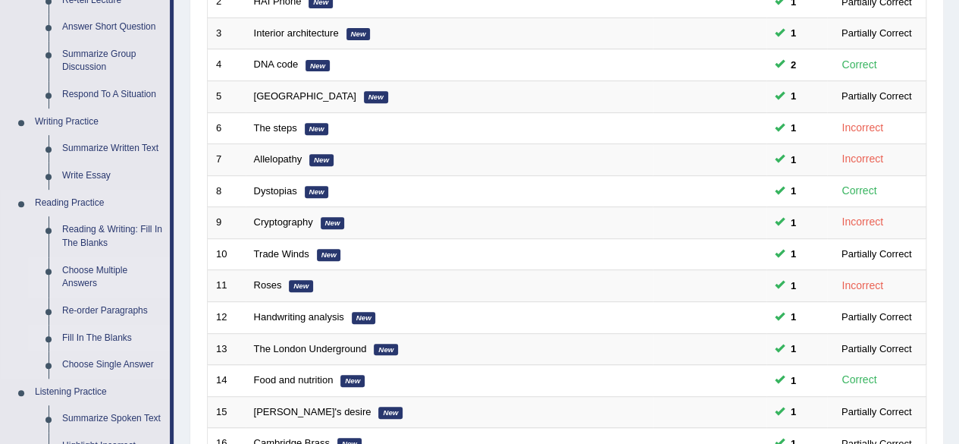
click at [92, 333] on link "Fill In The Blanks" at bounding box center [112, 338] width 115 height 27
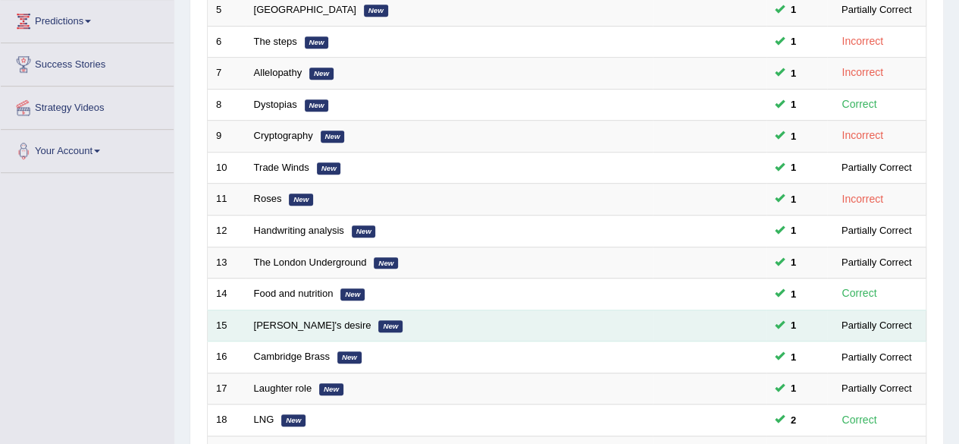
scroll to position [457, 0]
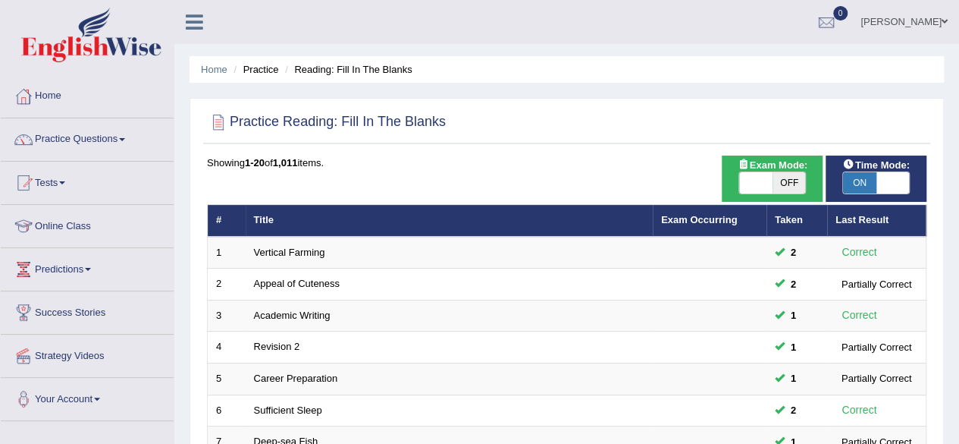
scroll to position [553, 0]
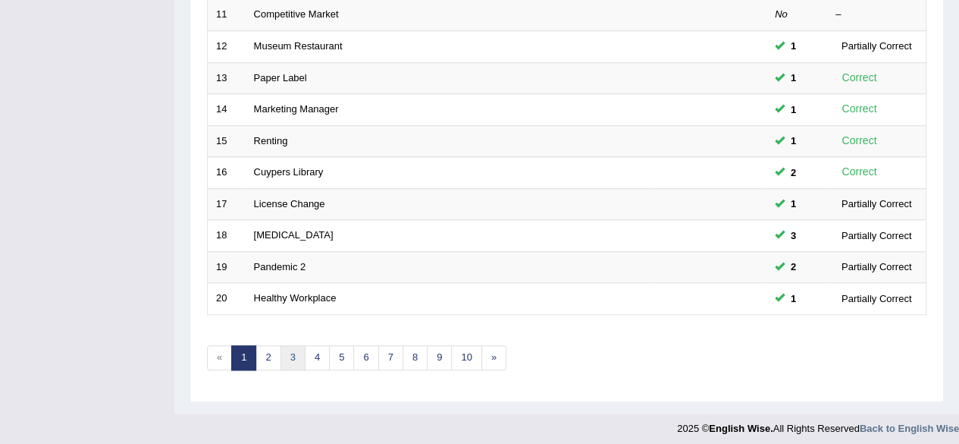
click at [294, 347] on link "3" at bounding box center [293, 357] width 25 height 25
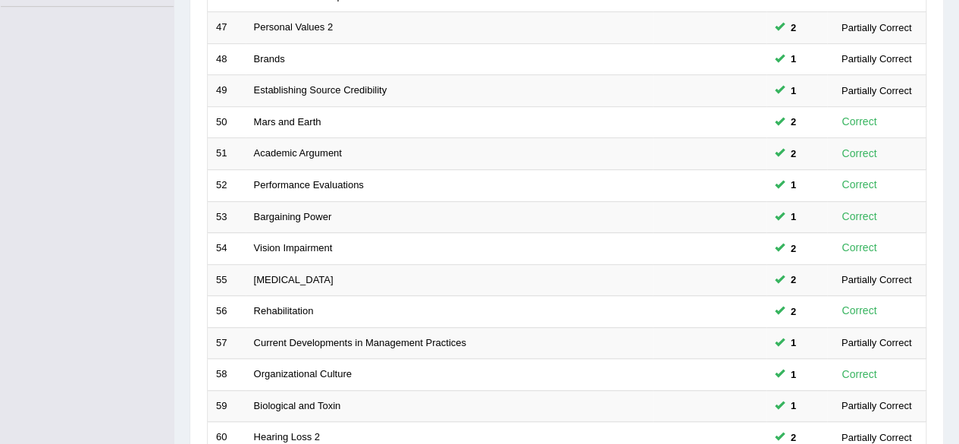
scroll to position [553, 0]
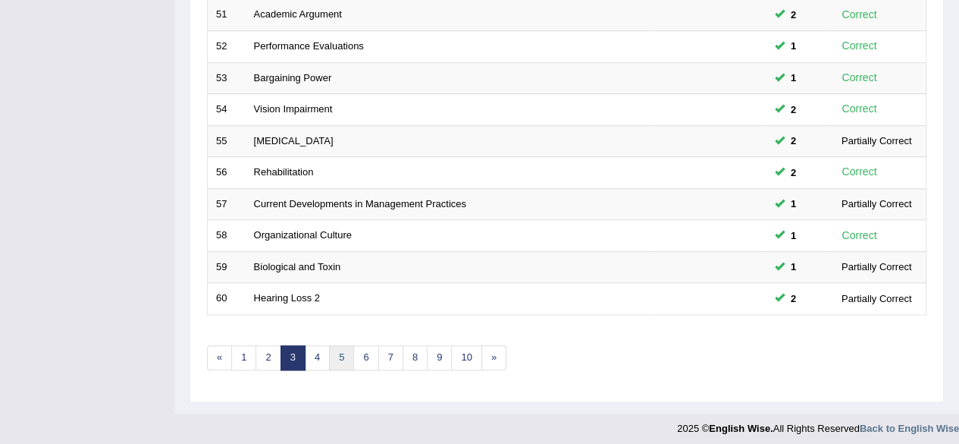
click at [329, 345] on link "5" at bounding box center [341, 357] width 25 height 25
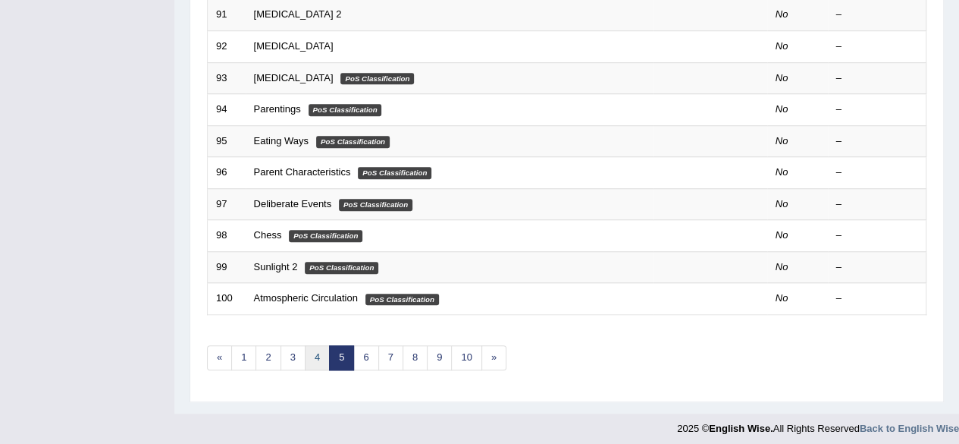
click at [319, 350] on link "4" at bounding box center [317, 357] width 25 height 25
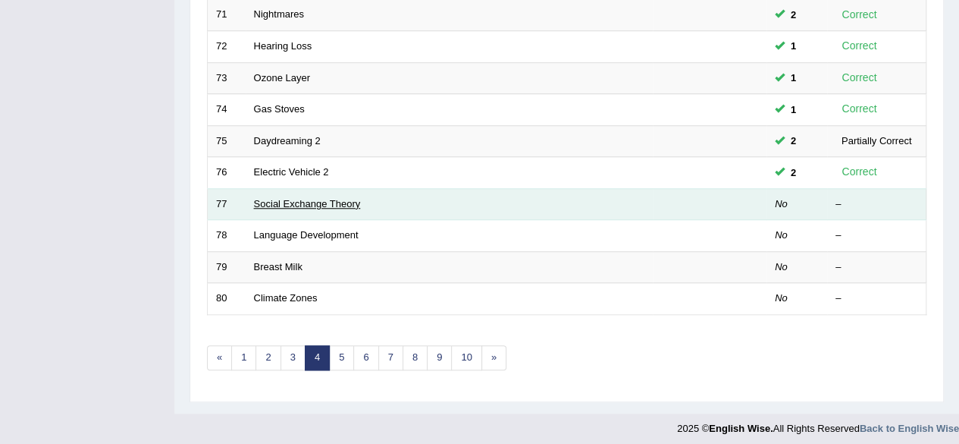
click at [291, 198] on link "Social Exchange Theory" at bounding box center [307, 203] width 107 height 11
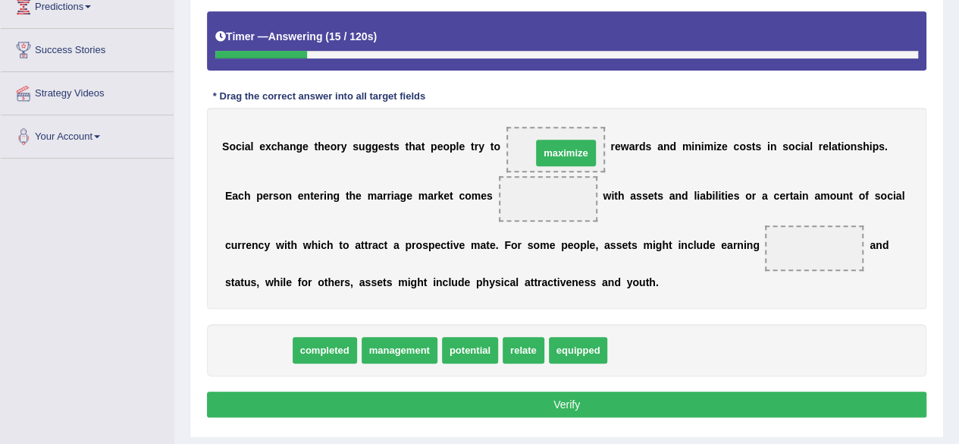
drag, startPoint x: 264, startPoint y: 347, endPoint x: 570, endPoint y: 149, distance: 364.4
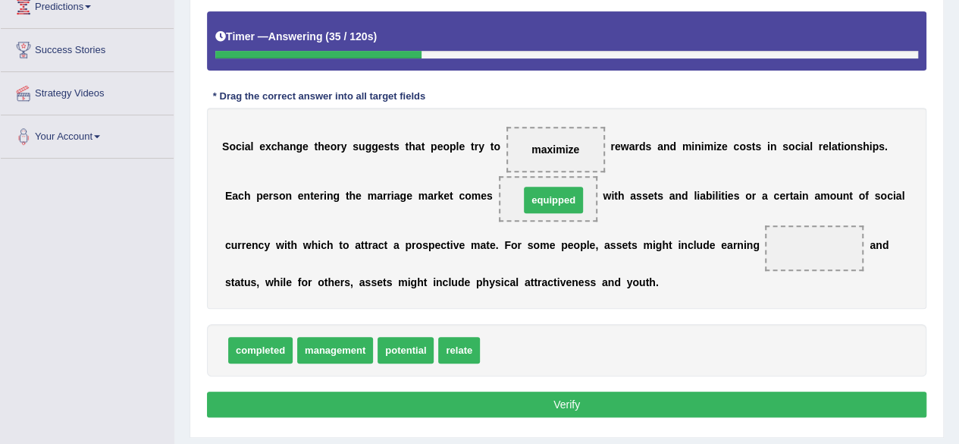
drag, startPoint x: 513, startPoint y: 350, endPoint x: 552, endPoint y: 200, distance: 154.5
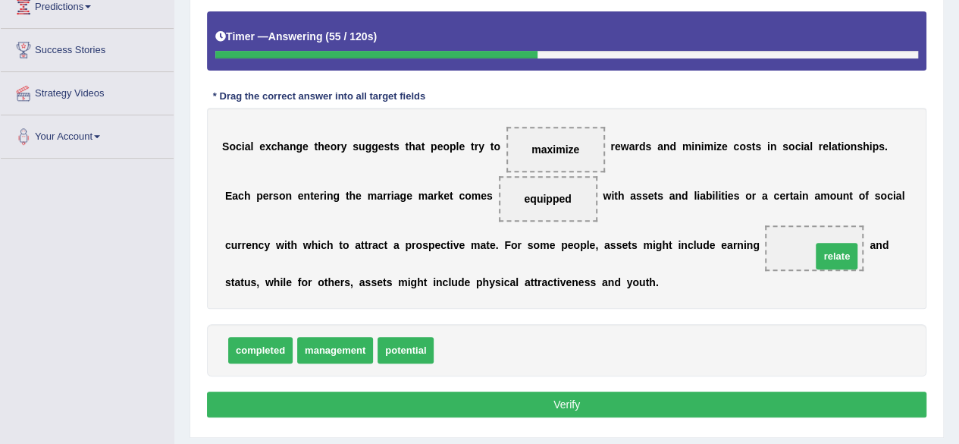
drag, startPoint x: 461, startPoint y: 347, endPoint x: 816, endPoint y: 250, distance: 368.2
click at [397, 407] on button "Verify" at bounding box center [567, 404] width 720 height 26
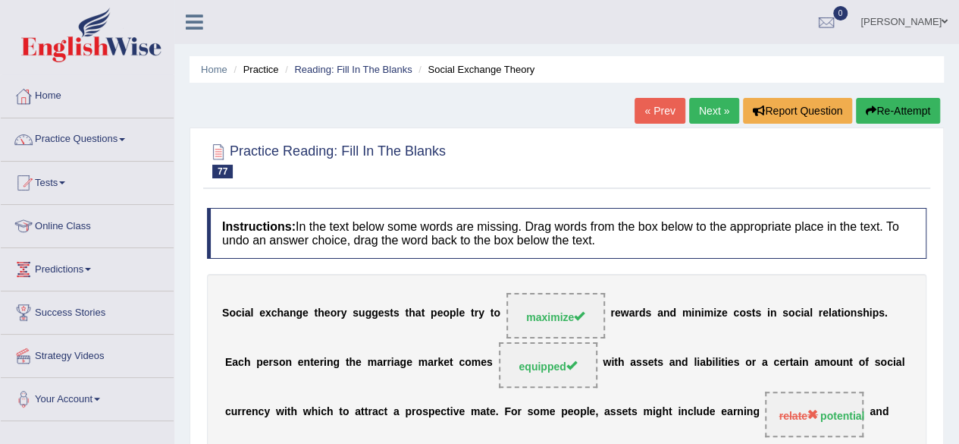
scroll to position [53, 0]
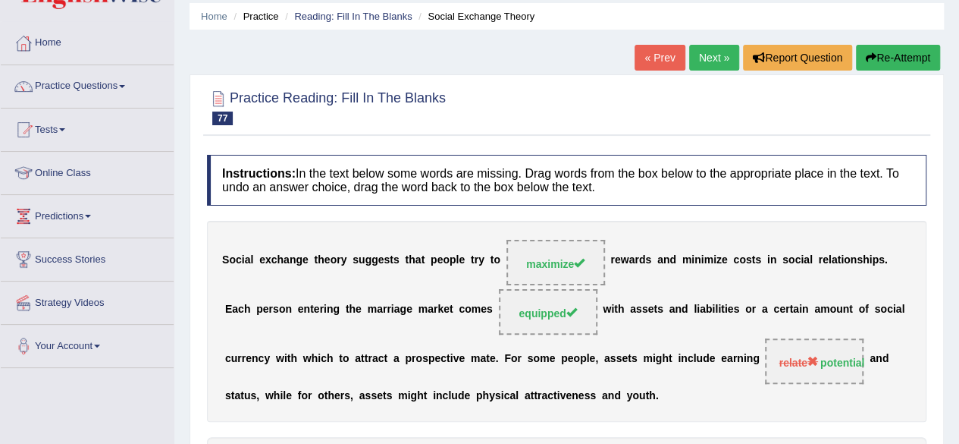
click at [915, 46] on button "Re-Attempt" at bounding box center [898, 58] width 84 height 26
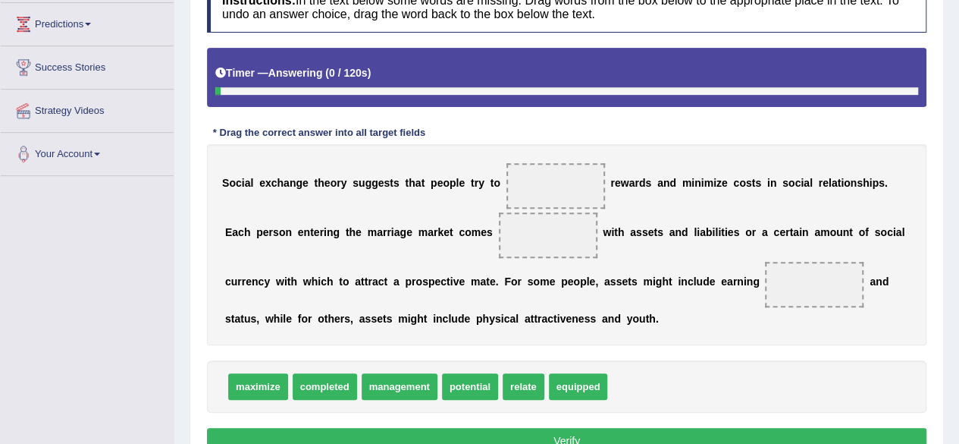
scroll to position [352, 0]
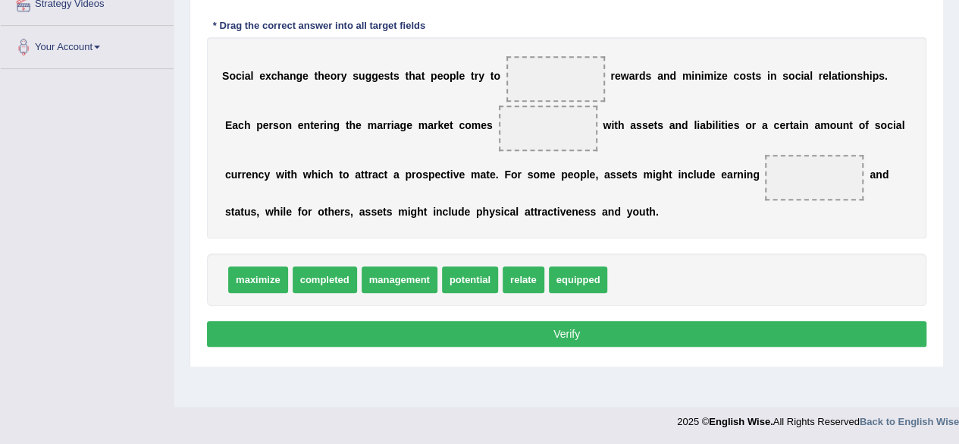
click at [498, 363] on div "Home Practice Reading: Fill In The Blanks Social Exchange Theory You have alrea…" at bounding box center [566, 27] width 785 height 758
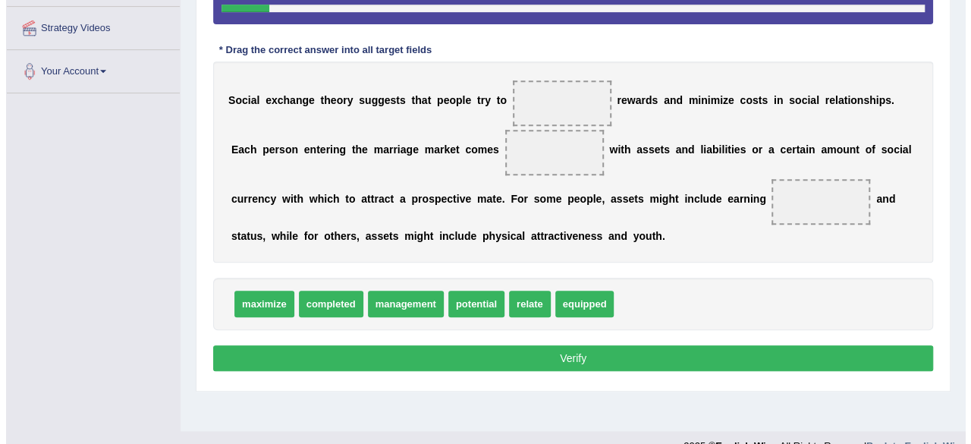
scroll to position [319, 0]
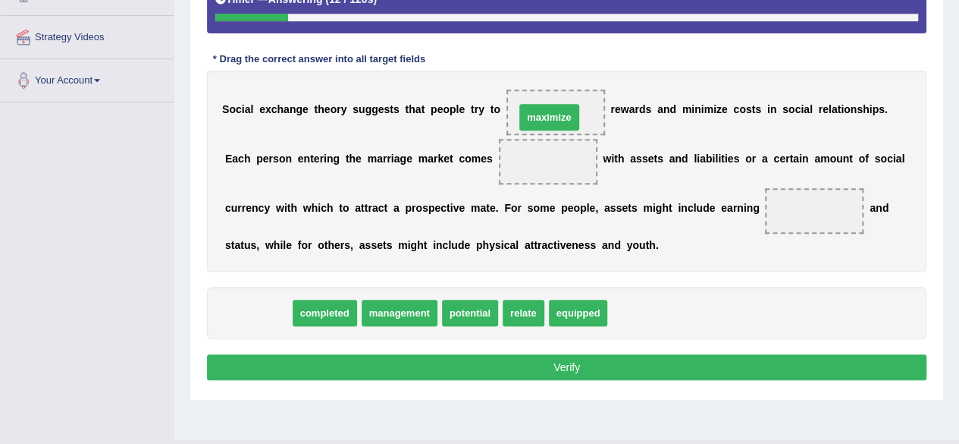
drag, startPoint x: 259, startPoint y: 311, endPoint x: 551, endPoint y: 115, distance: 351.3
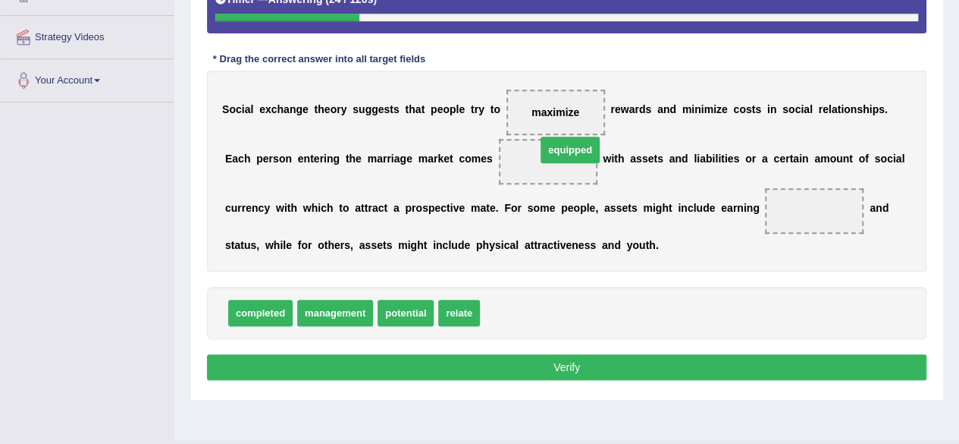
drag, startPoint x: 511, startPoint y: 309, endPoint x: 554, endPoint y: 167, distance: 148.8
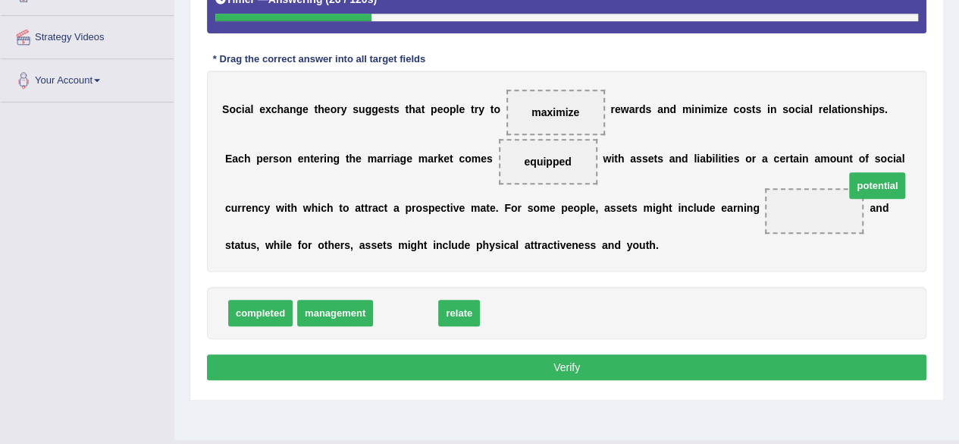
drag, startPoint x: 420, startPoint y: 307, endPoint x: 848, endPoint y: 209, distance: 438.8
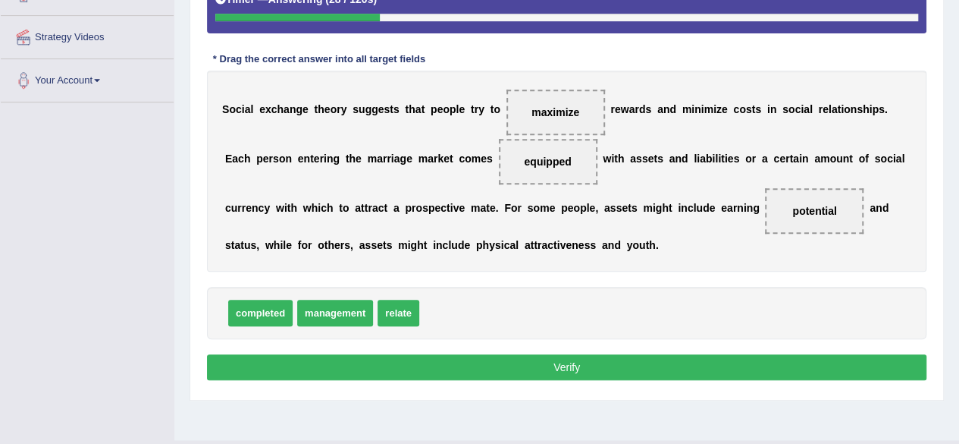
click at [487, 366] on button "Verify" at bounding box center [567, 367] width 720 height 26
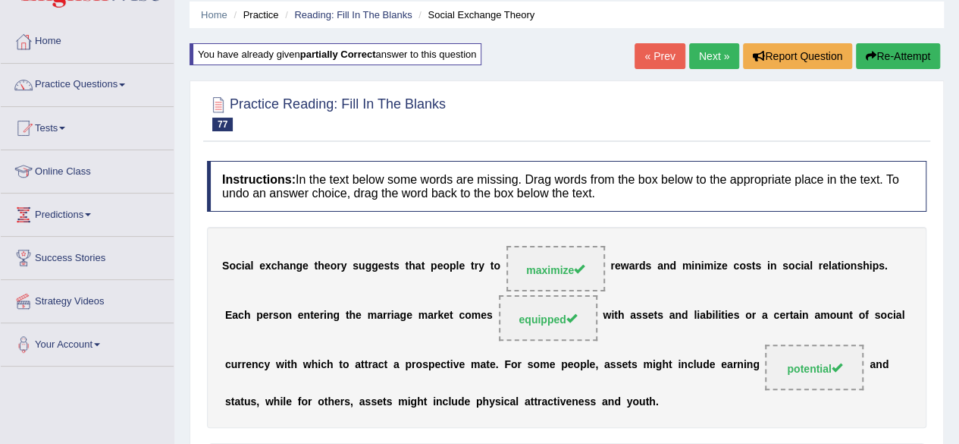
scroll to position [0, 0]
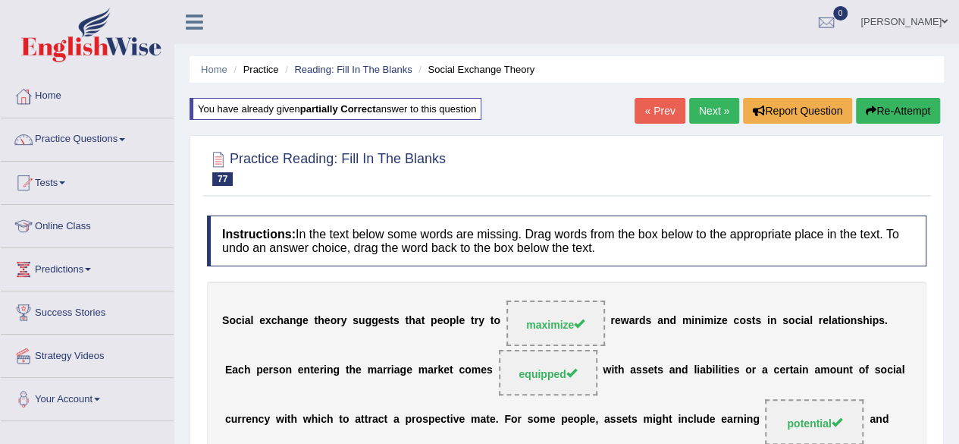
click at [699, 113] on link "Next »" at bounding box center [714, 111] width 50 height 26
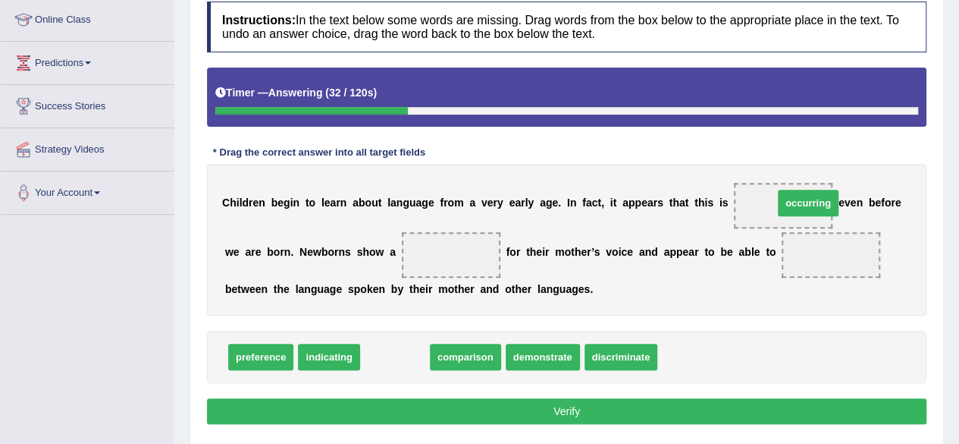
drag, startPoint x: 397, startPoint y: 353, endPoint x: 811, endPoint y: 199, distance: 441.1
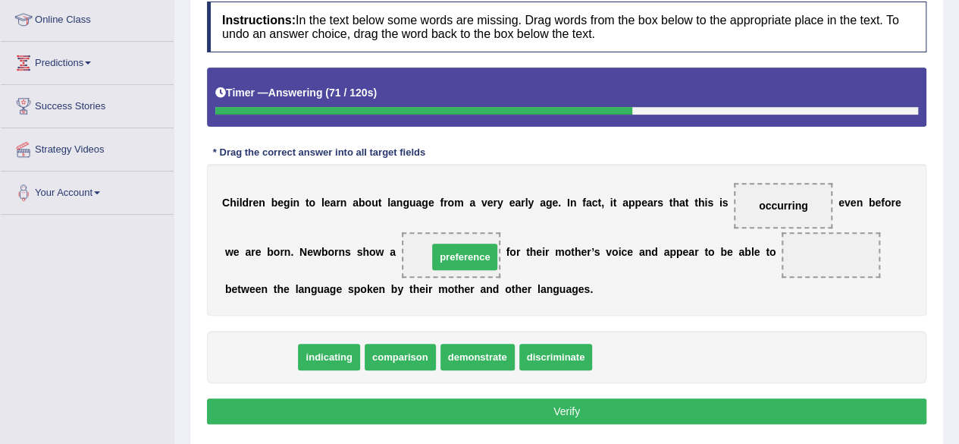
drag, startPoint x: 275, startPoint y: 360, endPoint x: 479, endPoint y: 259, distance: 227.3
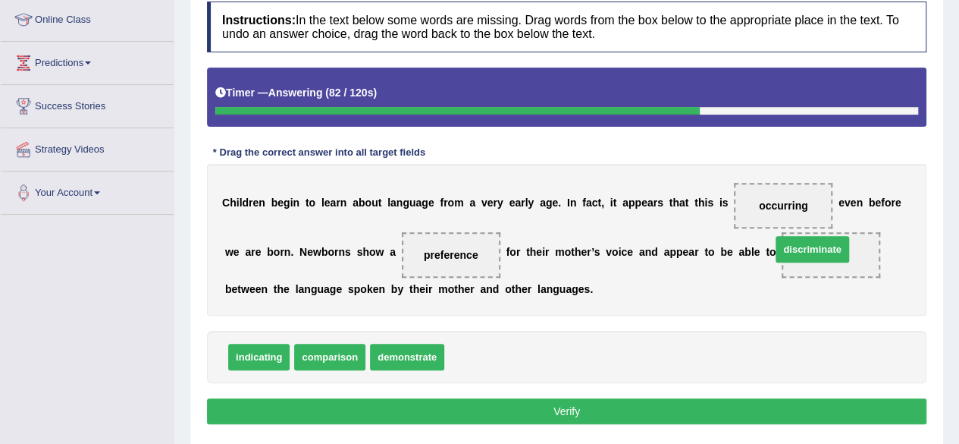
drag, startPoint x: 479, startPoint y: 348, endPoint x: 803, endPoint y: 243, distance: 340.6
click at [507, 406] on button "Verify" at bounding box center [567, 411] width 720 height 26
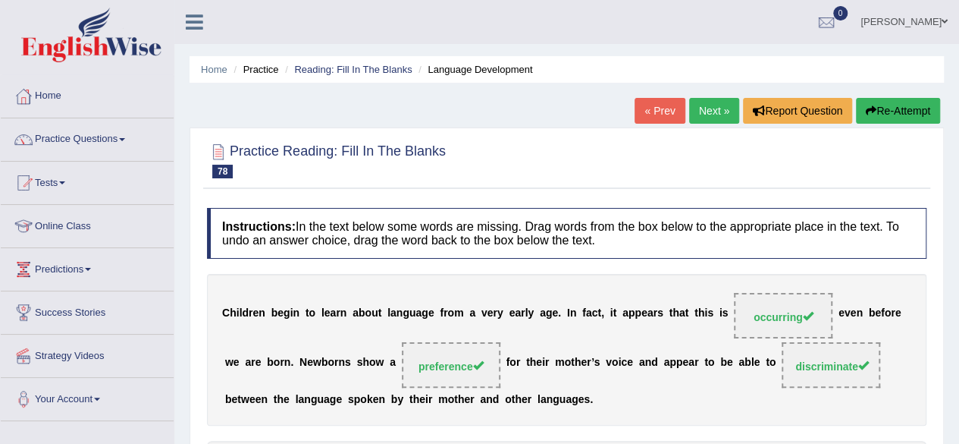
click at [727, 113] on link "Next »" at bounding box center [714, 111] width 50 height 26
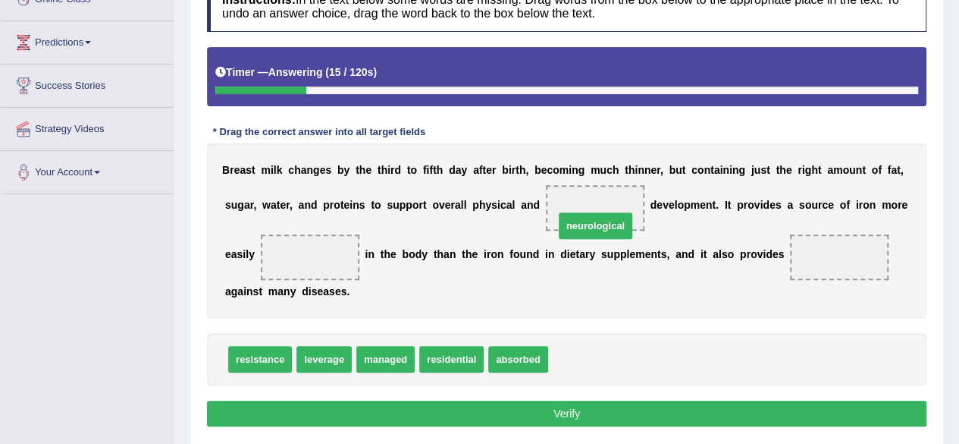
drag, startPoint x: 567, startPoint y: 360, endPoint x: 573, endPoint y: 221, distance: 138.9
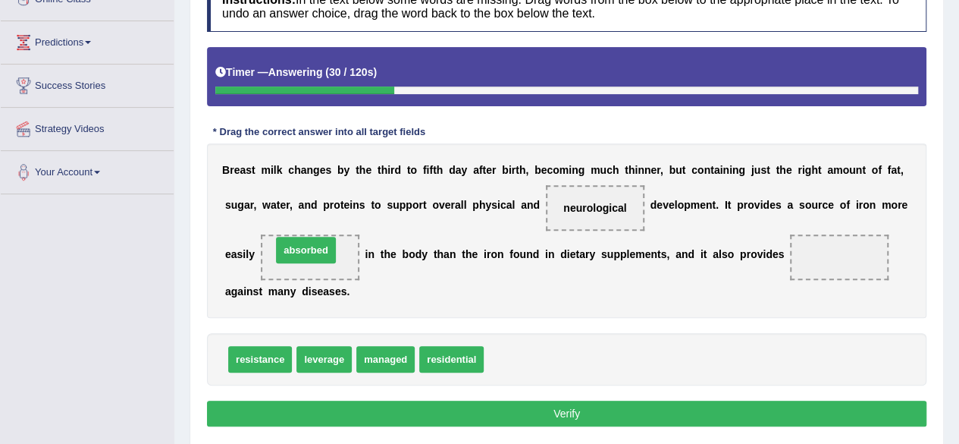
drag, startPoint x: 537, startPoint y: 356, endPoint x: 325, endPoint y: 247, distance: 238.5
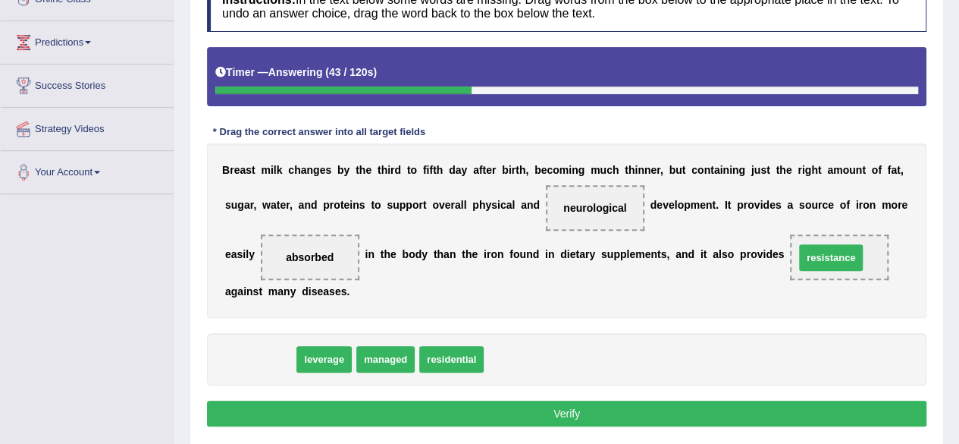
drag, startPoint x: 275, startPoint y: 360, endPoint x: 846, endPoint y: 259, distance: 580.1
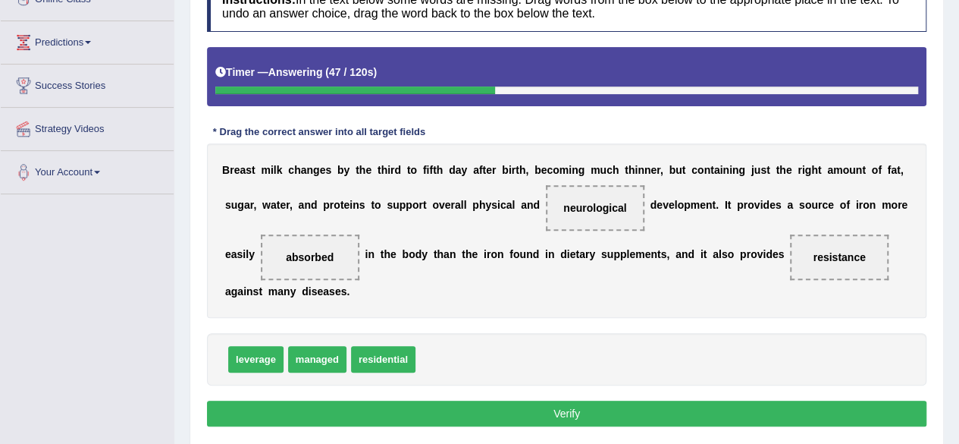
click at [542, 413] on button "Verify" at bounding box center [567, 413] width 720 height 26
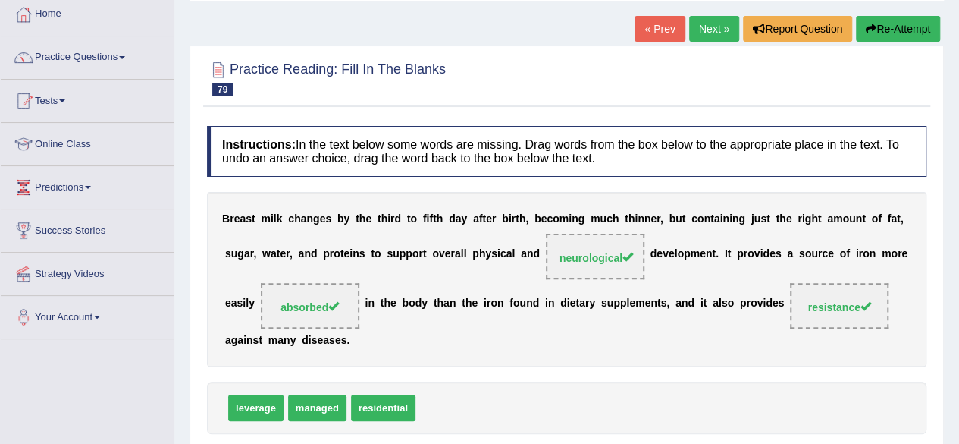
scroll to position [87, 0]
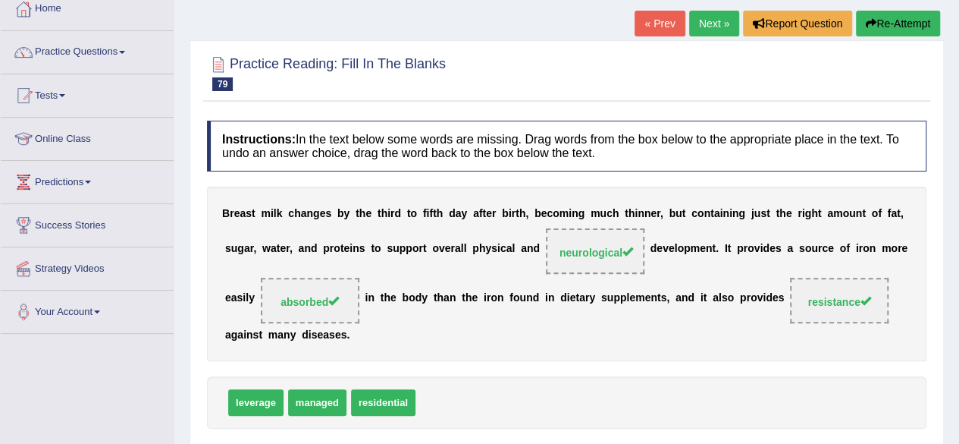
click at [705, 20] on link "Next »" at bounding box center [714, 24] width 50 height 26
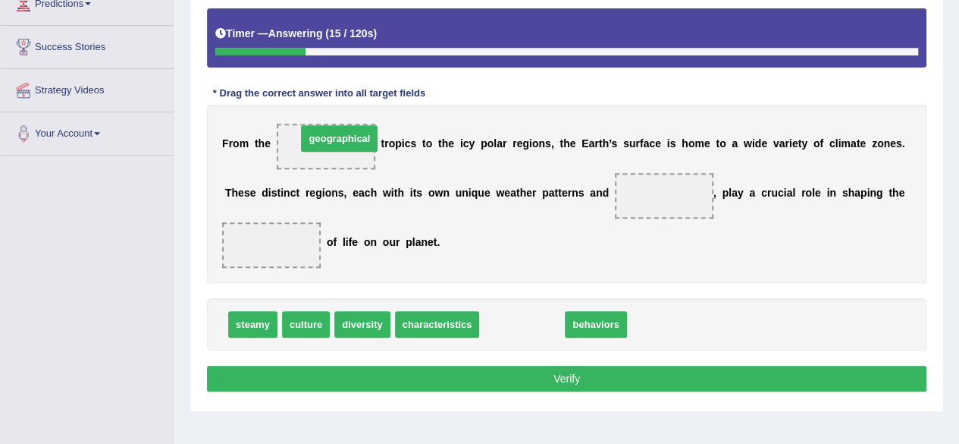
drag, startPoint x: 533, startPoint y: 314, endPoint x: 350, endPoint y: 128, distance: 260.7
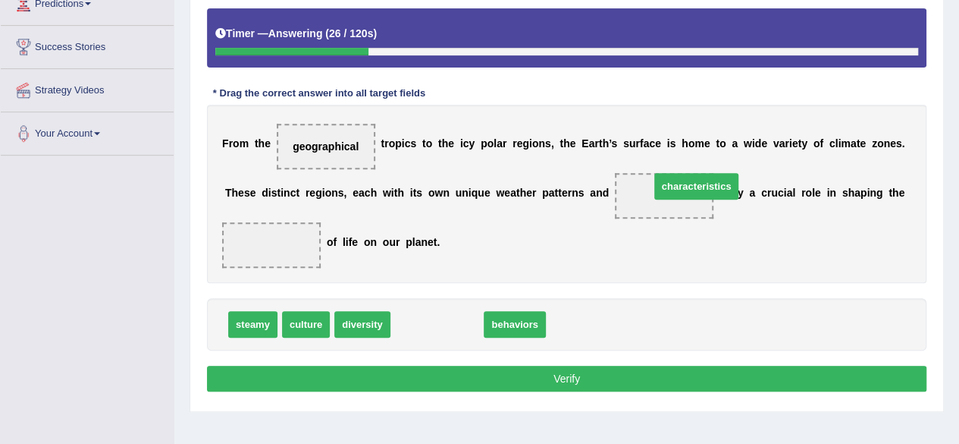
drag, startPoint x: 443, startPoint y: 328, endPoint x: 702, endPoint y: 190, distance: 293.8
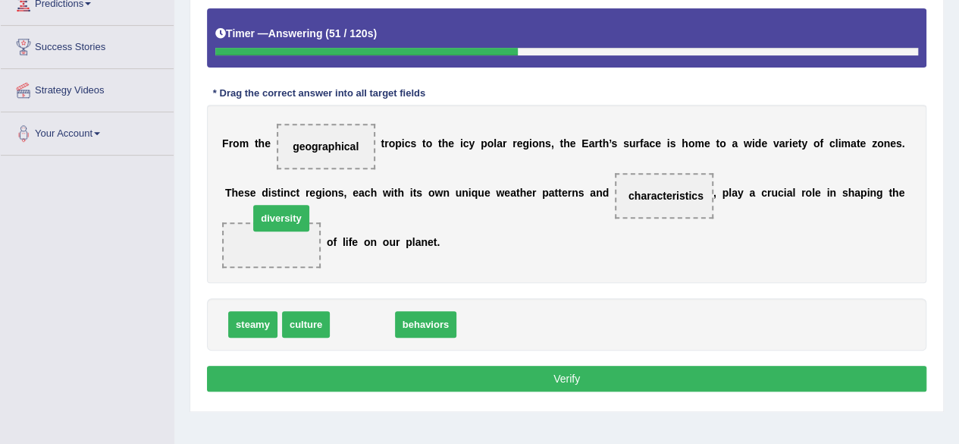
drag, startPoint x: 378, startPoint y: 325, endPoint x: 297, endPoint y: 221, distance: 132.4
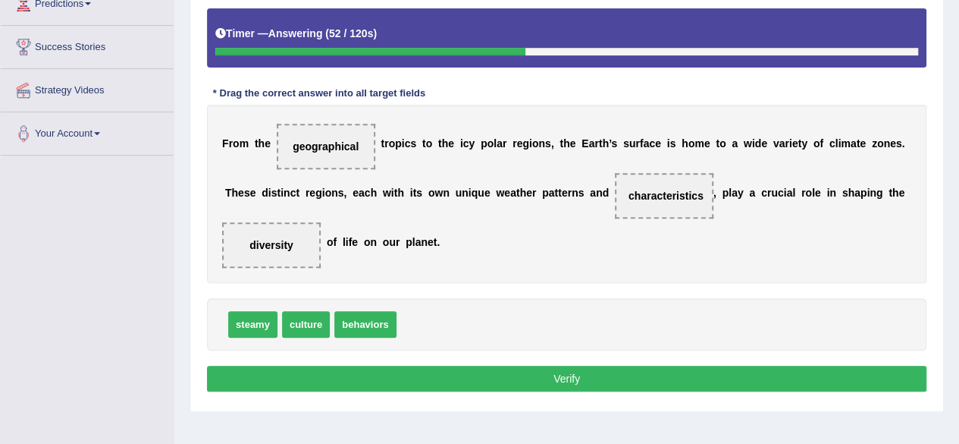
click at [317, 373] on button "Verify" at bounding box center [567, 379] width 720 height 26
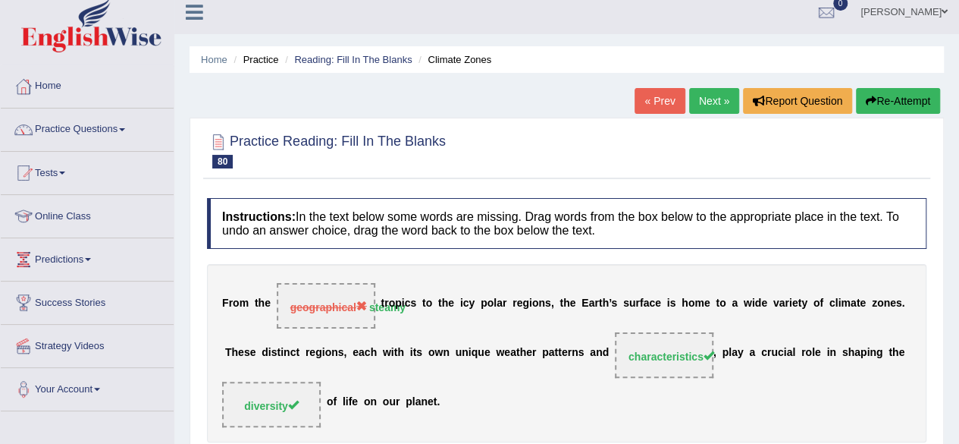
scroll to position [9, 0]
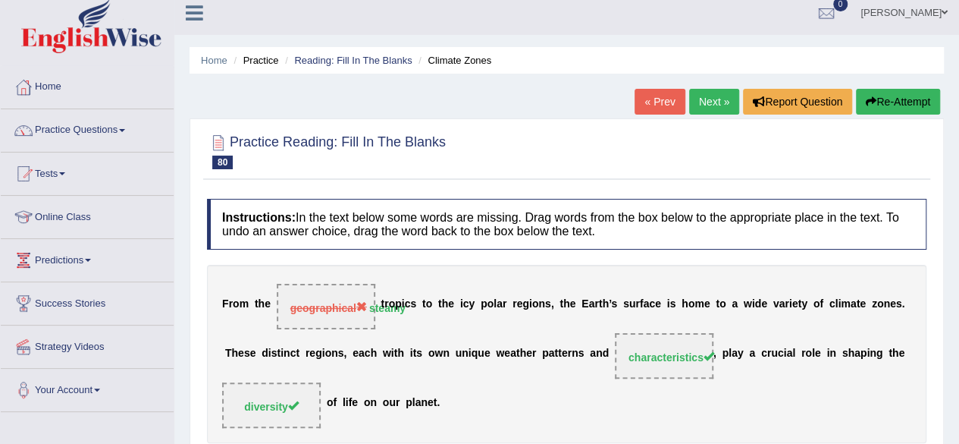
click at [712, 102] on link "Next »" at bounding box center [714, 102] width 50 height 26
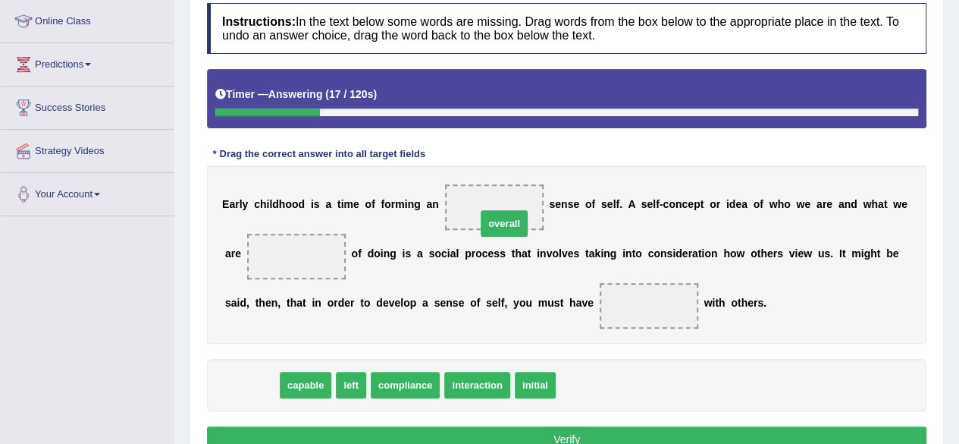
drag, startPoint x: 260, startPoint y: 379, endPoint x: 512, endPoint y: 219, distance: 298.4
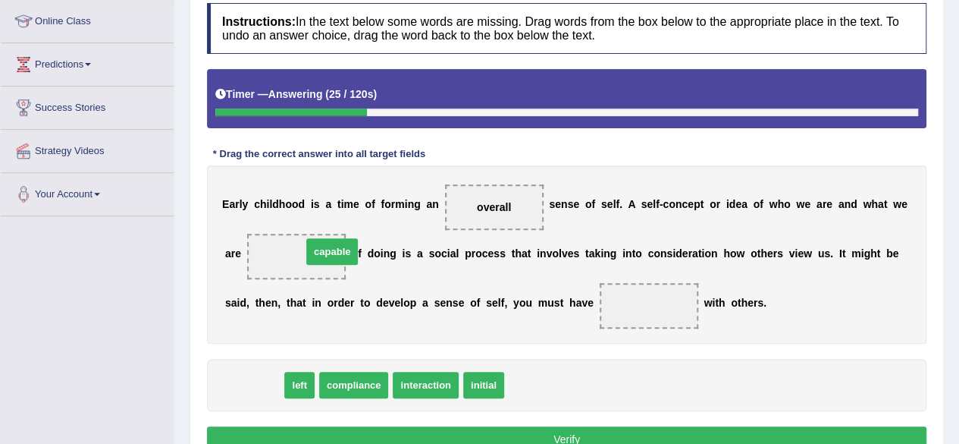
drag, startPoint x: 256, startPoint y: 391, endPoint x: 329, endPoint y: 259, distance: 150.4
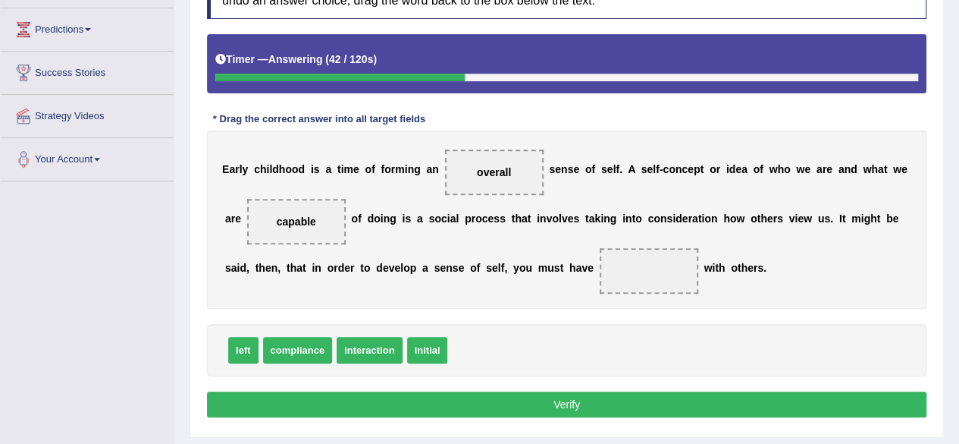
scroll to position [244, 0]
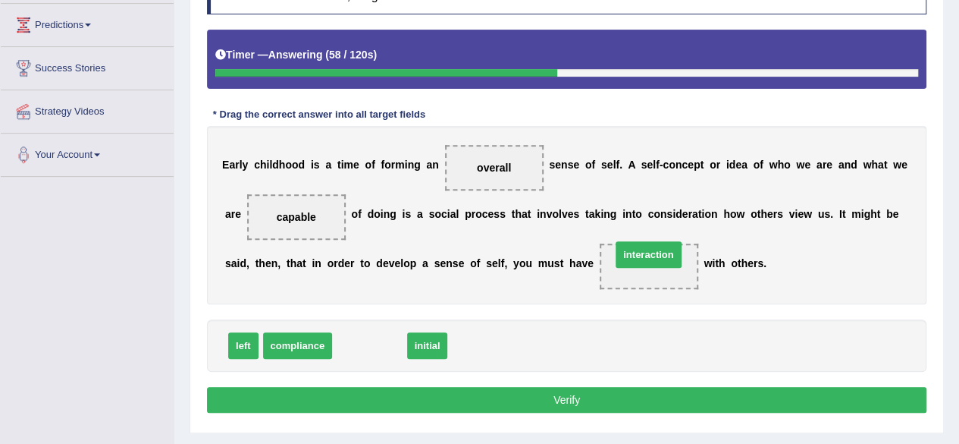
drag, startPoint x: 363, startPoint y: 345, endPoint x: 638, endPoint y: 256, distance: 289.5
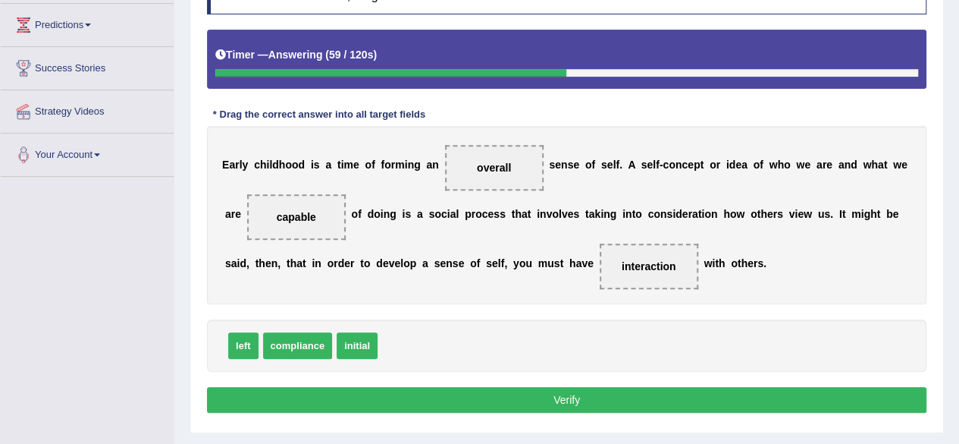
click at [501, 397] on button "Verify" at bounding box center [567, 400] width 720 height 26
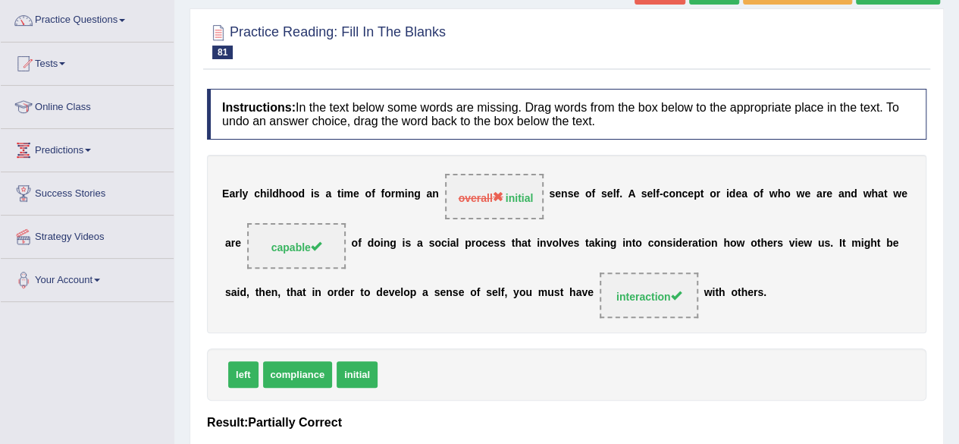
scroll to position [0, 0]
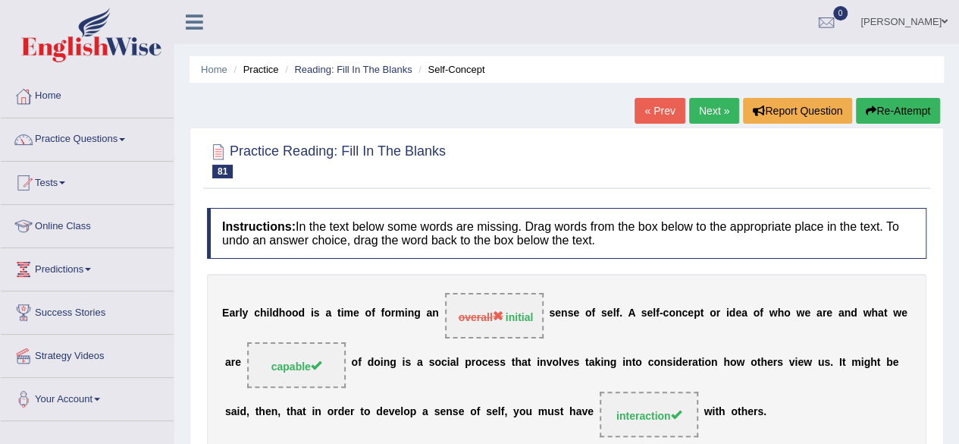
click at [690, 116] on link "Next »" at bounding box center [714, 111] width 50 height 26
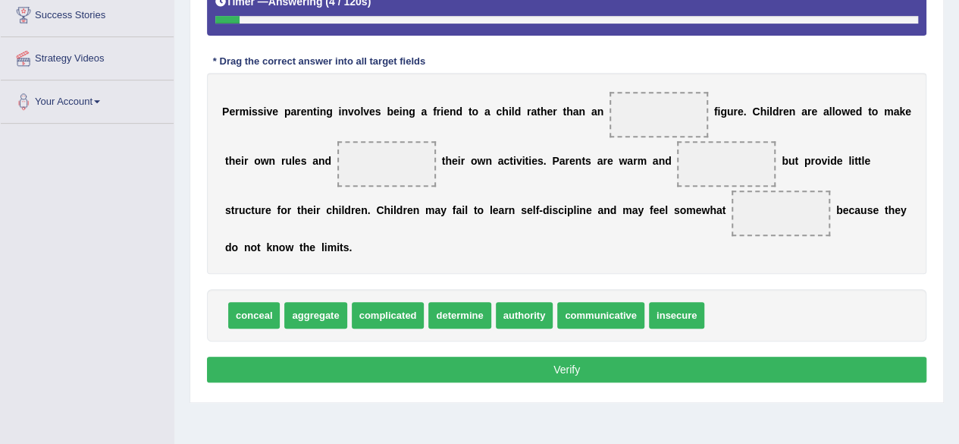
scroll to position [312, 0]
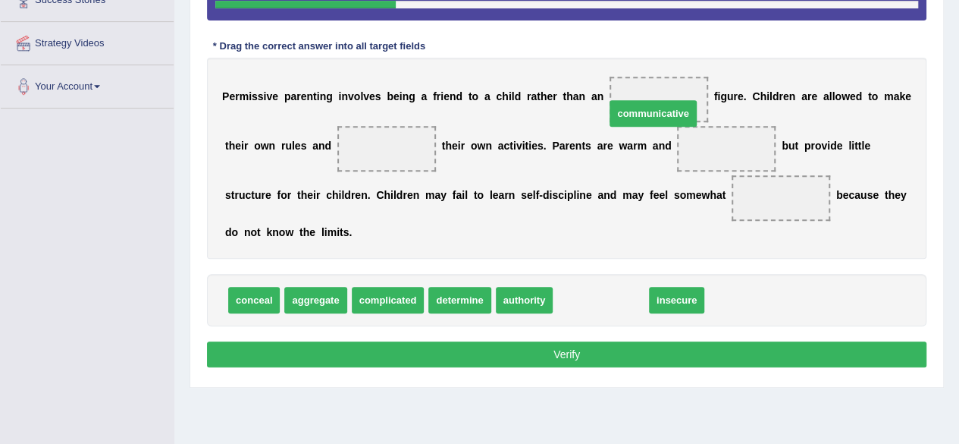
drag, startPoint x: 596, startPoint y: 309, endPoint x: 649, endPoint y: 122, distance: 193.8
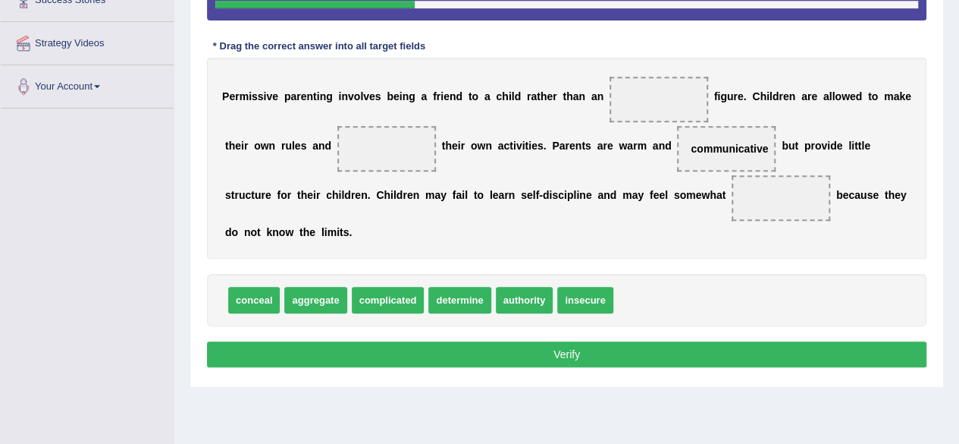
drag, startPoint x: 700, startPoint y: 159, endPoint x: 687, endPoint y: 149, distance: 16.2
click at [687, 149] on span "communicative" at bounding box center [726, 149] width 99 height 46
drag, startPoint x: 687, startPoint y: 149, endPoint x: 721, endPoint y: 149, distance: 33.4
click at [721, 149] on span "communicative" at bounding box center [726, 149] width 99 height 46
drag, startPoint x: 721, startPoint y: 149, endPoint x: 642, endPoint y: 92, distance: 97.3
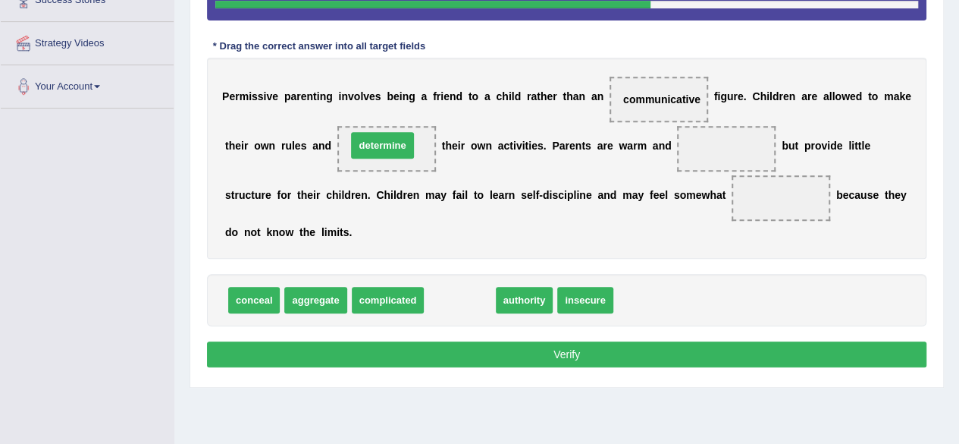
drag, startPoint x: 474, startPoint y: 301, endPoint x: 397, endPoint y: 146, distance: 172.7
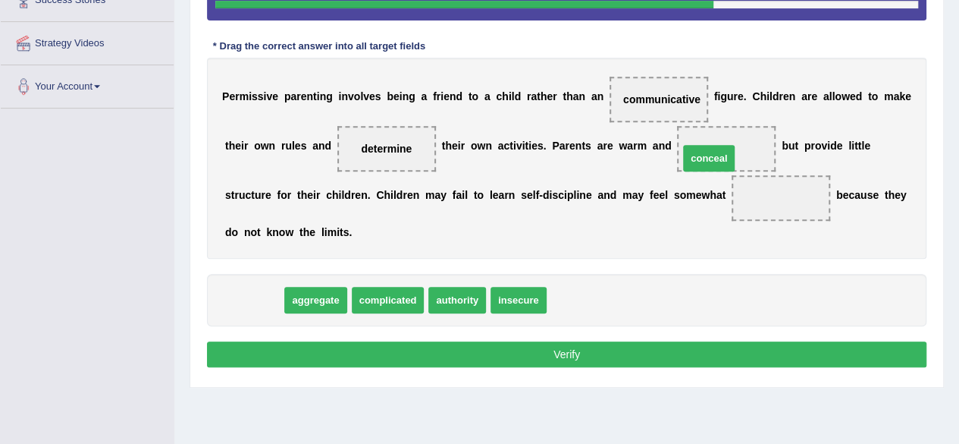
drag, startPoint x: 263, startPoint y: 297, endPoint x: 718, endPoint y: 155, distance: 476.9
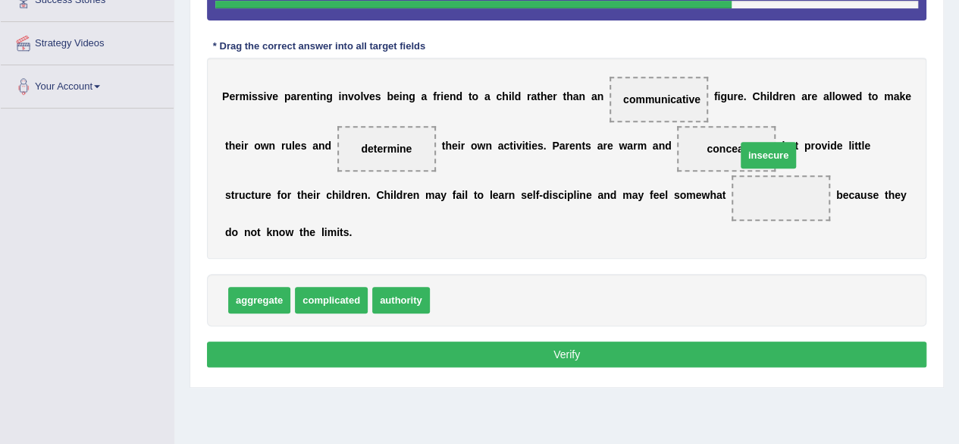
drag, startPoint x: 455, startPoint y: 294, endPoint x: 704, endPoint y: 148, distance: 288.3
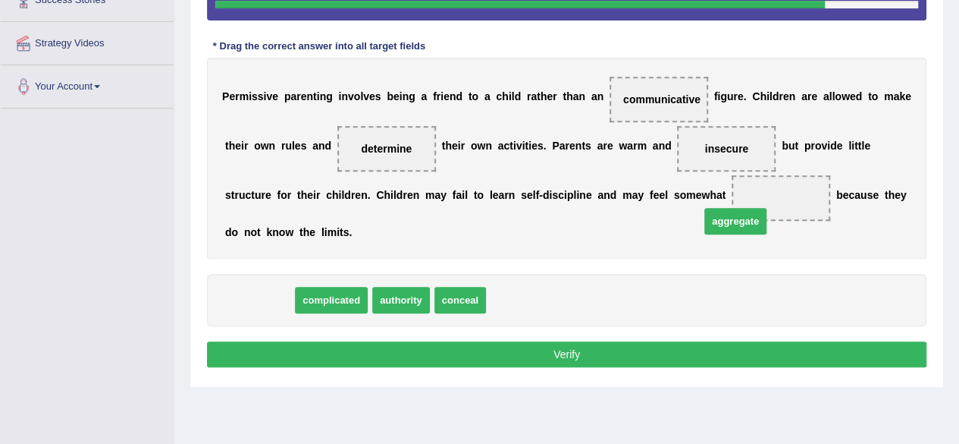
drag, startPoint x: 279, startPoint y: 300, endPoint x: 766, endPoint y: 214, distance: 494.4
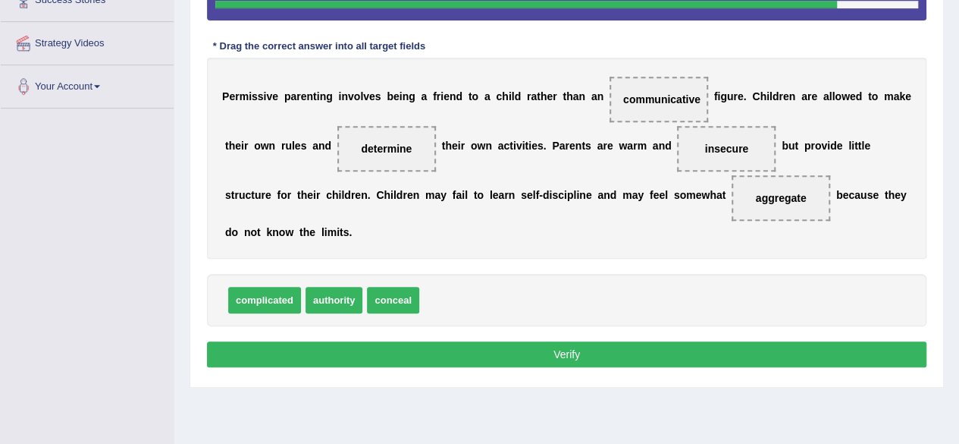
click at [463, 360] on button "Verify" at bounding box center [567, 354] width 720 height 26
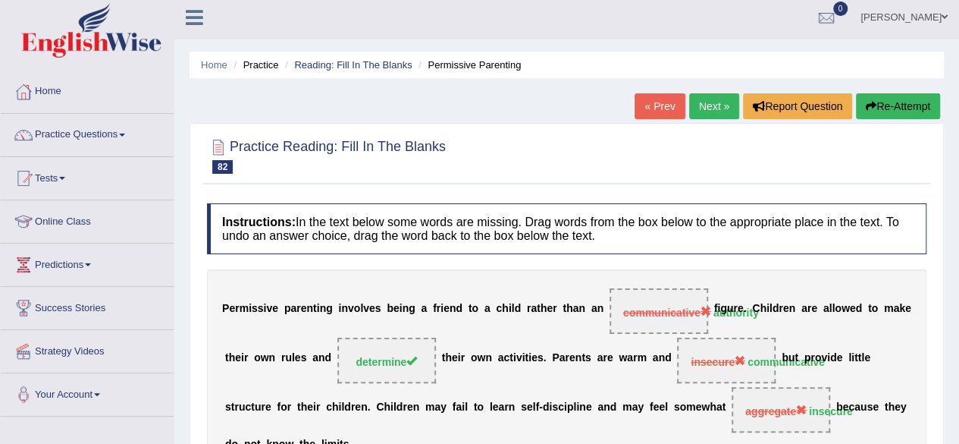
scroll to position [0, 0]
